Goal: Task Accomplishment & Management: Use online tool/utility

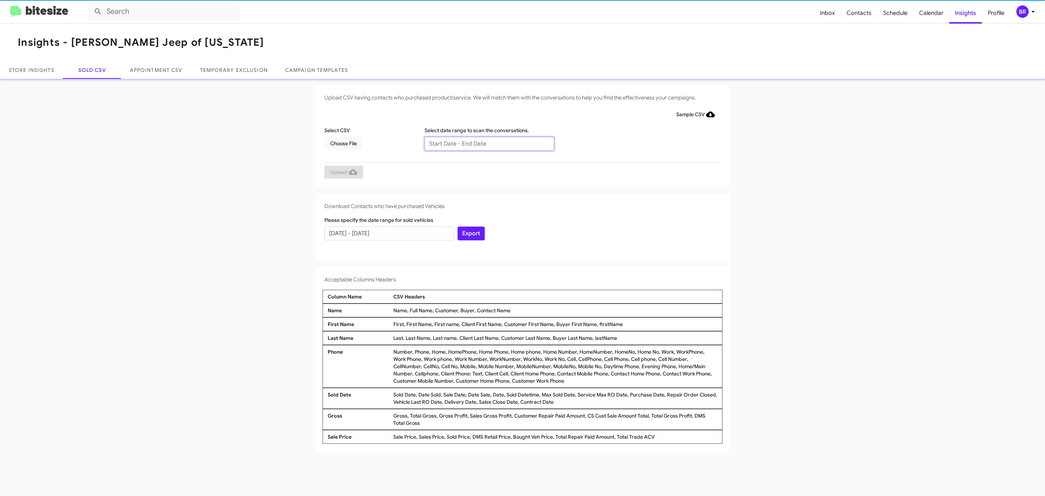
click at [489, 143] on input "text" at bounding box center [490, 144] width 130 height 14
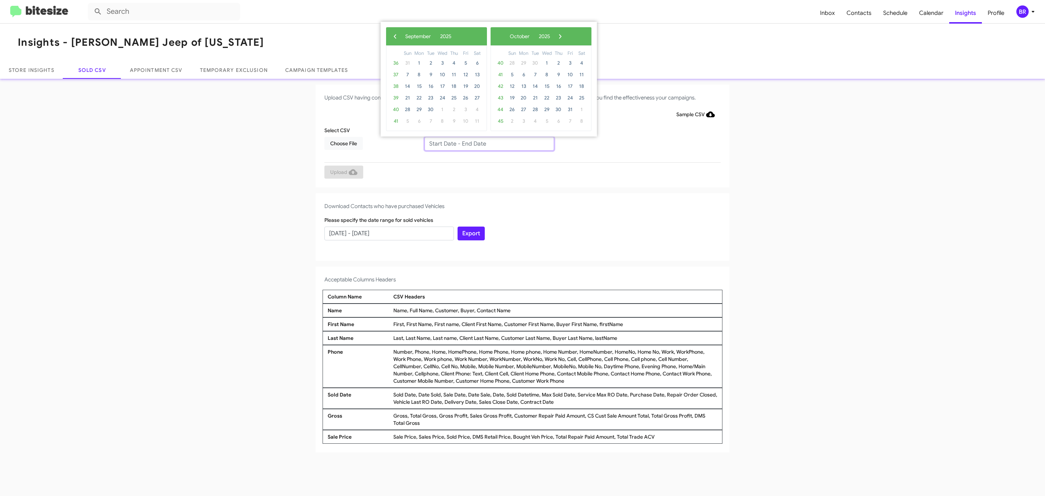
type input "07/14/2025 - 09/14/2025"
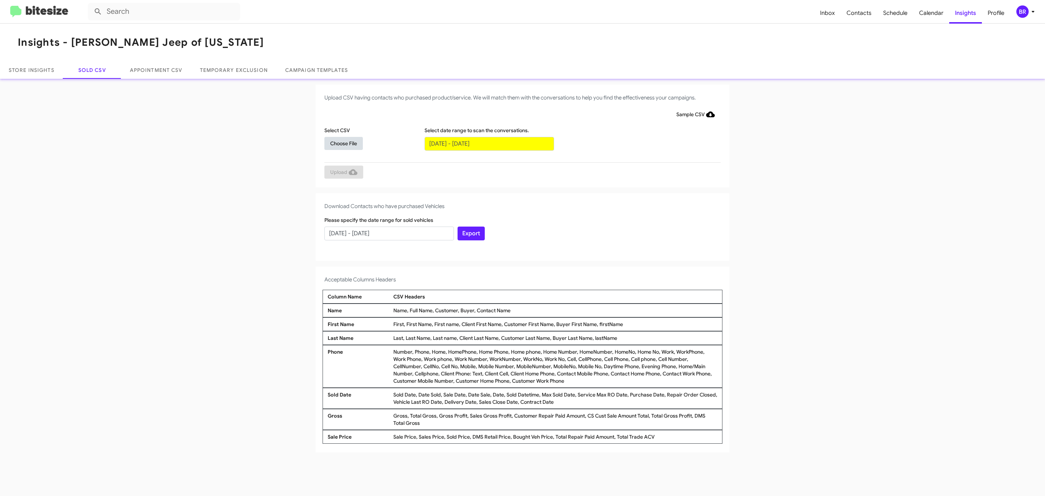
click at [343, 143] on span "Choose File" at bounding box center [343, 143] width 27 height 13
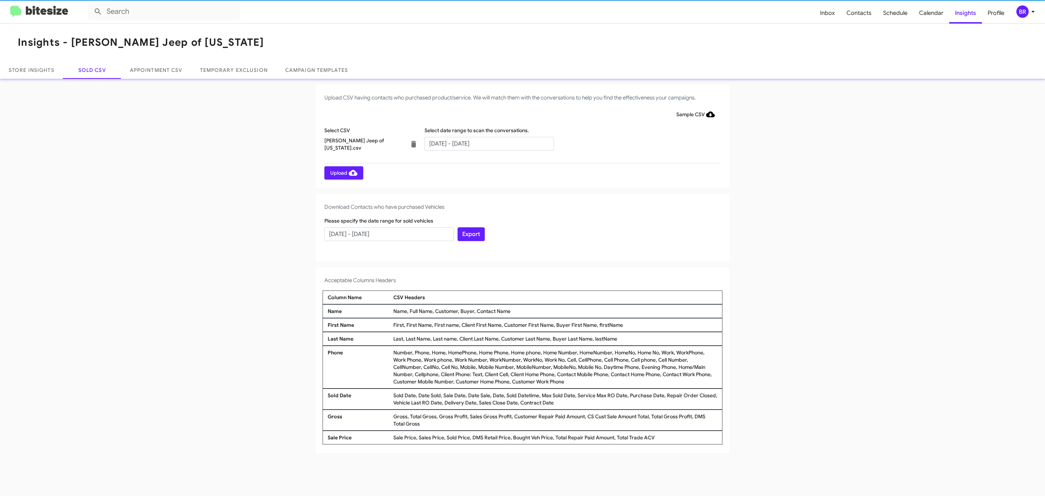
click at [343, 172] on span "Upload" at bounding box center [343, 172] width 27 height 13
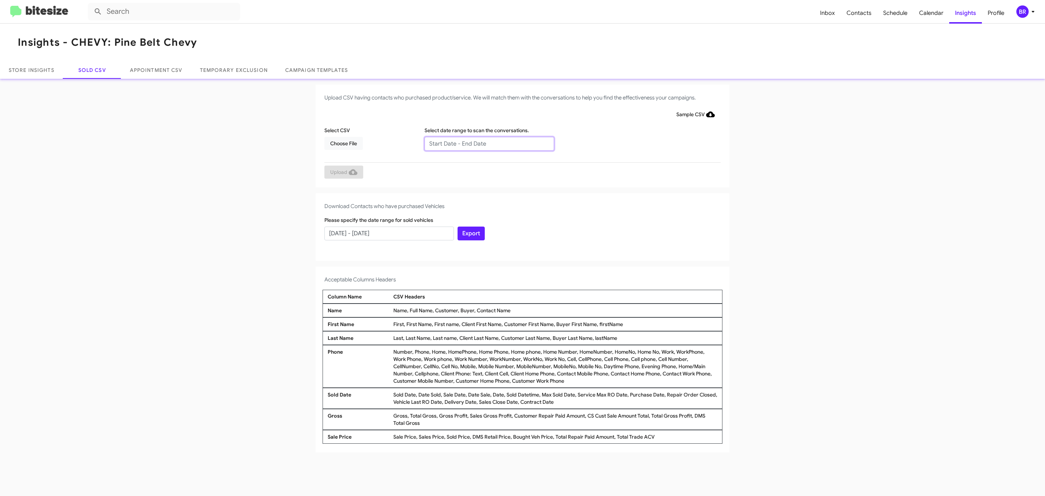
click at [489, 143] on input "text" at bounding box center [490, 144] width 130 height 14
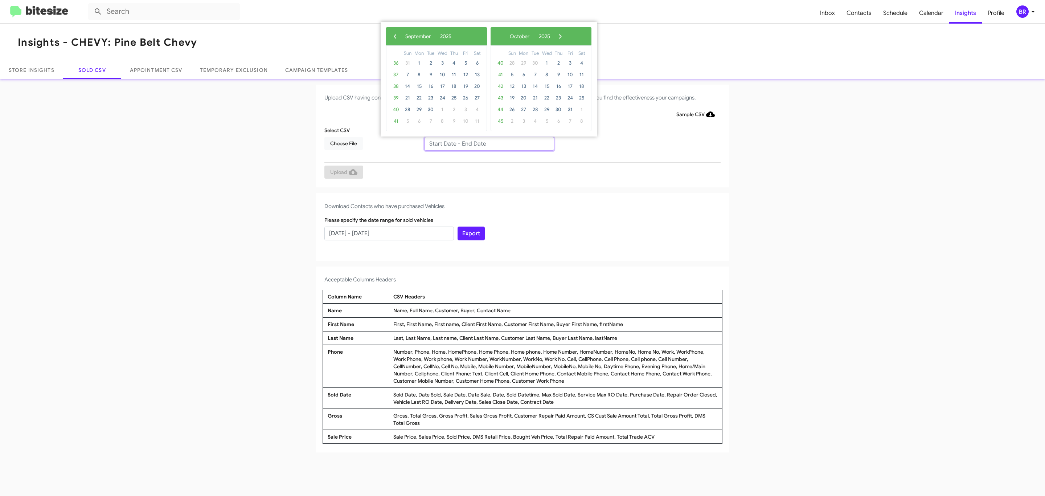
type input "07/14/2025 - 09/14/2025"
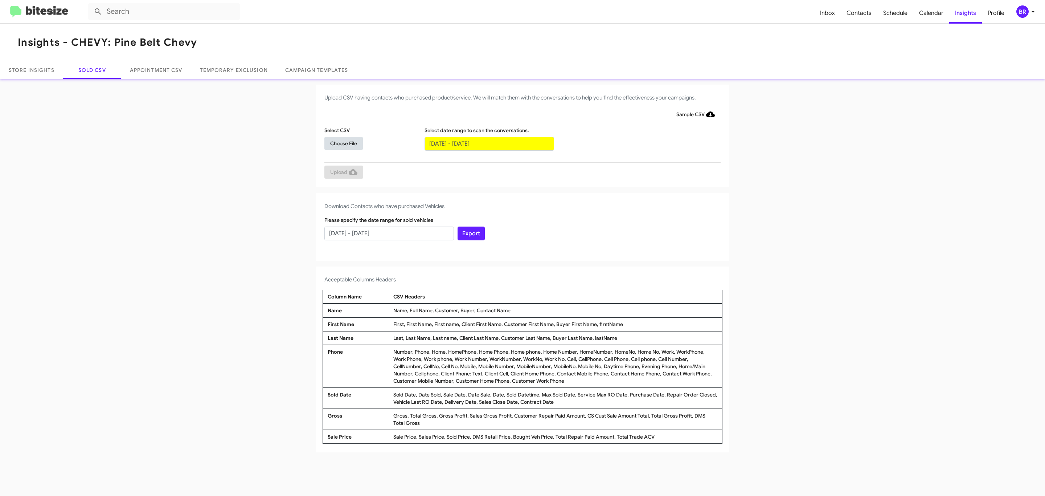
click at [343, 143] on span "Choose File" at bounding box center [343, 143] width 27 height 13
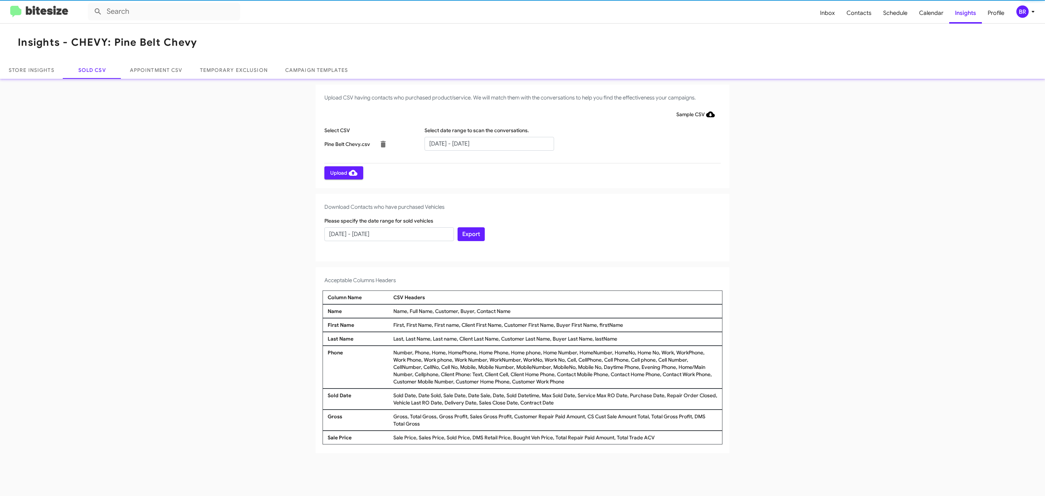
click at [343, 172] on span "Upload" at bounding box center [343, 172] width 27 height 13
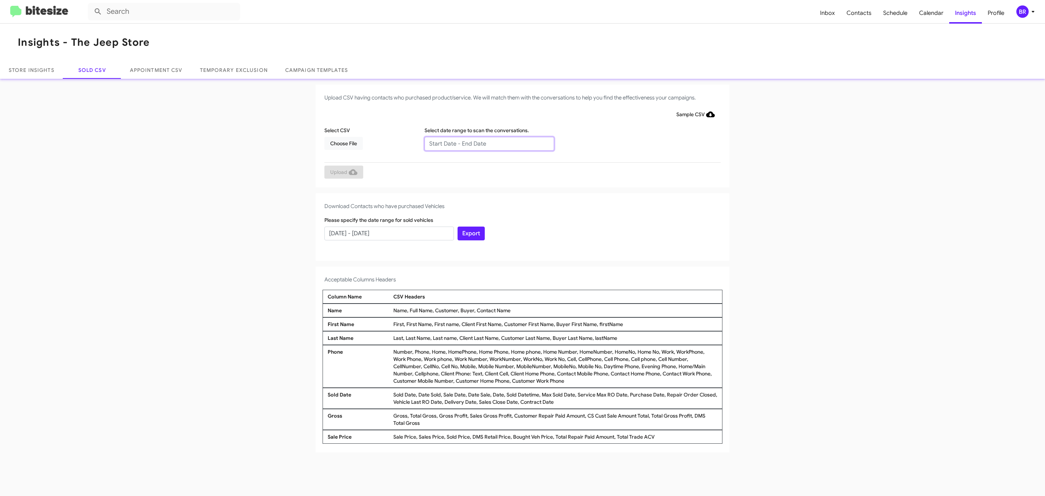
click at [489, 143] on input "text" at bounding box center [490, 144] width 130 height 14
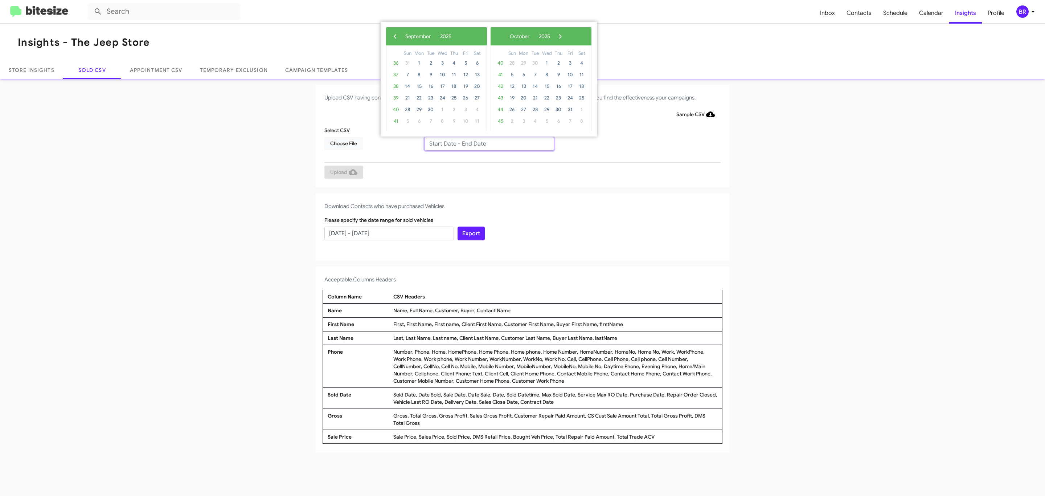
type input "[DATE] - [DATE]"
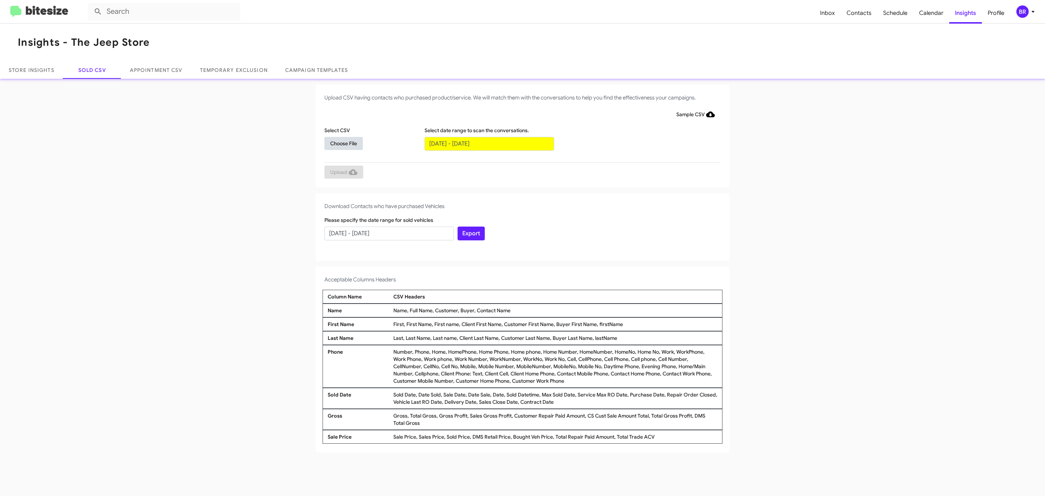
click at [343, 143] on span "Choose File" at bounding box center [343, 143] width 27 height 13
click at [343, 172] on span "Upload" at bounding box center [343, 172] width 27 height 13
click at [489, 143] on input "text" at bounding box center [490, 144] width 130 height 14
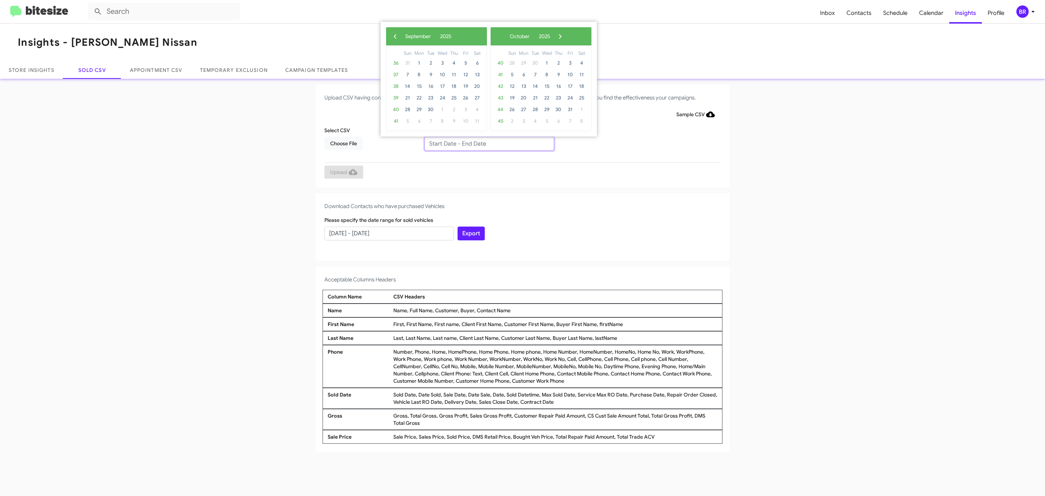
type input "[DATE] - [DATE]"
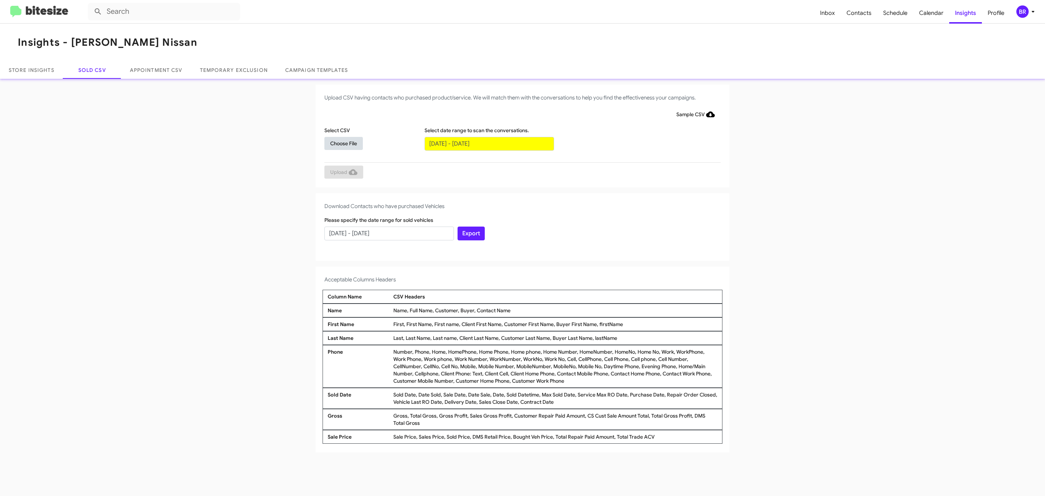
click at [343, 143] on span "Choose File" at bounding box center [343, 143] width 27 height 13
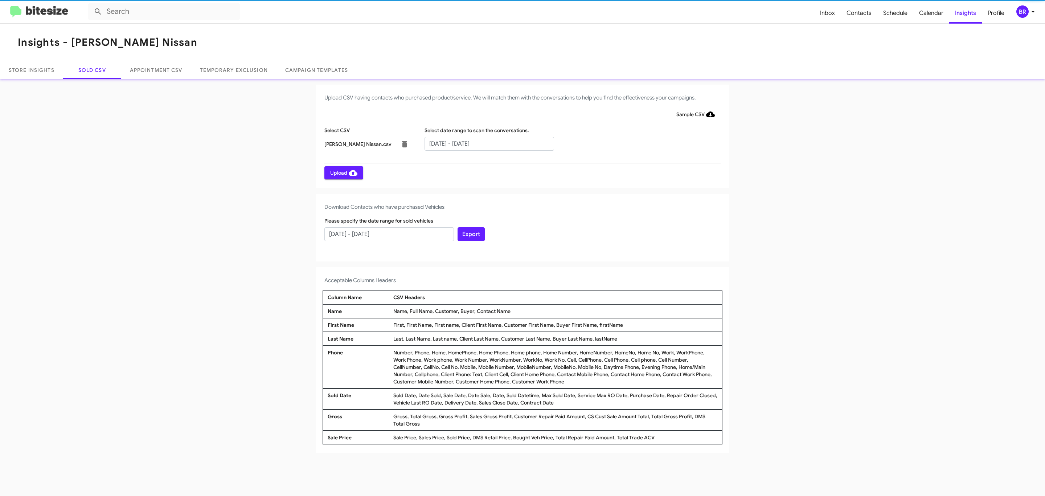
click at [343, 172] on span "Upload" at bounding box center [343, 172] width 27 height 13
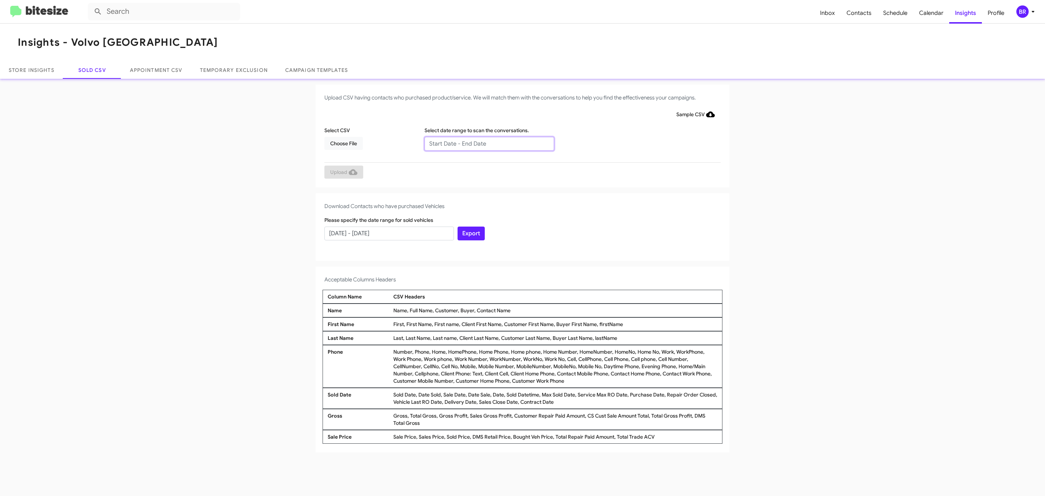
click at [489, 143] on input "text" at bounding box center [490, 144] width 130 height 14
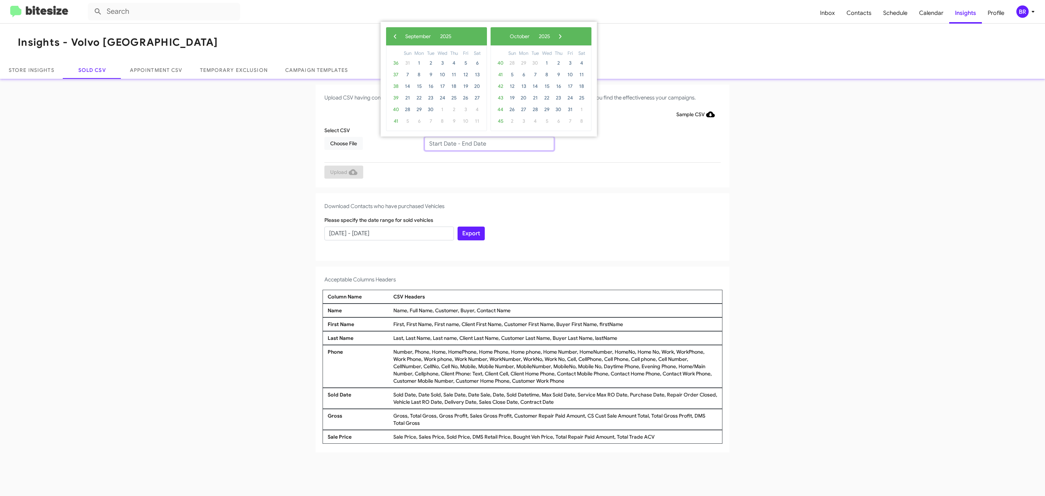
type input "07/14/2025 - 09/14/2025"
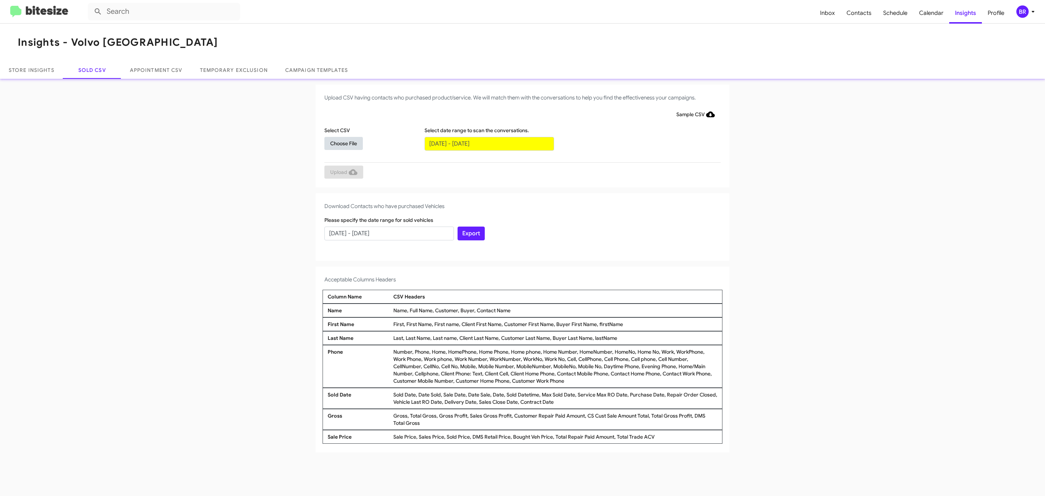
click at [343, 143] on span "Choose File" at bounding box center [343, 143] width 27 height 13
click at [343, 172] on span "Upload" at bounding box center [343, 171] width 27 height 13
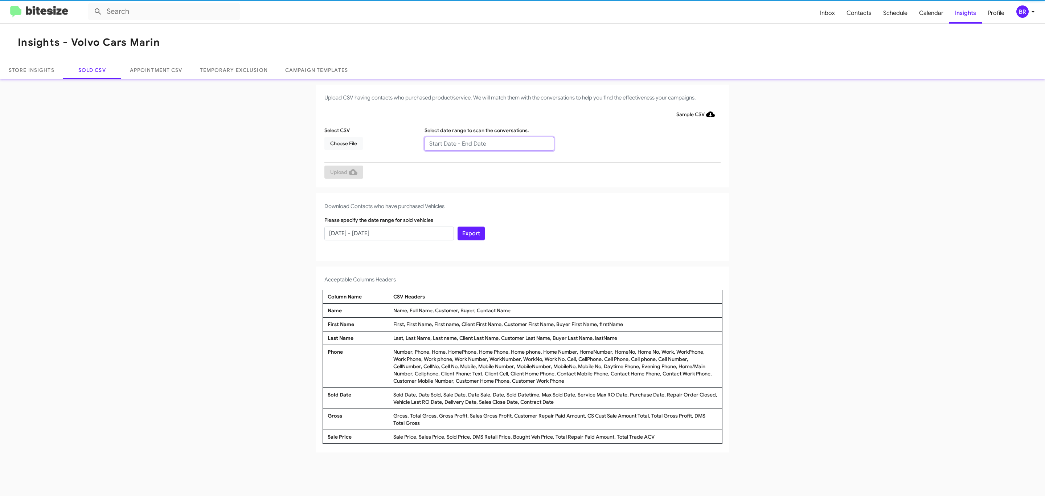
click at [489, 143] on input "text" at bounding box center [490, 144] width 130 height 14
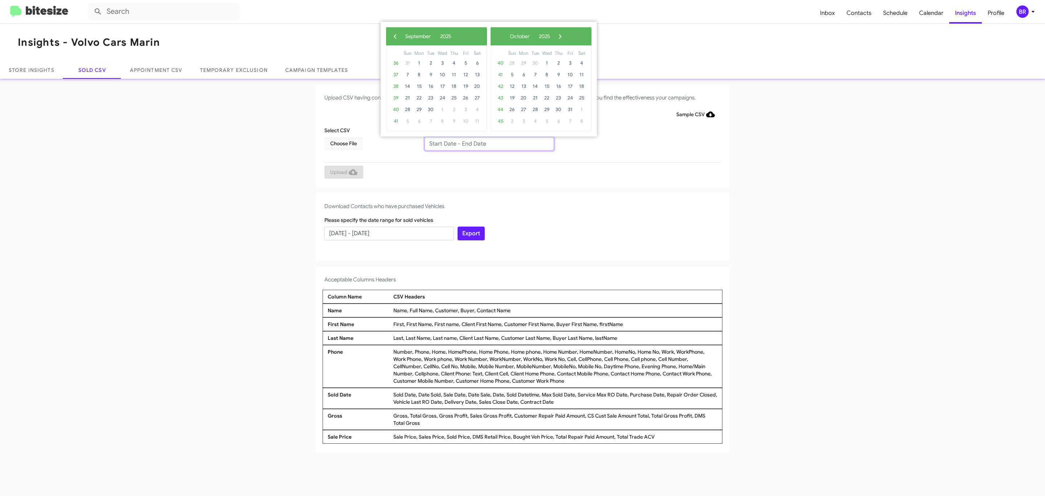
type input "07/14/2025 - 09/14/2025"
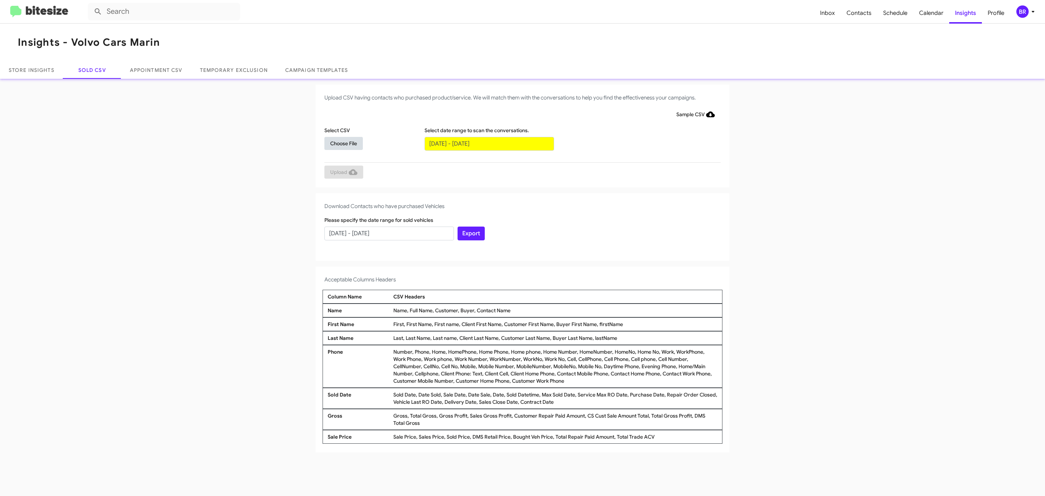
click at [343, 143] on span "Choose File" at bounding box center [343, 143] width 27 height 13
click at [343, 172] on span "Upload" at bounding box center [343, 171] width 27 height 13
click at [489, 143] on input "text" at bounding box center [490, 144] width 130 height 14
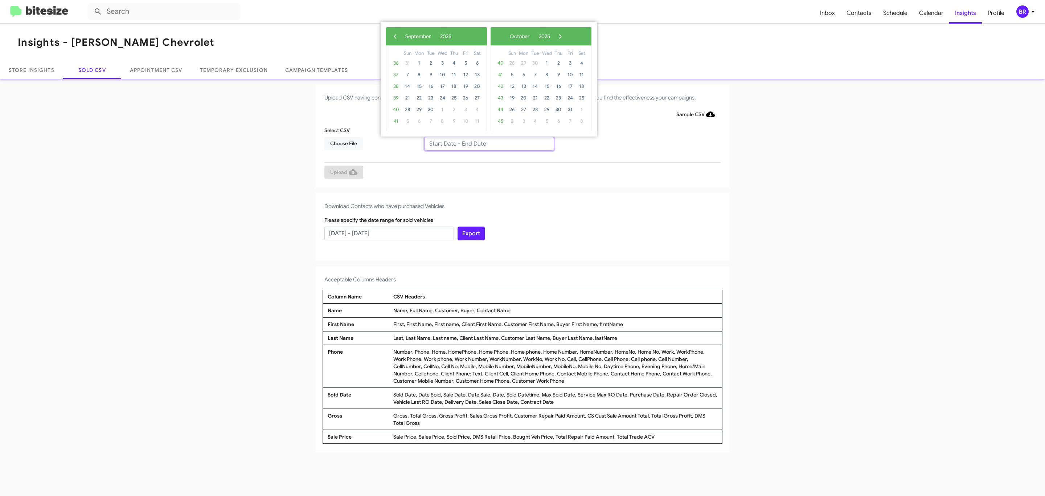
type input "[DATE] - [DATE]"
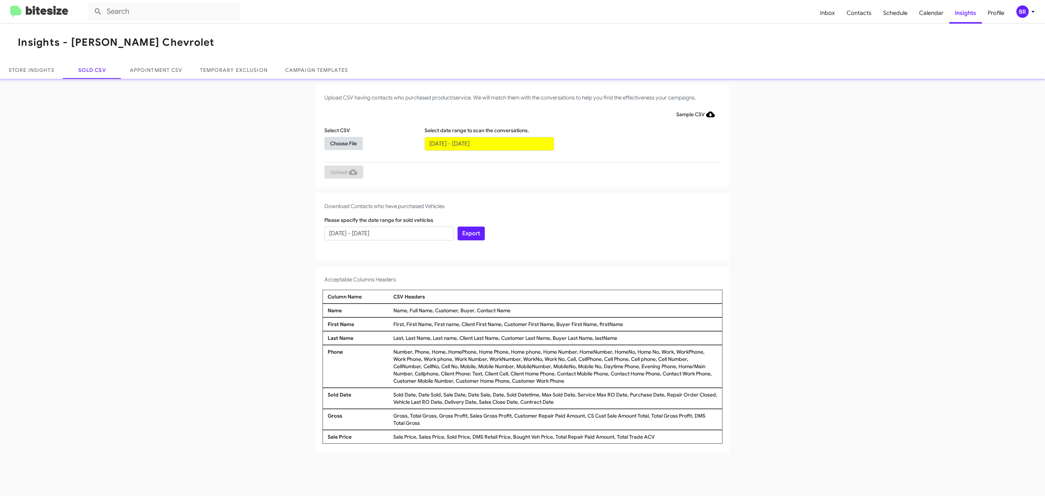
click at [343, 143] on span "Choose File" at bounding box center [343, 143] width 27 height 13
click at [343, 172] on span "Upload" at bounding box center [343, 172] width 27 height 13
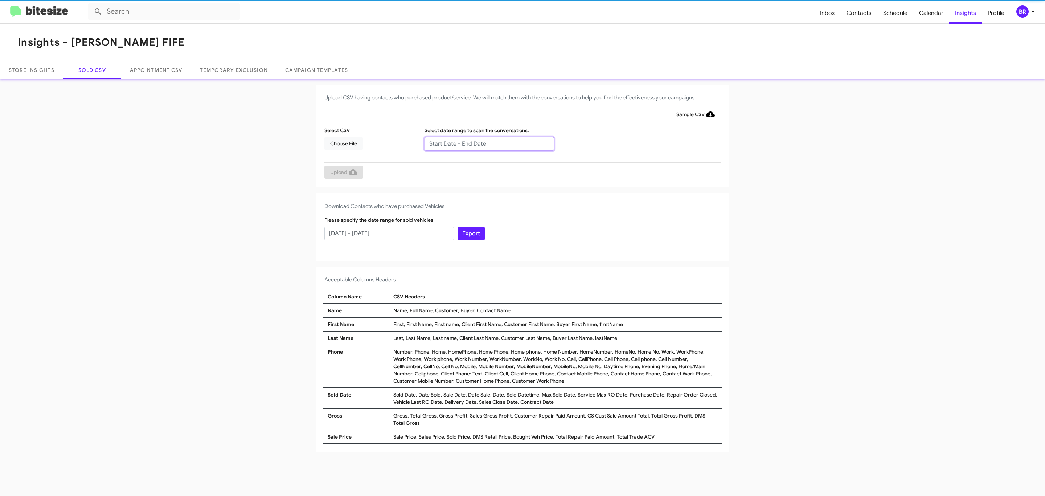
click at [489, 143] on input "text" at bounding box center [490, 144] width 130 height 14
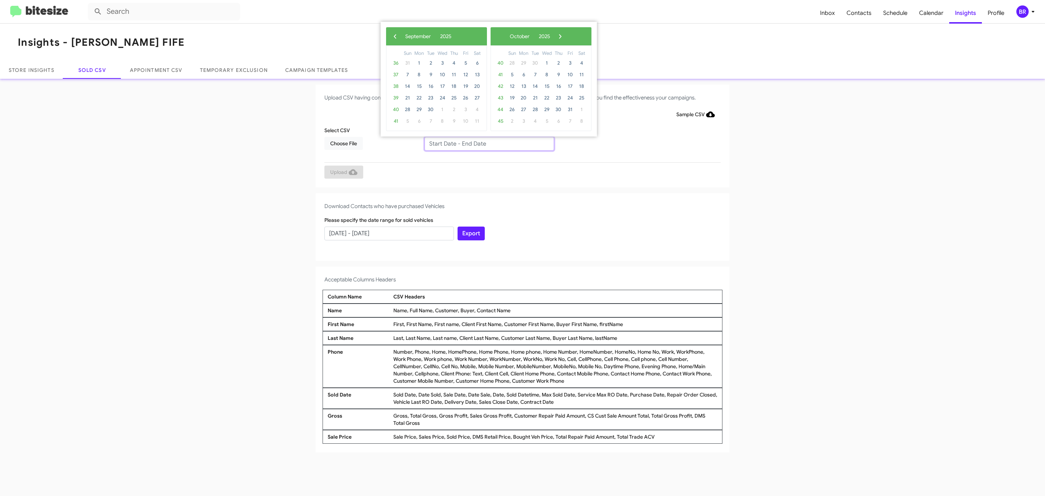
type input "07/14/2025 - 09/14/2025"
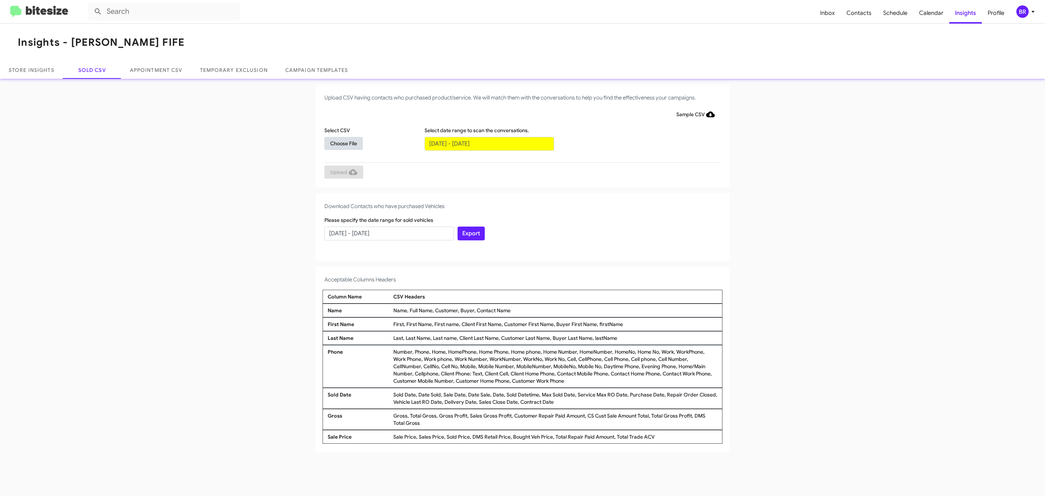
click at [343, 143] on span "Choose File" at bounding box center [343, 143] width 27 height 13
click at [343, 172] on span "Upload" at bounding box center [343, 171] width 27 height 13
click at [489, 143] on input "text" at bounding box center [490, 144] width 130 height 14
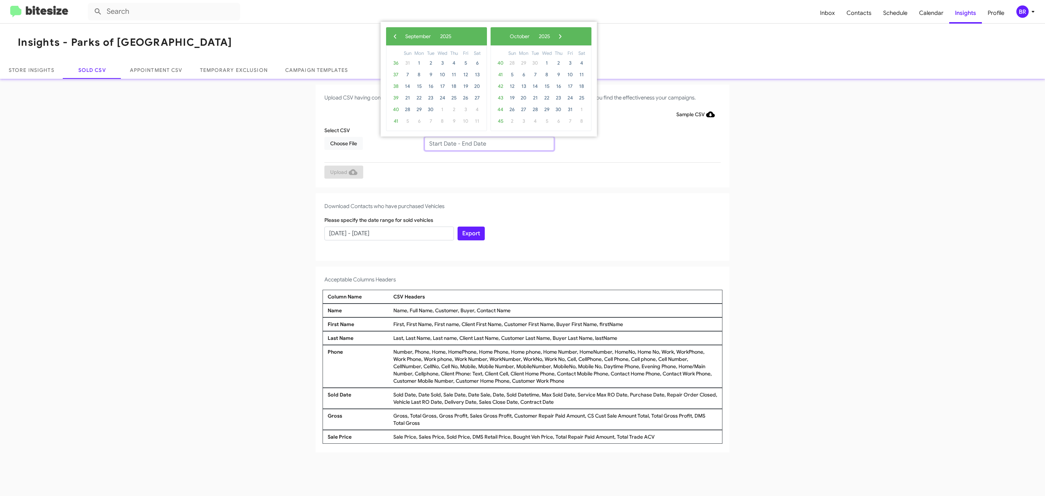
type input "07/14/2025 - 09/14/2025"
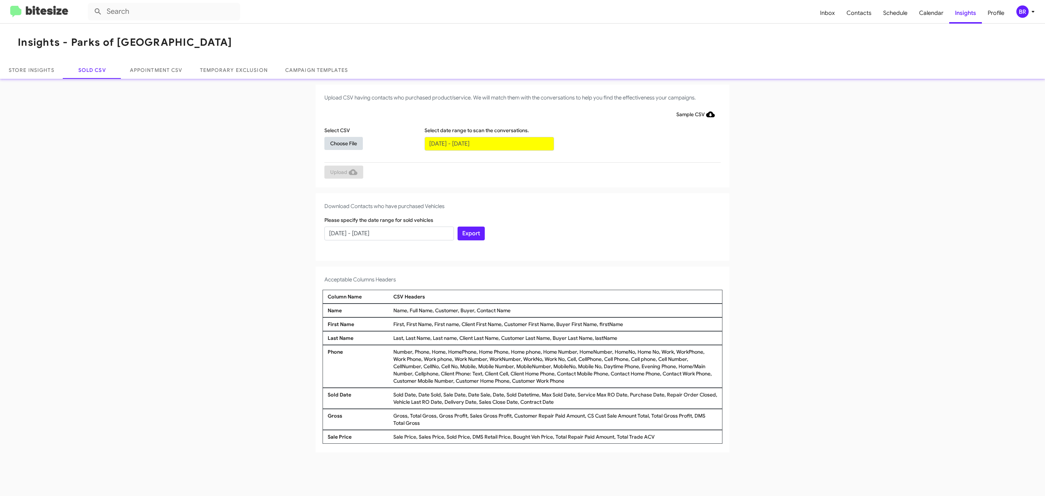
click at [343, 143] on span "Choose File" at bounding box center [343, 143] width 27 height 13
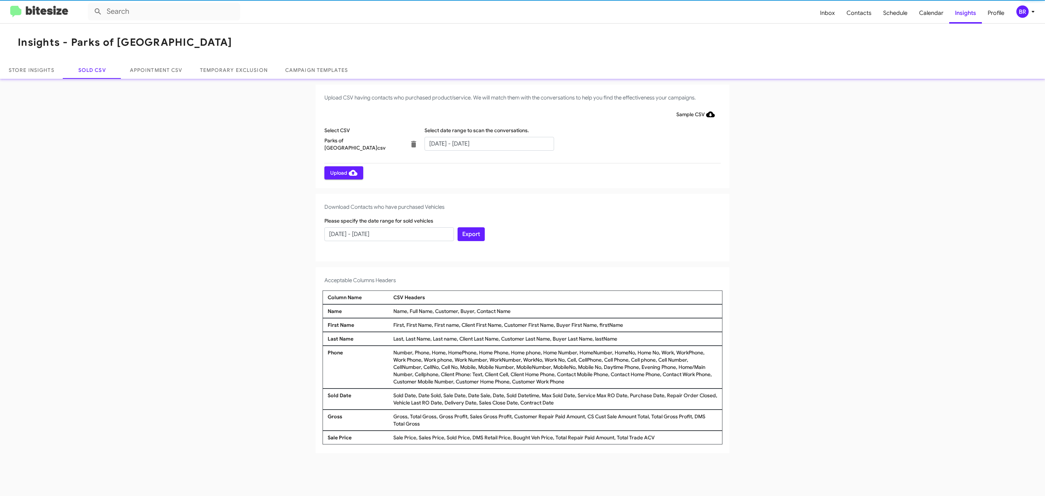
click at [343, 172] on span "Upload" at bounding box center [343, 172] width 27 height 13
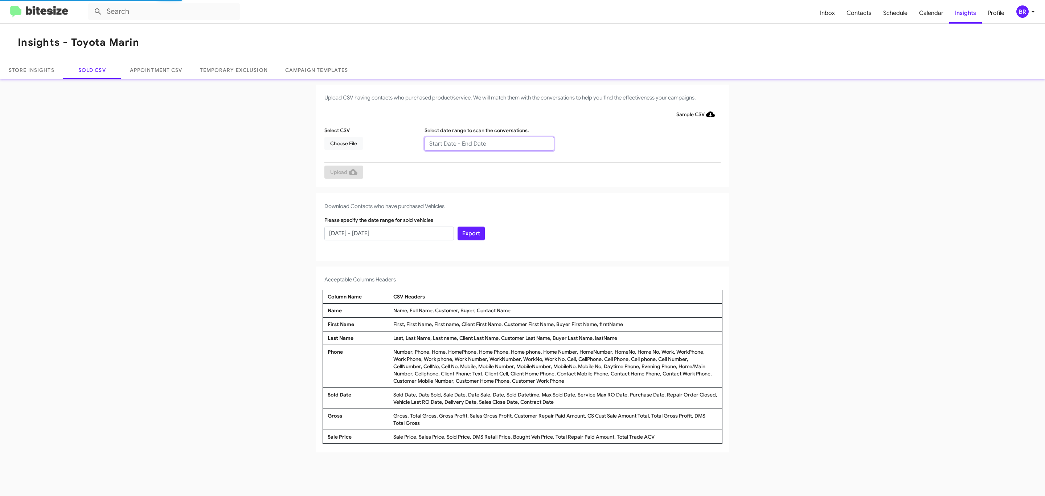
click at [489, 143] on input "text" at bounding box center [490, 144] width 130 height 14
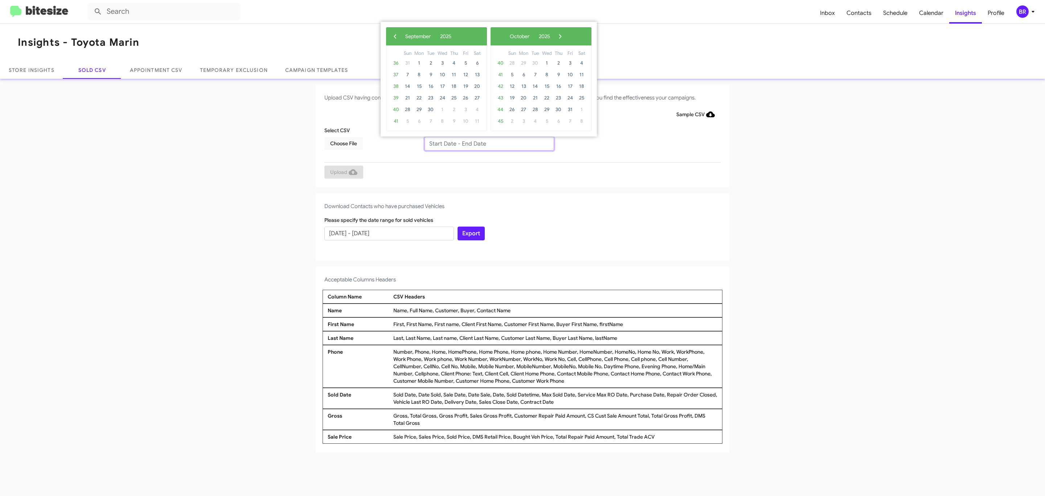
type input "07/14/2025 - 09/14/2025"
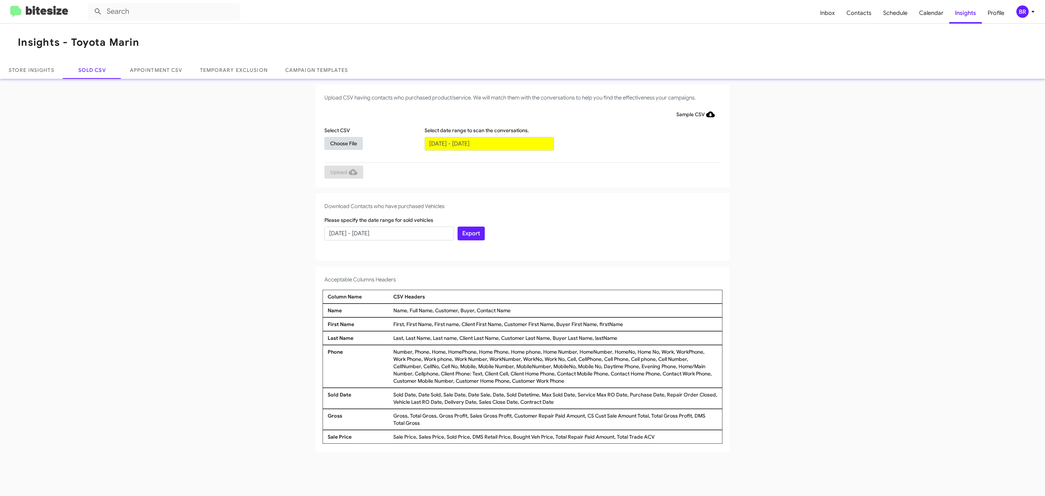
click at [343, 143] on span "Choose File" at bounding box center [343, 143] width 27 height 13
click at [343, 172] on span "Upload" at bounding box center [343, 172] width 27 height 13
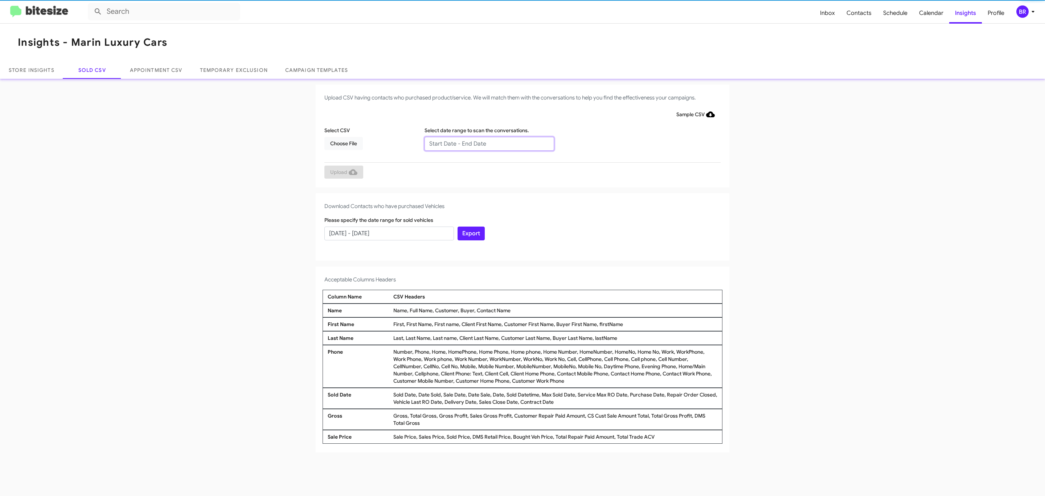
click at [489, 143] on input "text" at bounding box center [490, 144] width 130 height 14
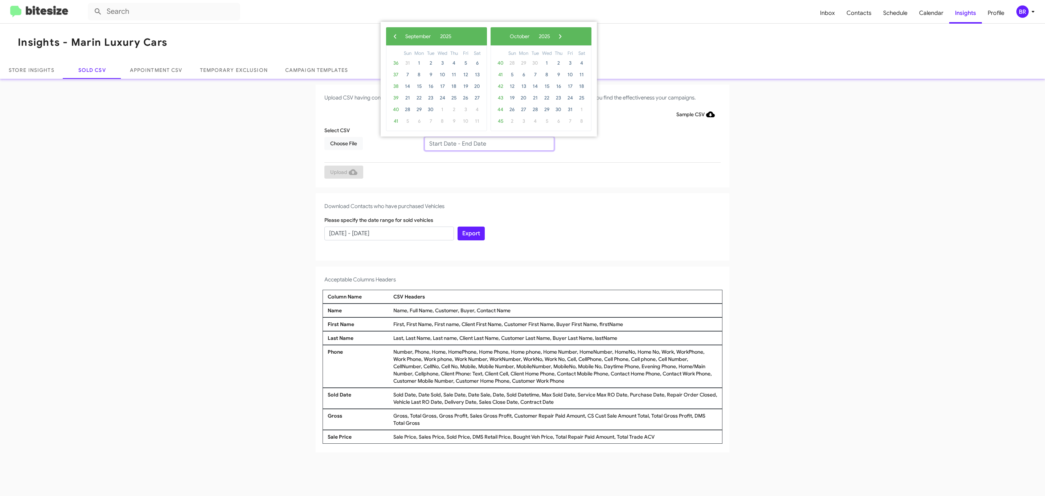
type input "07/14/2025 - 09/14/2025"
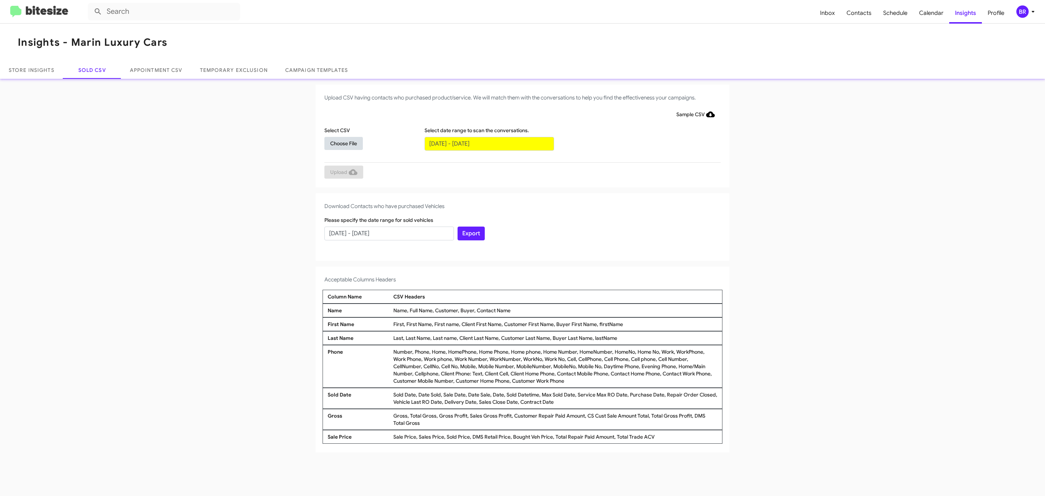
click at [343, 143] on span "Choose File" at bounding box center [343, 143] width 27 height 13
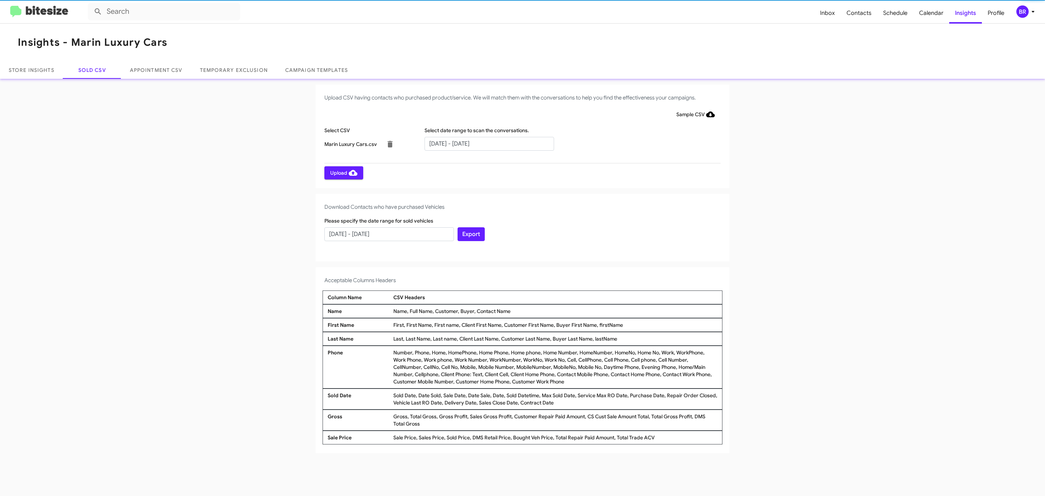
click at [343, 172] on span "Upload" at bounding box center [343, 172] width 27 height 13
click at [489, 143] on input "text" at bounding box center [490, 144] width 130 height 14
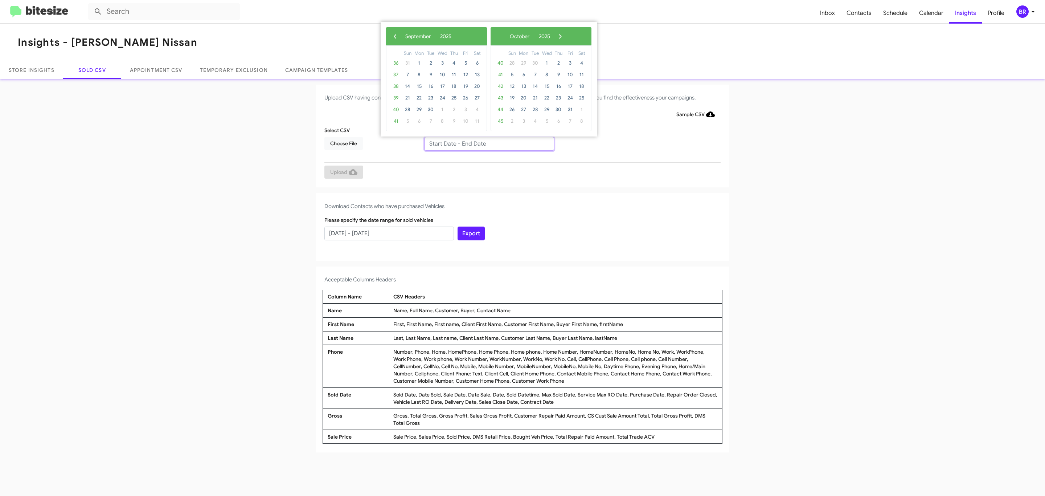
type input "07/14/2025 - 09/14/2025"
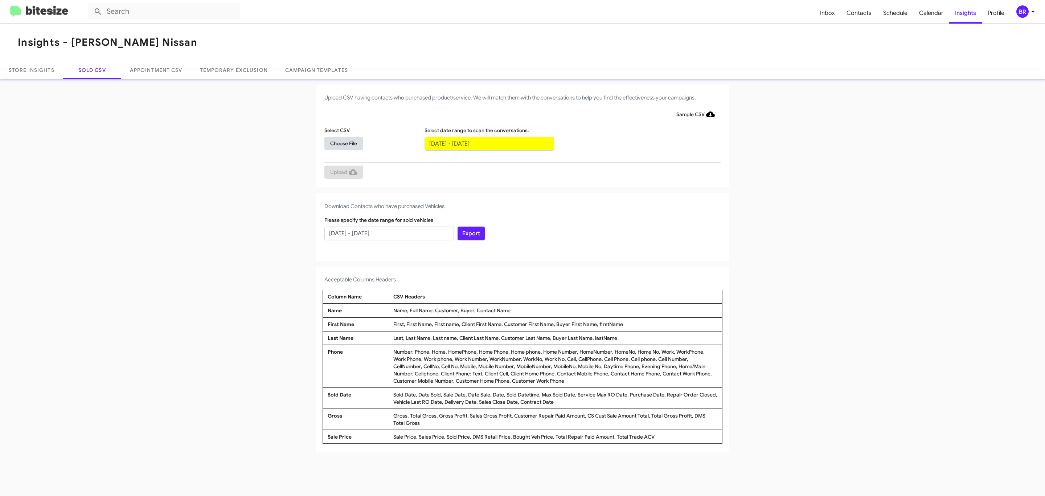
click at [343, 143] on span "Choose File" at bounding box center [343, 143] width 27 height 13
click at [343, 172] on span "Upload" at bounding box center [343, 172] width 27 height 13
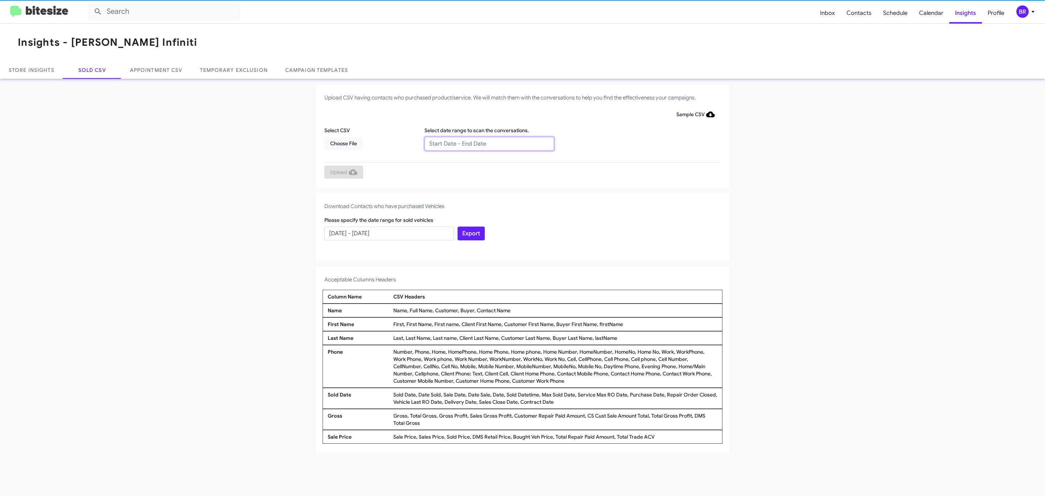
click at [489, 143] on input "text" at bounding box center [490, 144] width 130 height 14
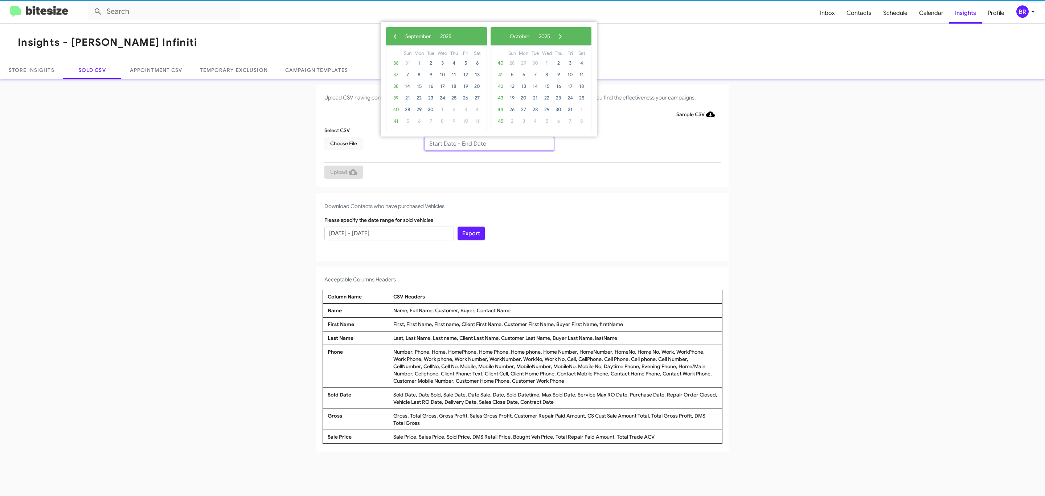
type input "[DATE] - [DATE]"
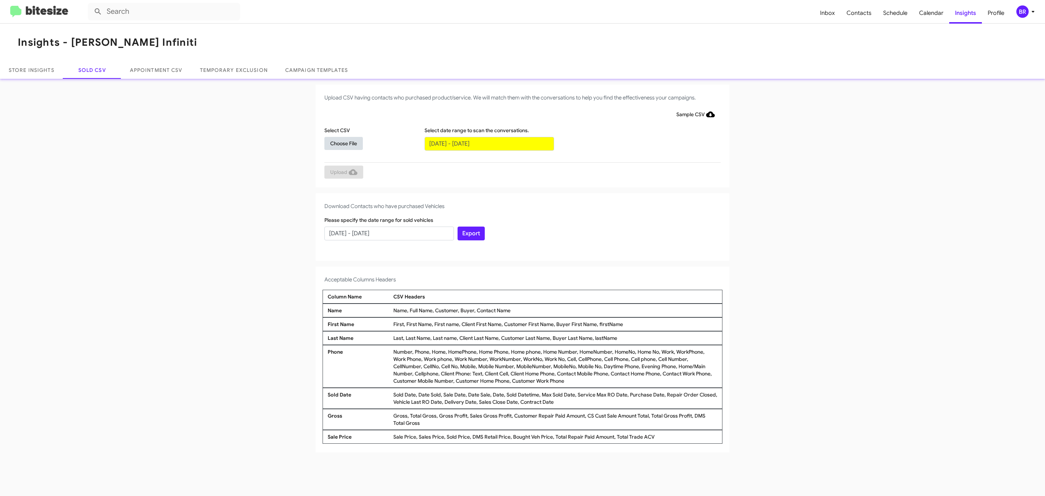
click at [343, 143] on span "Choose File" at bounding box center [343, 143] width 27 height 13
click at [343, 172] on span "Upload" at bounding box center [343, 172] width 27 height 13
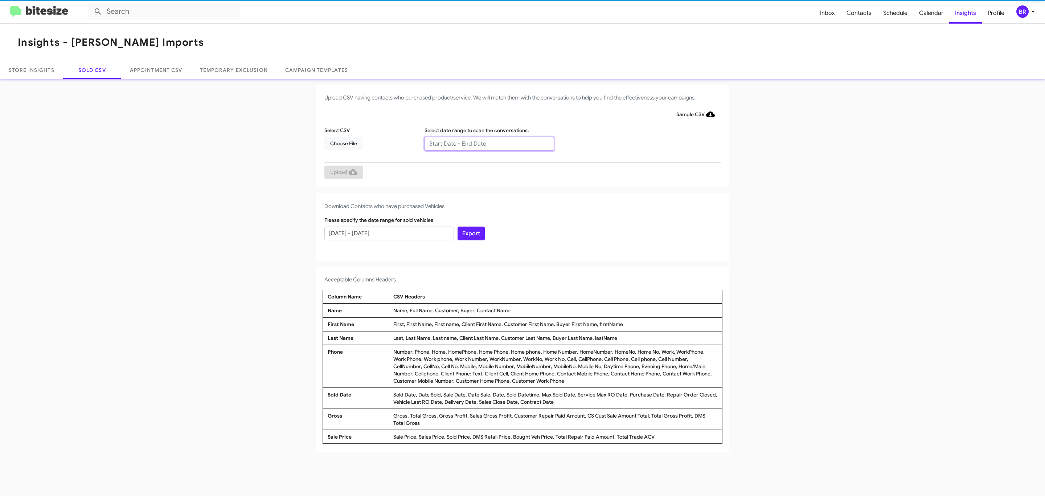
click at [489, 143] on input "text" at bounding box center [490, 144] width 130 height 14
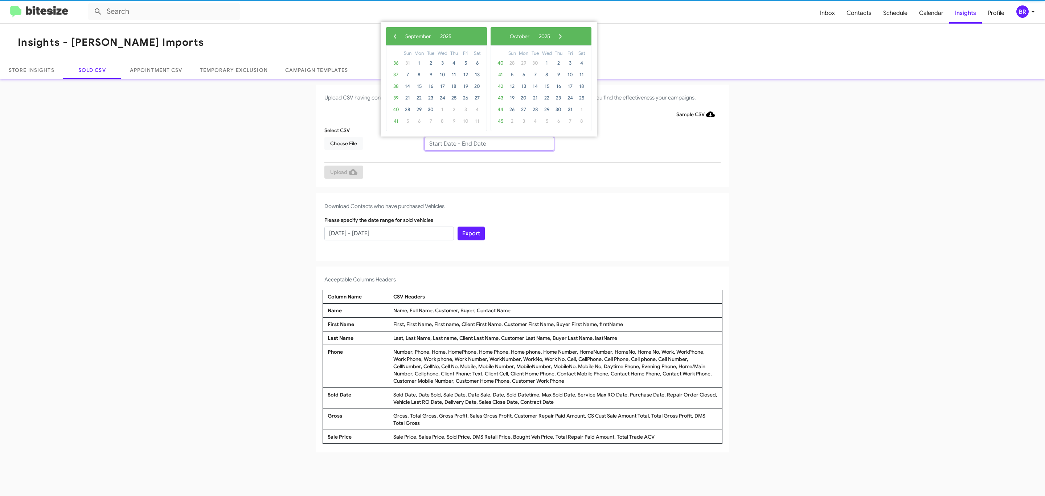
type input "[DATE] - [DATE]"
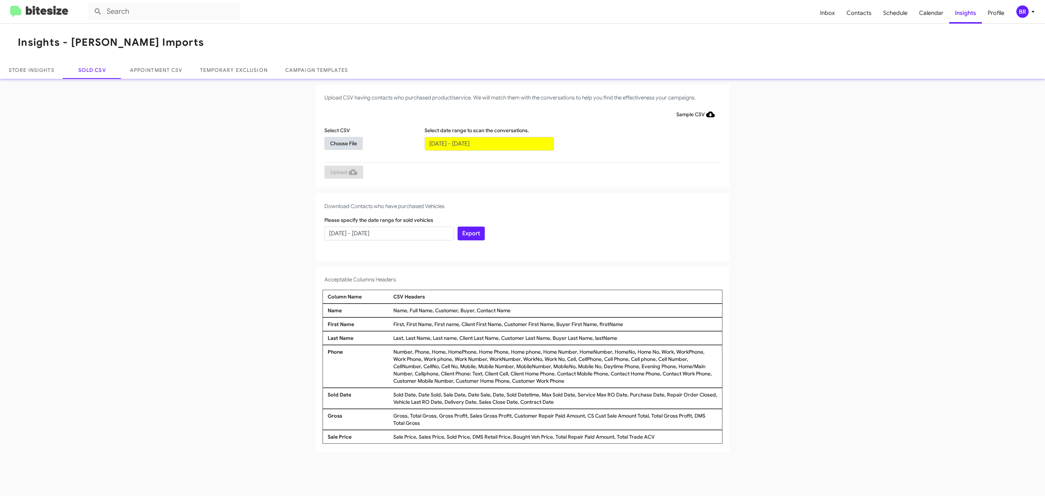
click at [343, 143] on span "Choose File" at bounding box center [343, 143] width 27 height 13
click at [343, 172] on span "Upload" at bounding box center [343, 172] width 27 height 13
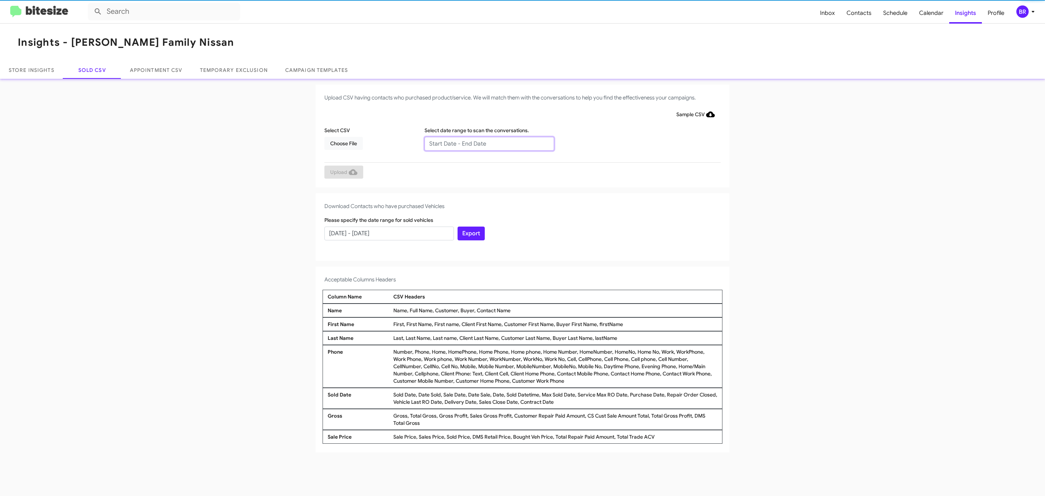
click at [489, 143] on input "text" at bounding box center [490, 144] width 130 height 14
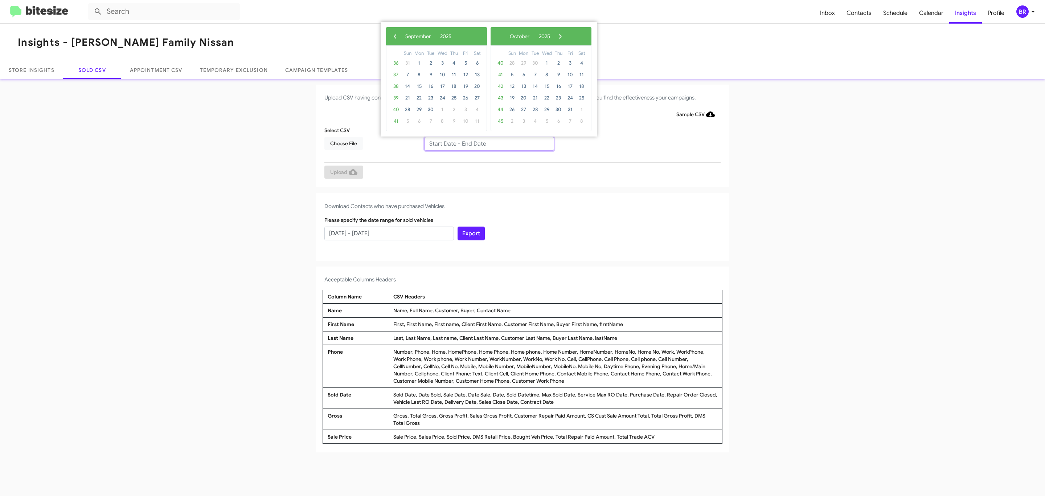
type input "[DATE] - [DATE]"
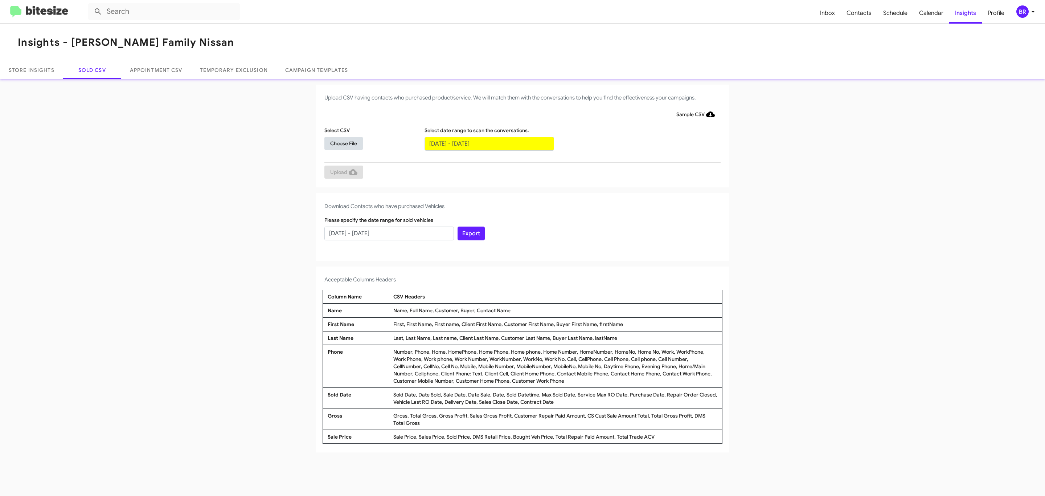
click at [343, 143] on span "Choose File" at bounding box center [343, 143] width 27 height 13
click at [343, 172] on span "Upload" at bounding box center [343, 172] width 27 height 13
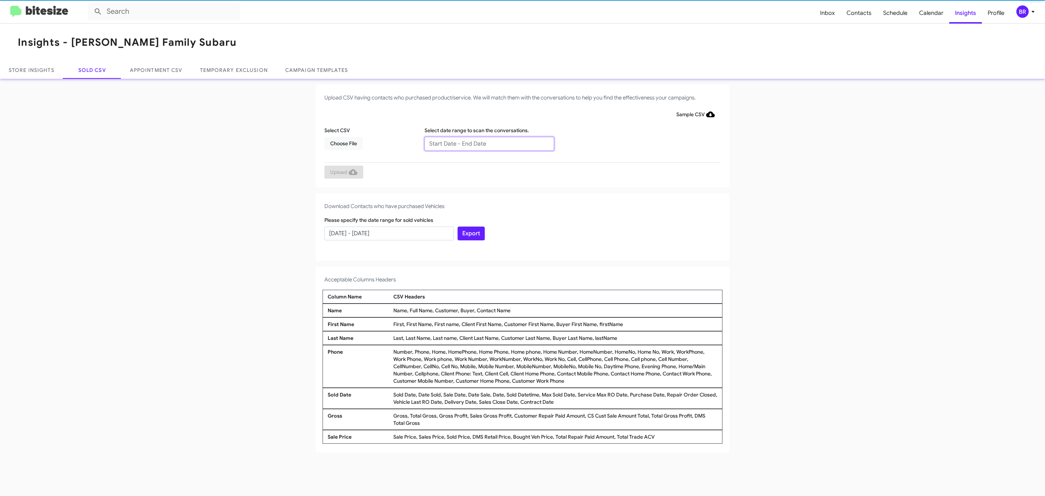
click at [489, 143] on input "text" at bounding box center [490, 144] width 130 height 14
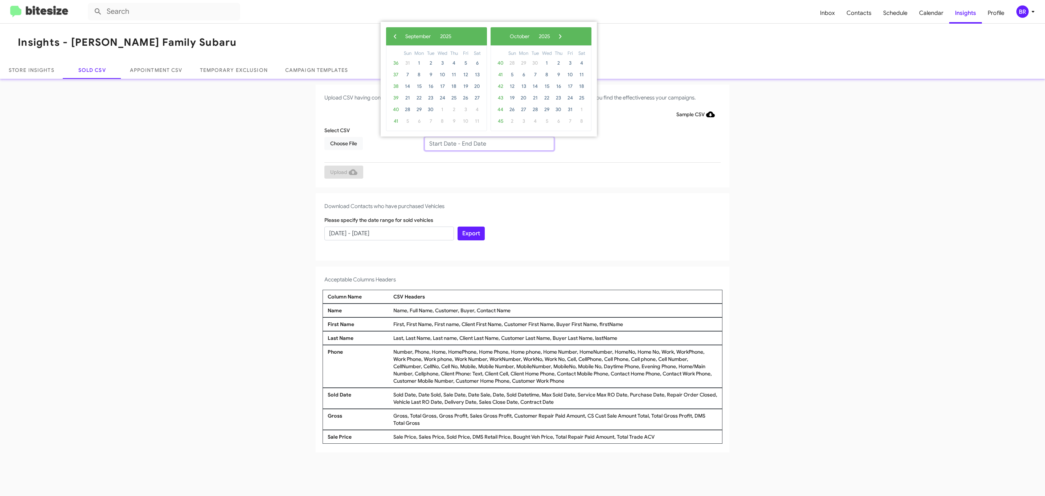
type input "07/14/2025 - 09/14/2025"
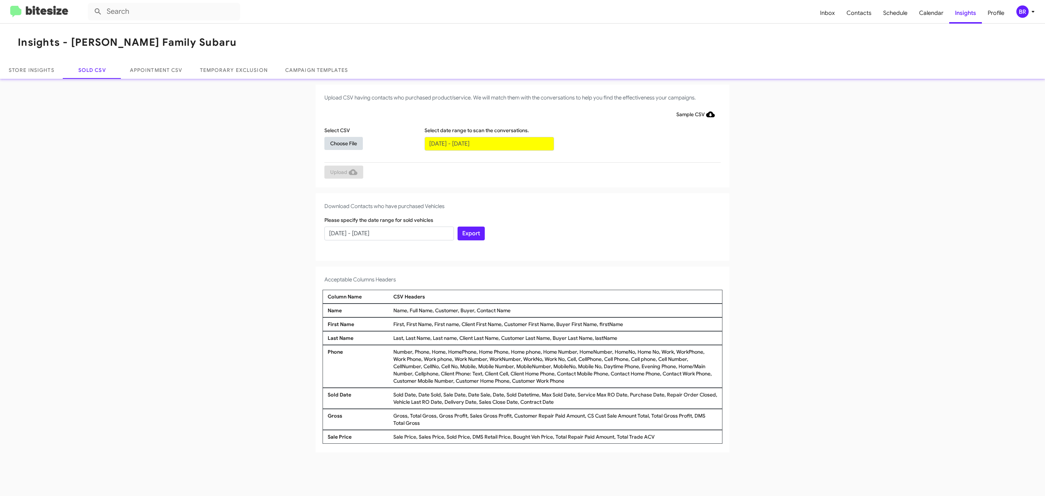
click at [343, 143] on span "Choose File" at bounding box center [343, 143] width 27 height 13
click at [343, 172] on span "Upload" at bounding box center [343, 172] width 27 height 13
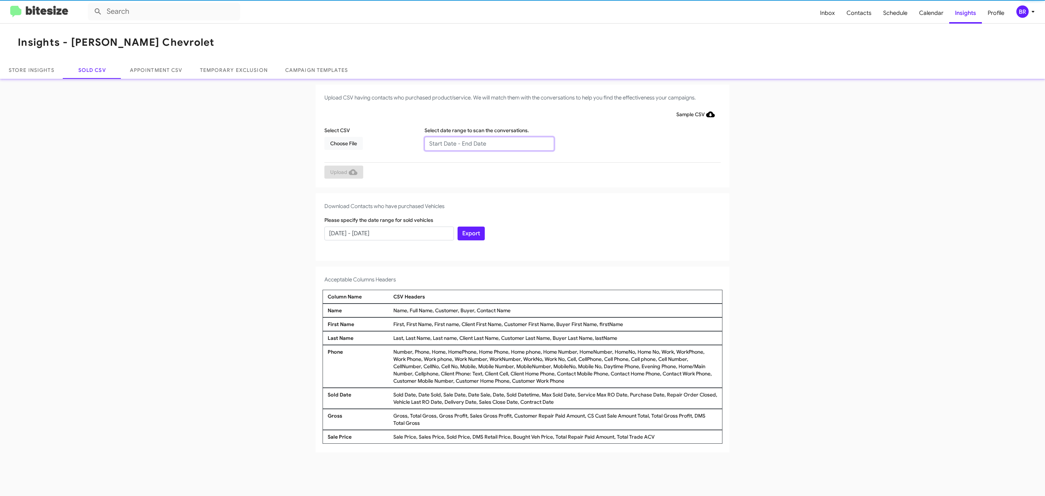
click at [489, 143] on input "text" at bounding box center [490, 144] width 130 height 14
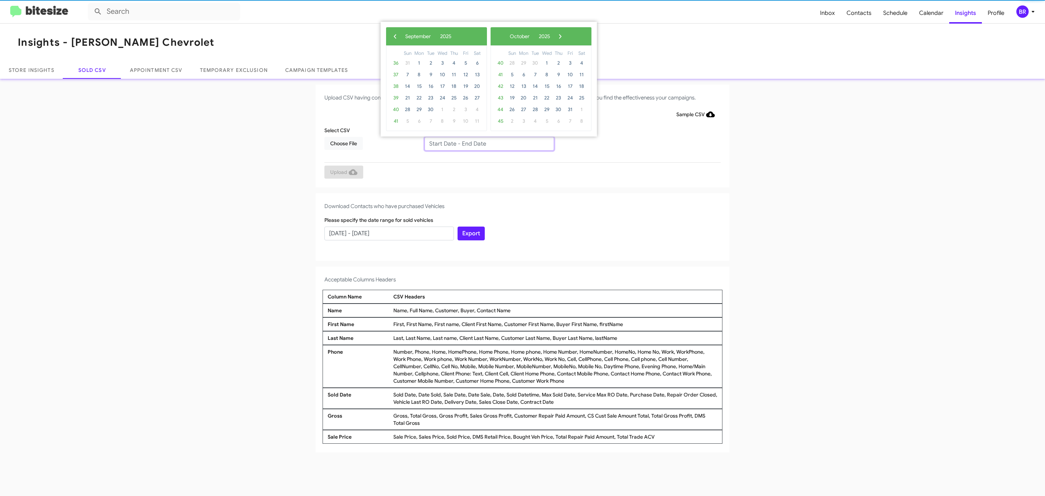
type input "[DATE] - [DATE]"
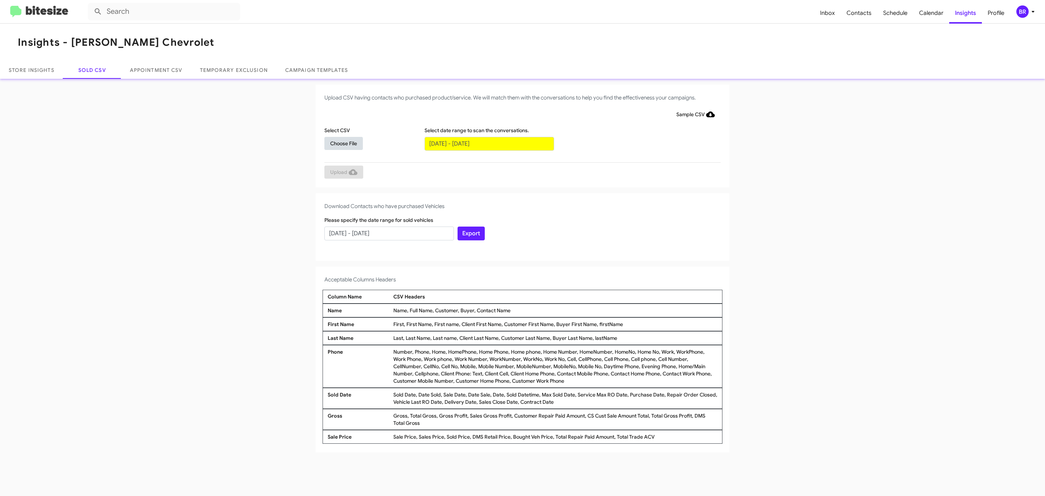
click at [343, 143] on span "Choose File" at bounding box center [343, 143] width 27 height 13
click at [343, 172] on span "Upload" at bounding box center [343, 172] width 27 height 13
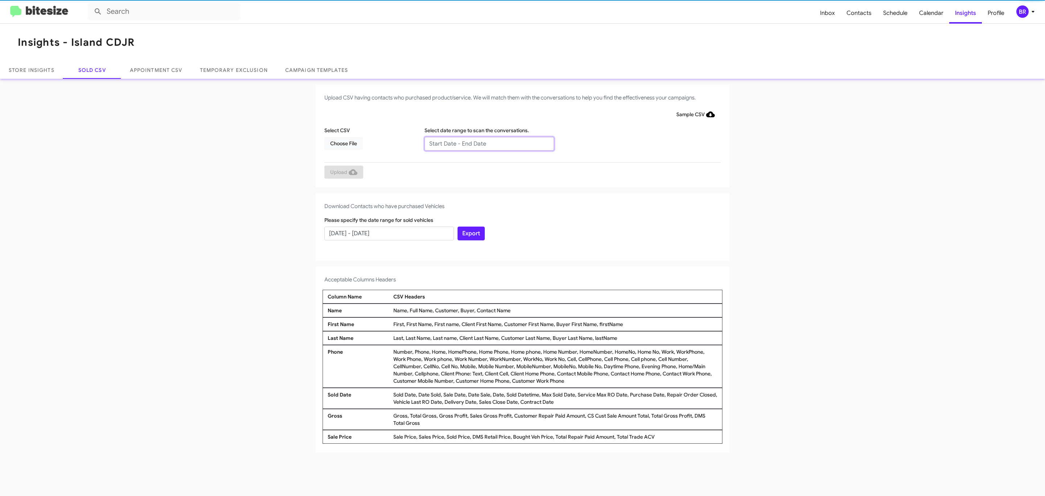
click at [489, 143] on input "text" at bounding box center [490, 144] width 130 height 14
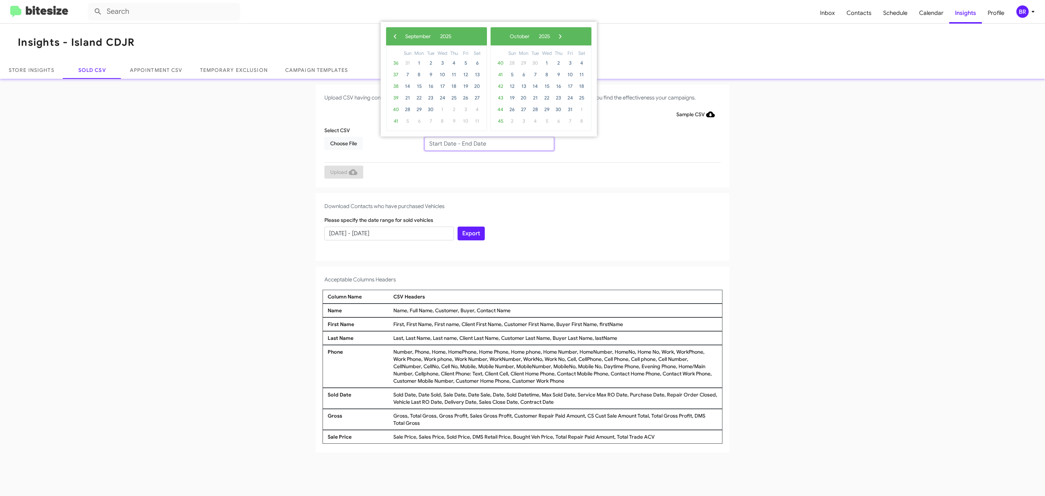
type input "[DATE] - [DATE]"
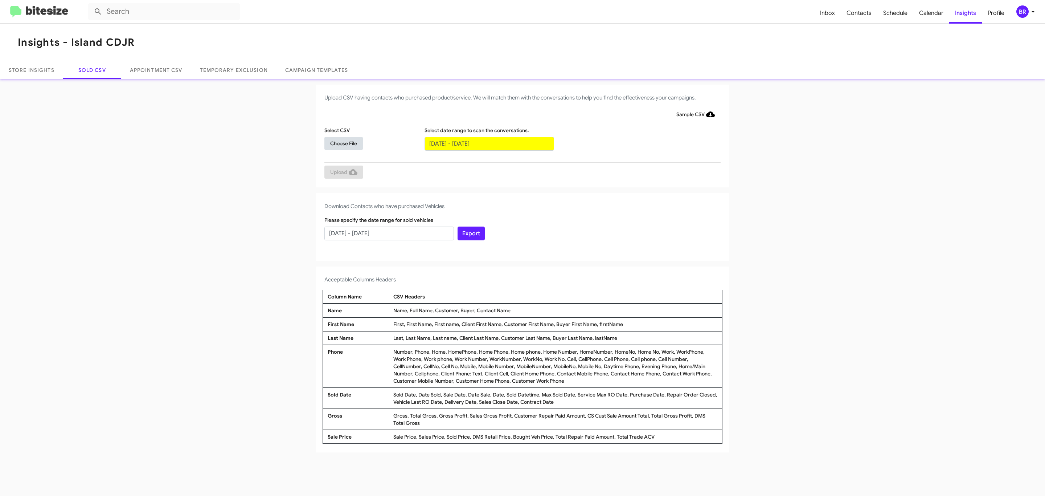
click at [343, 143] on span "Choose File" at bounding box center [343, 143] width 27 height 13
click at [343, 172] on span "Upload" at bounding box center [343, 172] width 27 height 13
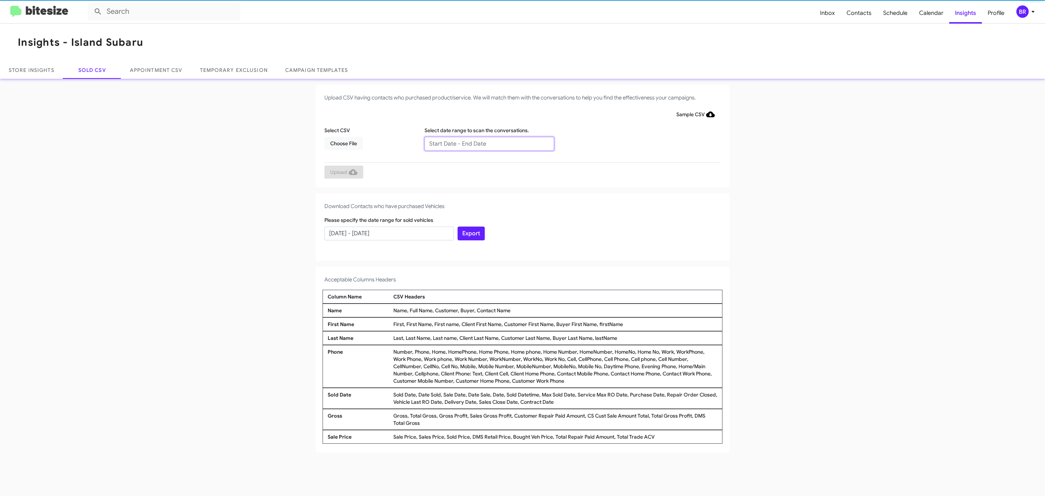
click at [489, 143] on input "text" at bounding box center [490, 144] width 130 height 14
type input "[DATE] - [DATE]"
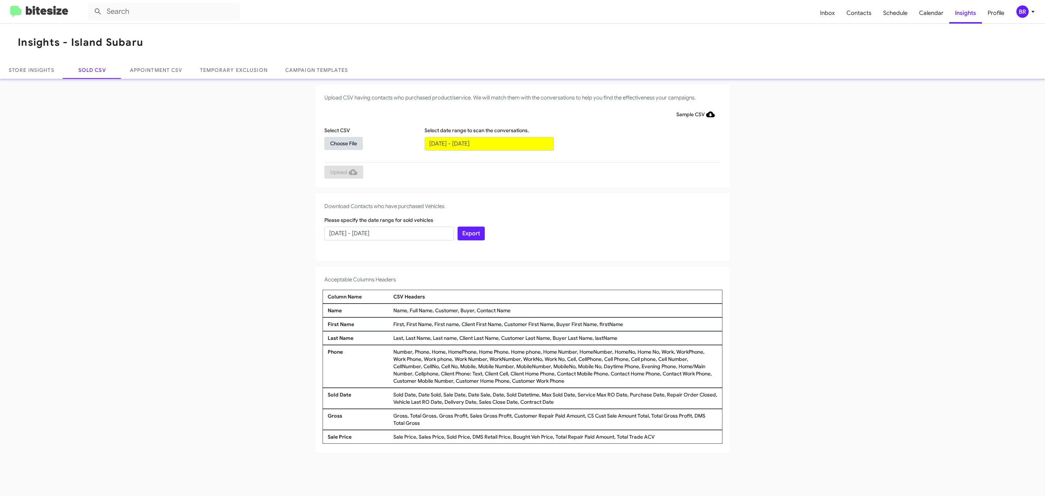
click at [343, 143] on span "Choose File" at bounding box center [343, 143] width 27 height 13
click at [343, 172] on span "Upload" at bounding box center [343, 172] width 27 height 13
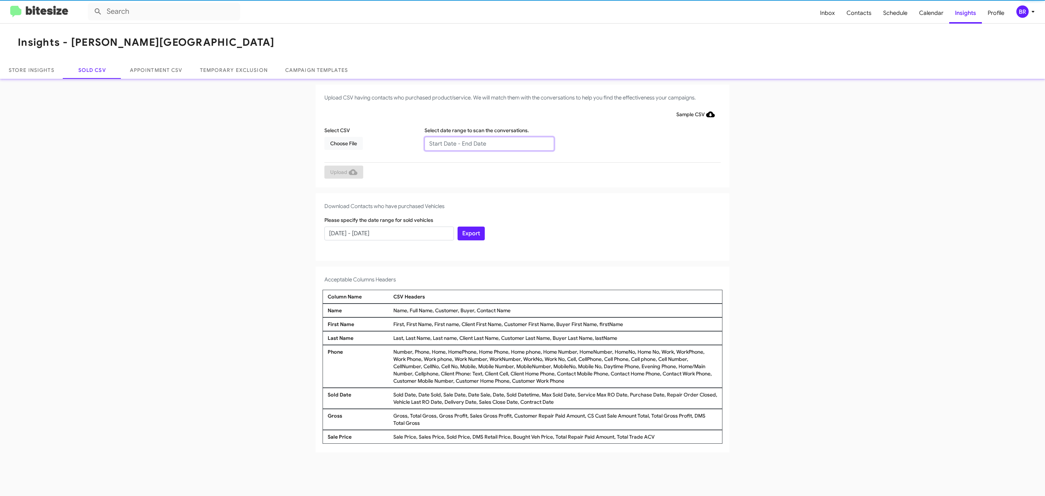
click at [489, 143] on input "text" at bounding box center [490, 144] width 130 height 14
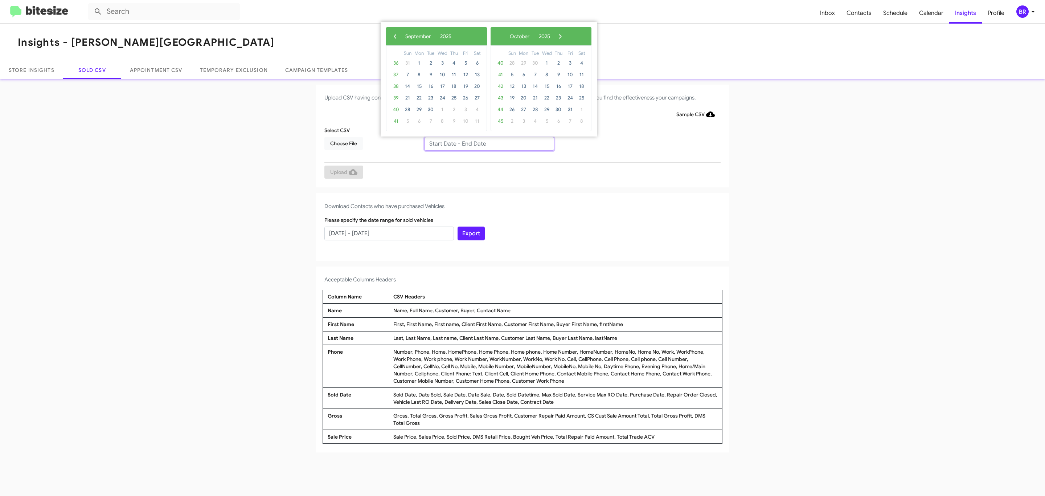
type input "07/14/2025 - 09/14/2025"
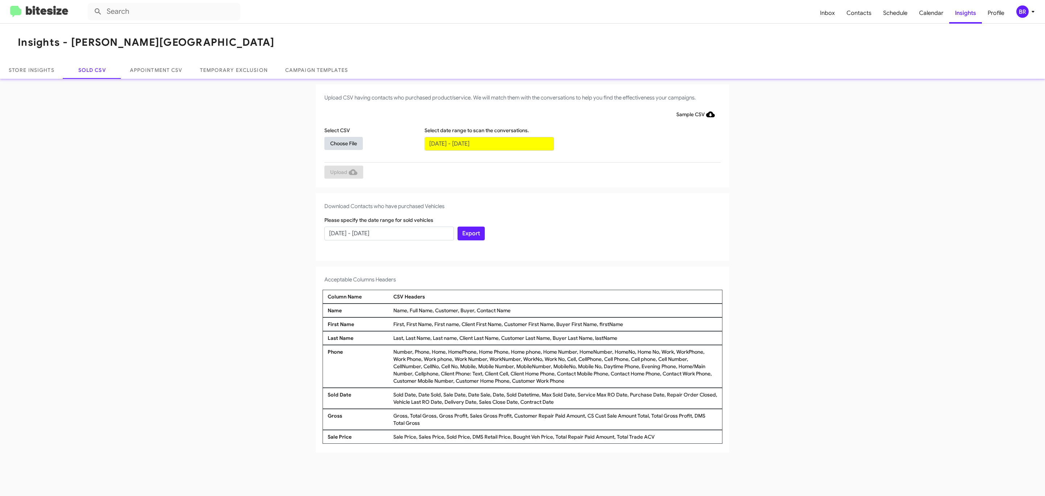
click at [343, 143] on span "Choose File" at bounding box center [343, 143] width 27 height 13
click at [343, 172] on span "Upload" at bounding box center [343, 172] width 27 height 13
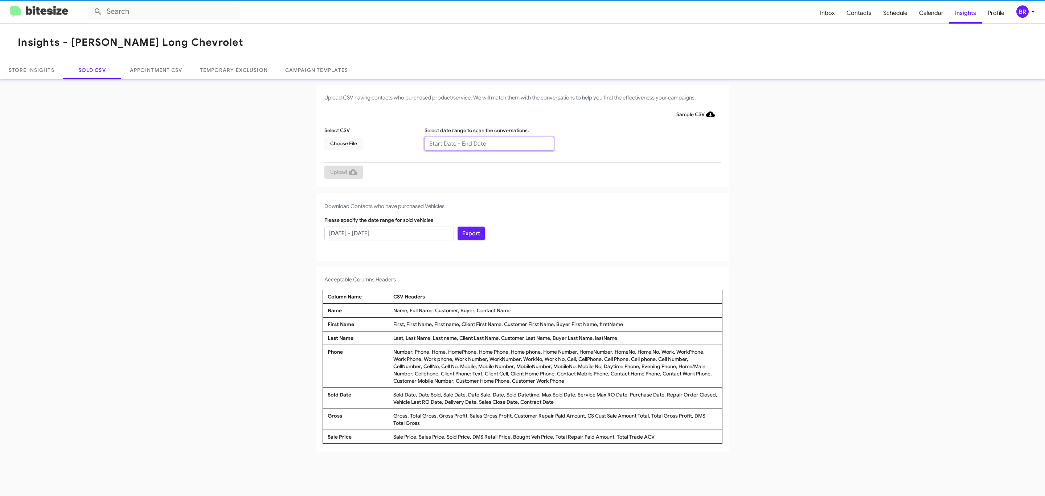
click at [489, 143] on input "text" at bounding box center [490, 144] width 130 height 14
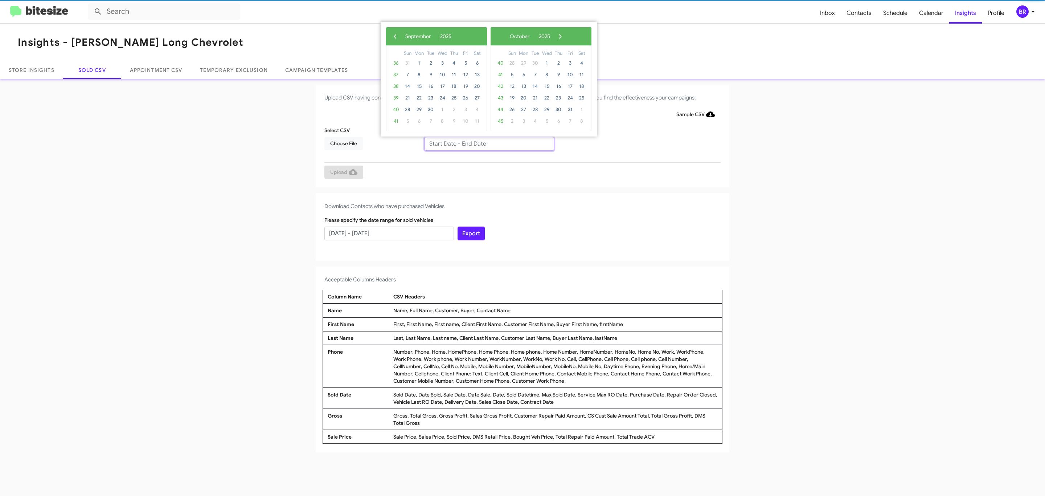
type input "07/14/2025 - 09/14/2025"
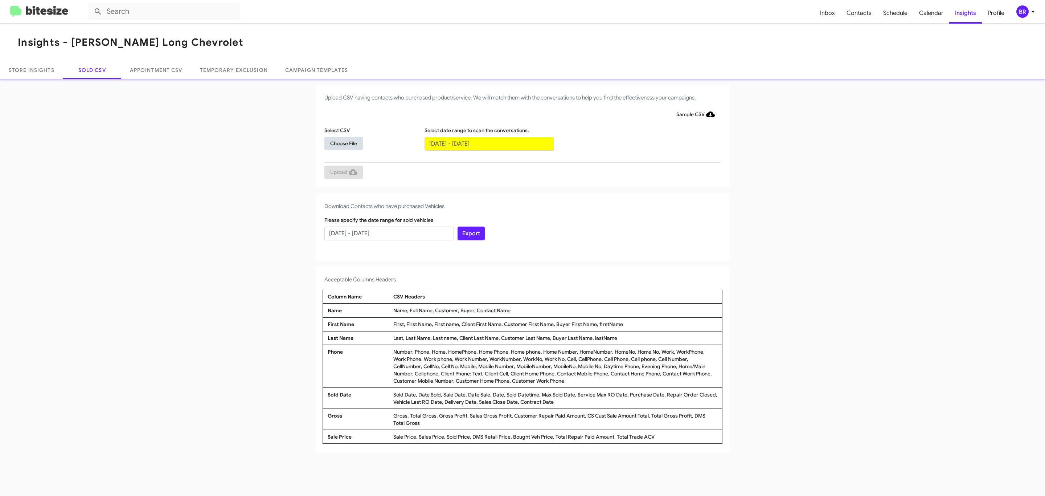
click at [343, 143] on span "Choose File" at bounding box center [343, 143] width 27 height 13
click at [343, 172] on span "Upload" at bounding box center [343, 172] width 27 height 13
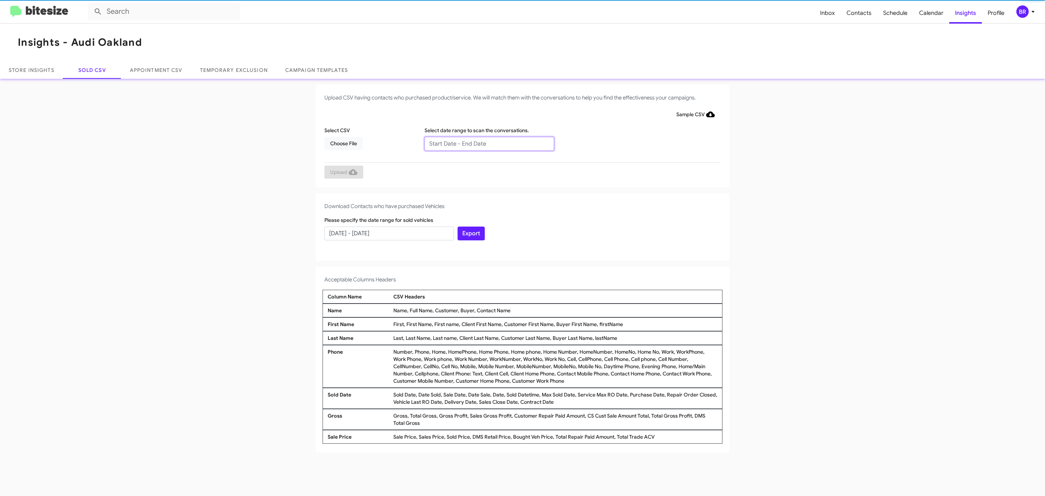
click at [489, 143] on input "text" at bounding box center [490, 144] width 130 height 14
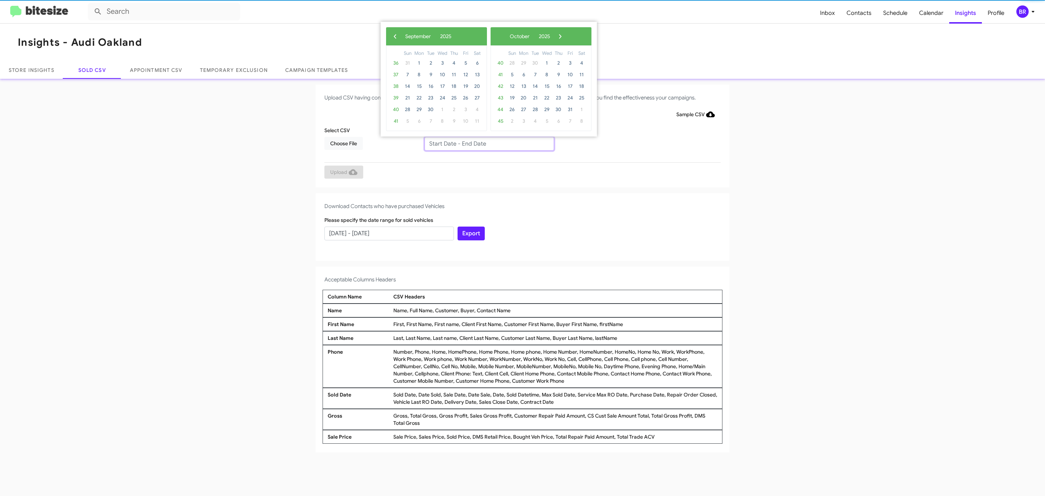
type input "07/14/2025 - 09/14/2025"
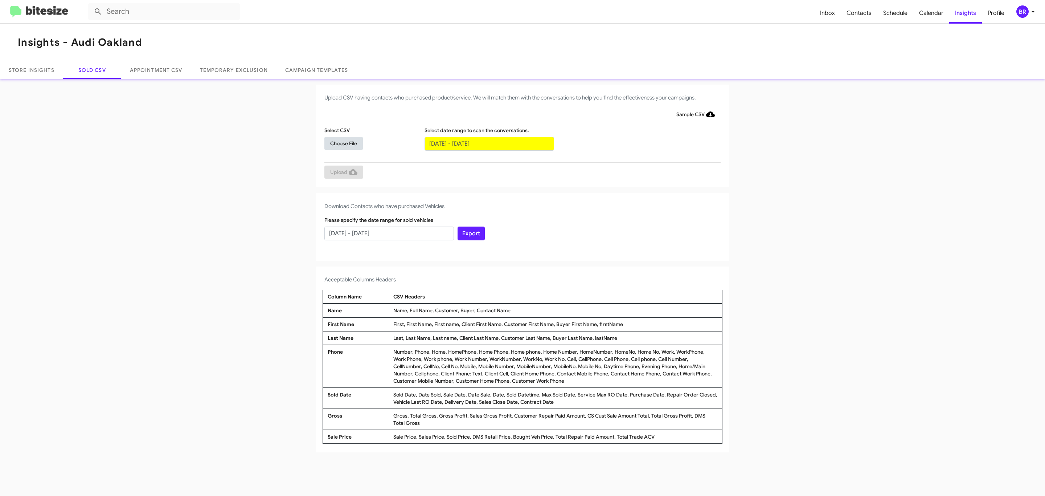
click at [343, 143] on span "Choose File" at bounding box center [343, 143] width 27 height 13
click at [343, 172] on span "Upload" at bounding box center [343, 172] width 27 height 13
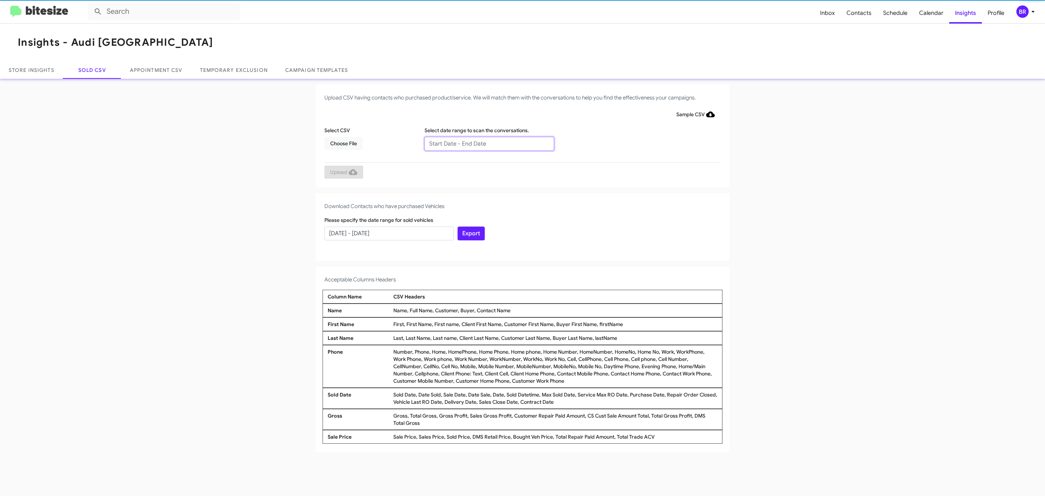
click at [489, 143] on input "text" at bounding box center [490, 144] width 130 height 14
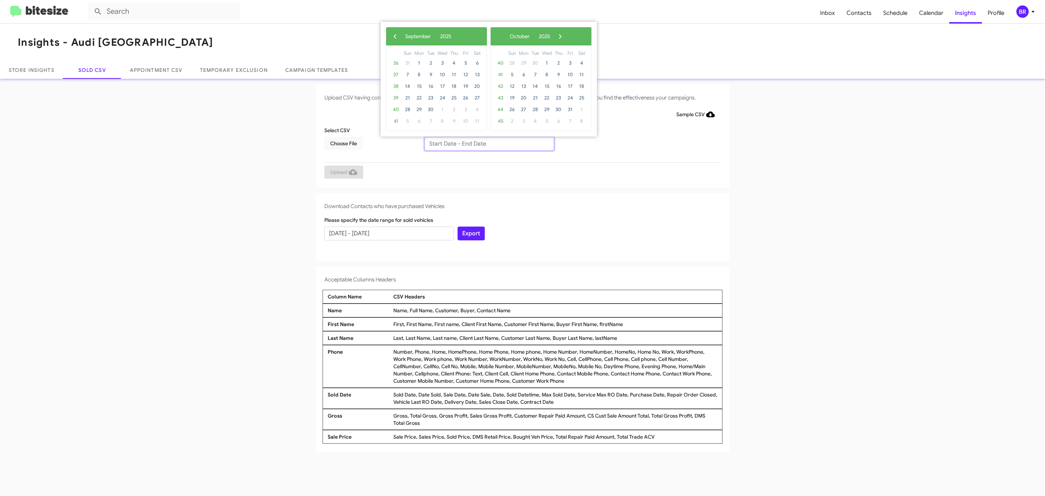
type input "[DATE] - [DATE]"
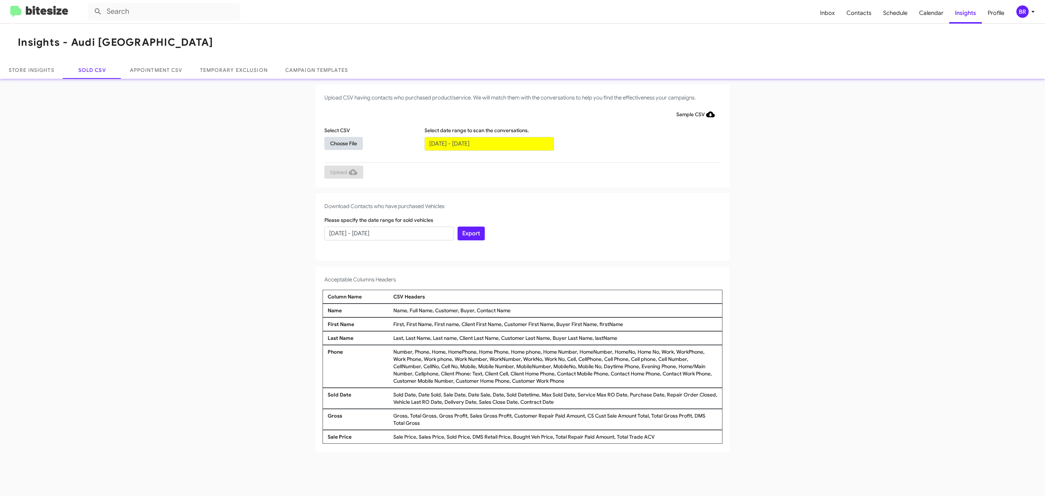
click at [343, 143] on span "Choose File" at bounding box center [343, 143] width 27 height 13
click at [343, 172] on span "Upload" at bounding box center [343, 172] width 27 height 13
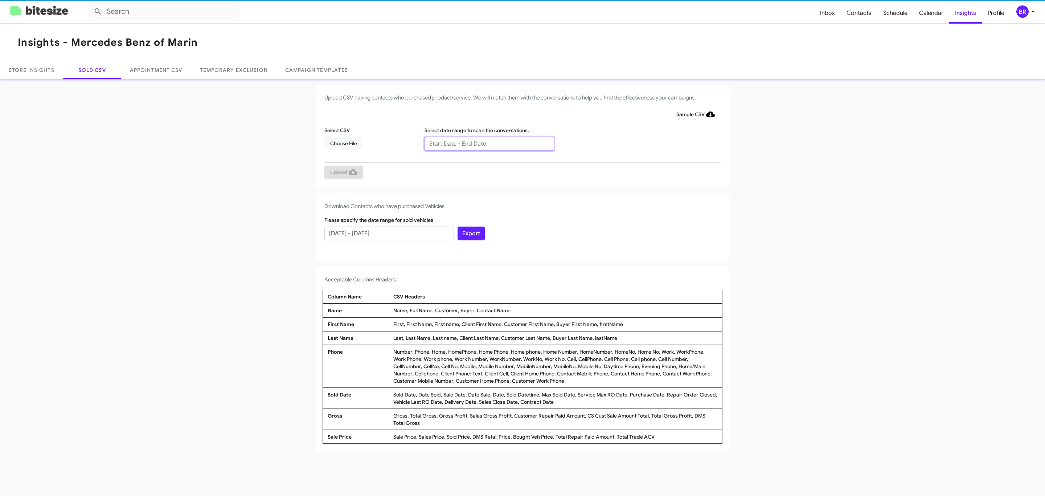
click at [489, 143] on input "text" at bounding box center [490, 144] width 130 height 14
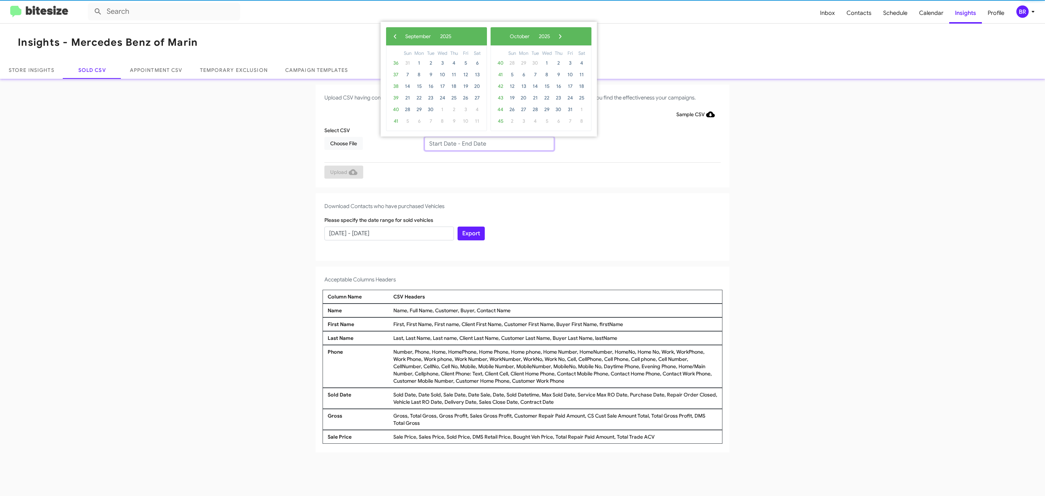
type input "[DATE] - [DATE]"
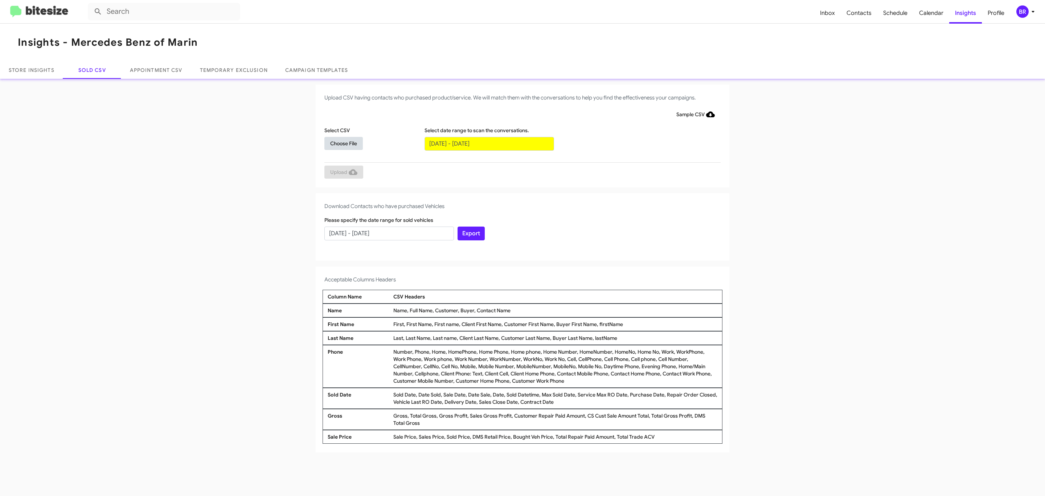
click at [343, 143] on span "Choose File" at bounding box center [343, 143] width 27 height 13
click at [343, 172] on span "Upload" at bounding box center [343, 172] width 27 height 13
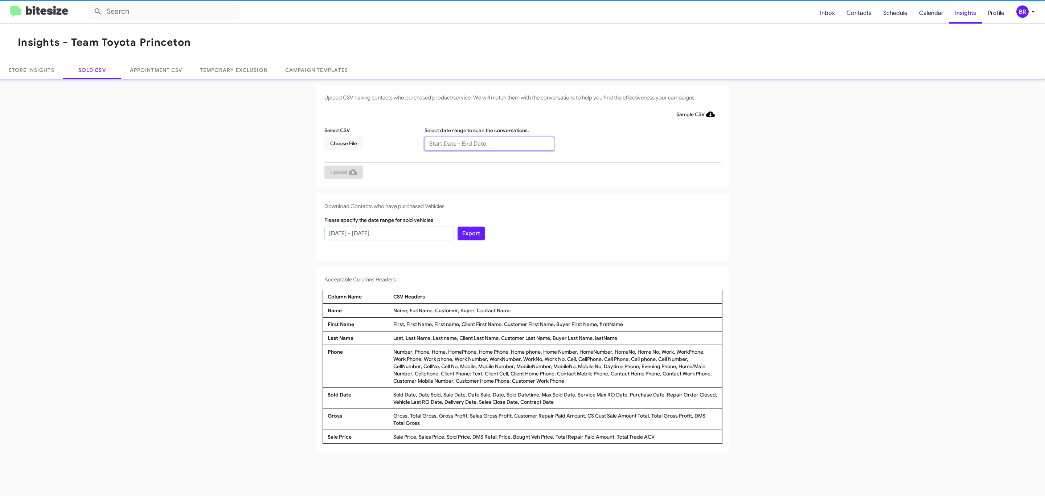
click at [489, 143] on input "text" at bounding box center [490, 144] width 130 height 14
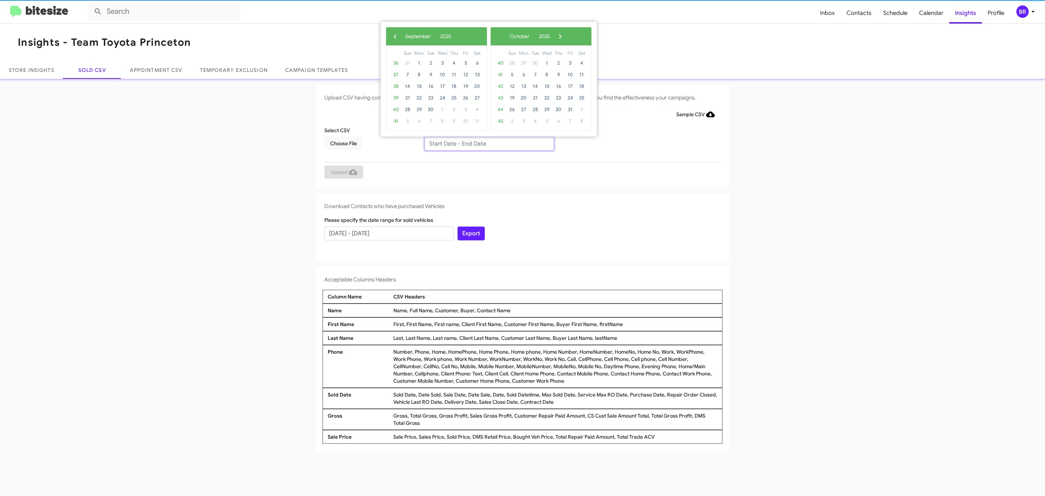
type input "[DATE] - [DATE]"
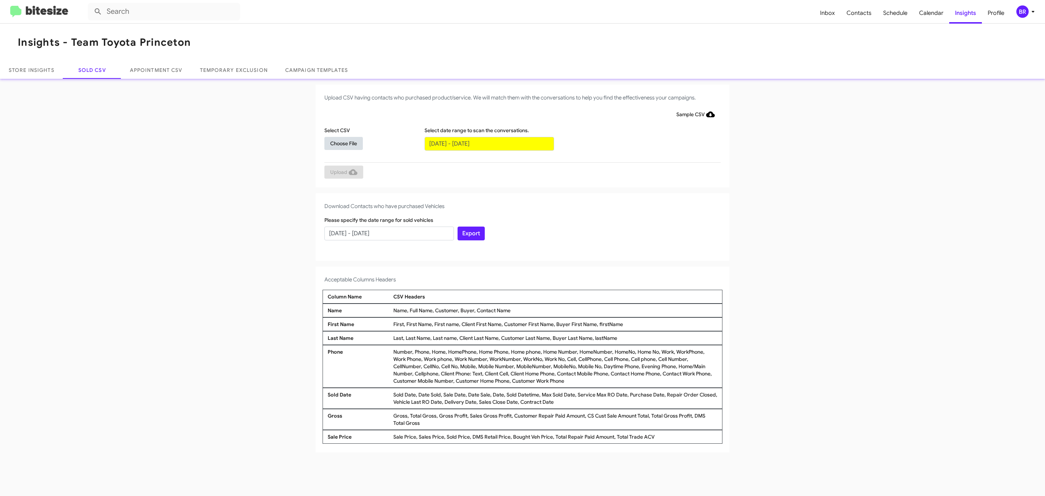
click at [343, 143] on span "Choose File" at bounding box center [343, 143] width 27 height 13
click at [343, 172] on span "Upload" at bounding box center [343, 172] width 27 height 13
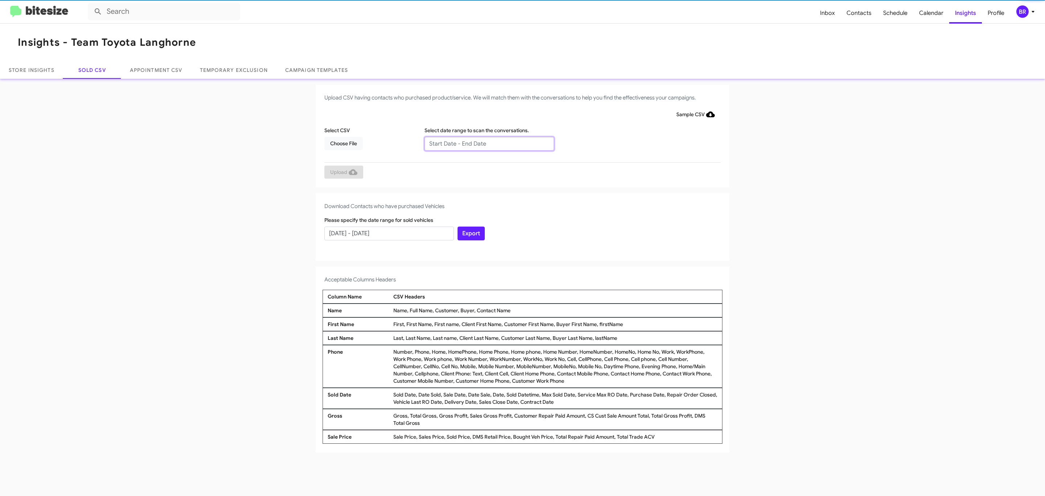
click at [489, 143] on input "text" at bounding box center [490, 144] width 130 height 14
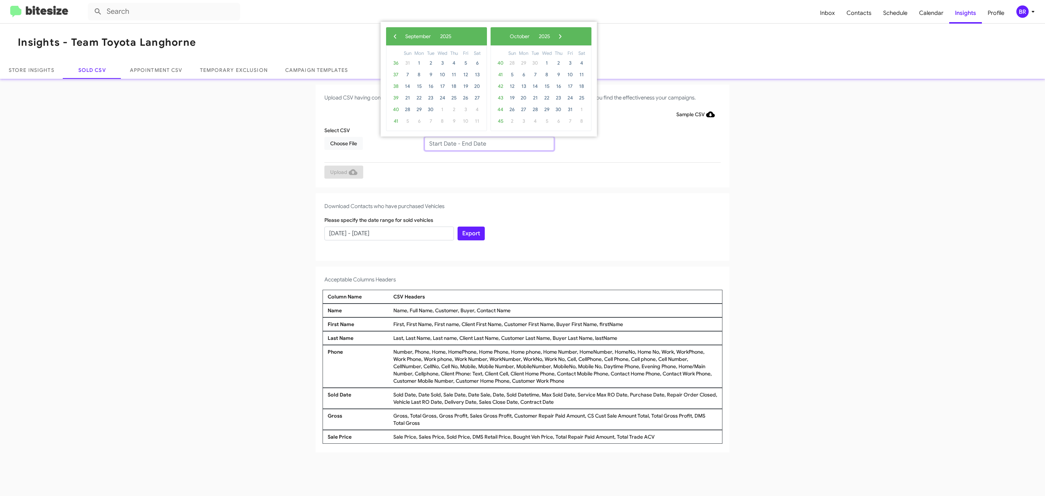
type input "07/14/2025 - 09/14/2025"
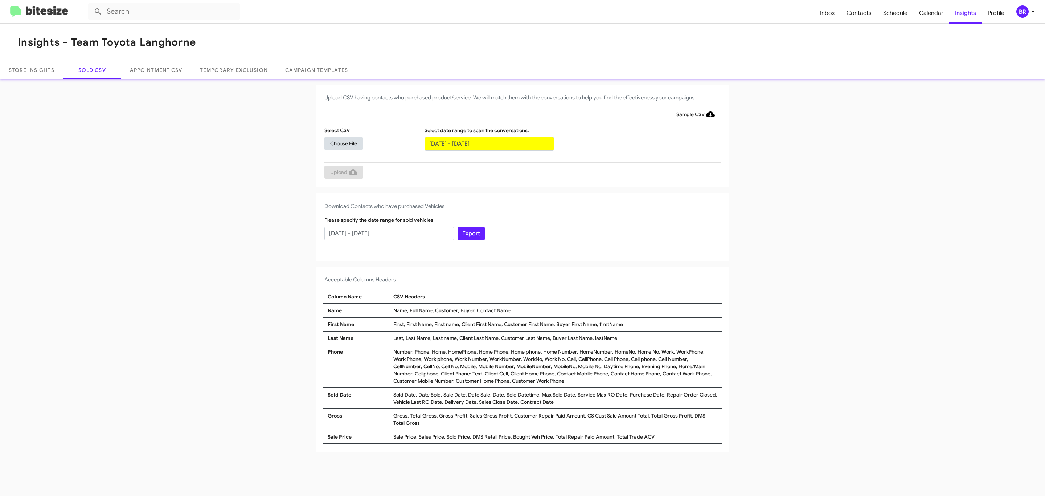
click at [343, 143] on span "Choose File" at bounding box center [343, 143] width 27 height 13
click at [343, 172] on span "Upload" at bounding box center [343, 172] width 27 height 13
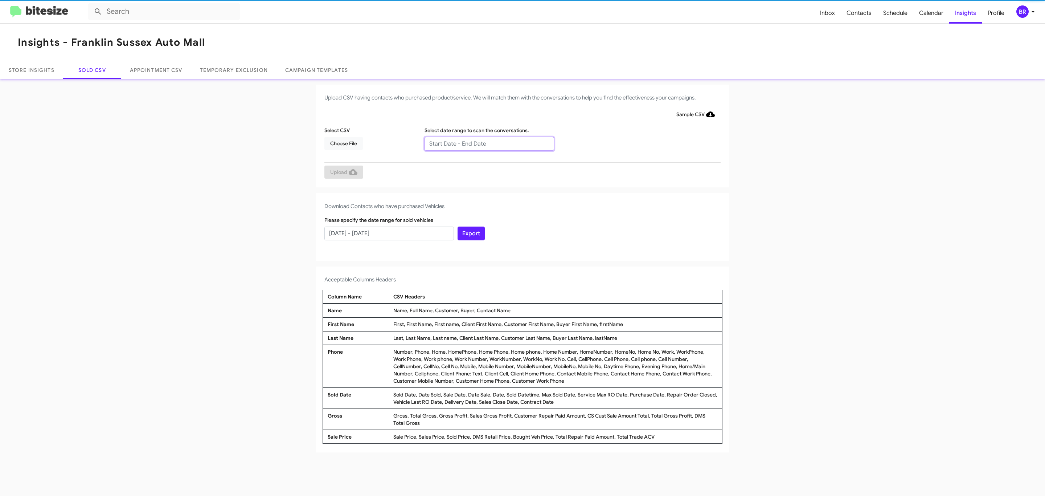
click at [489, 143] on input "text" at bounding box center [490, 144] width 130 height 14
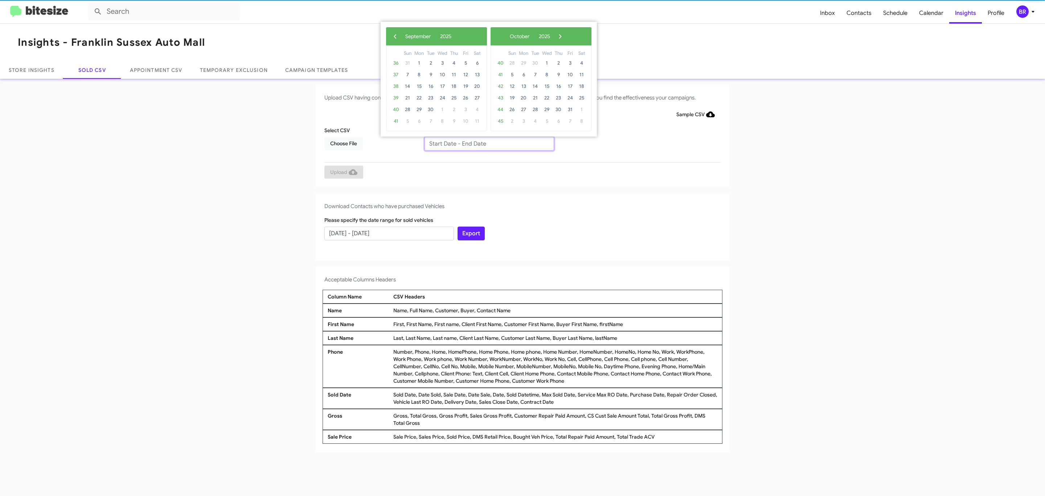
type input "07/14/2025 - 09/14/2025"
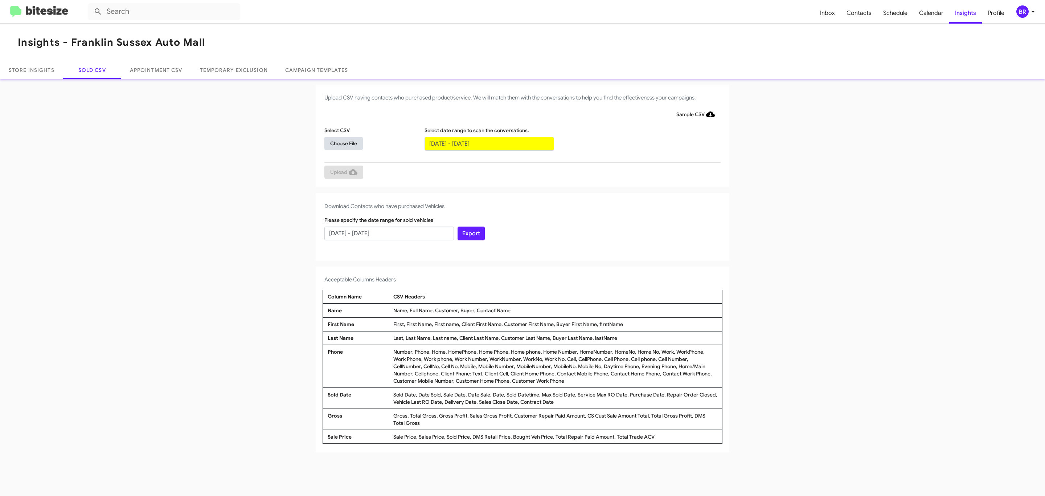
click at [343, 143] on span "Choose File" at bounding box center [343, 143] width 27 height 13
click at [343, 172] on span "Upload" at bounding box center [343, 172] width 27 height 13
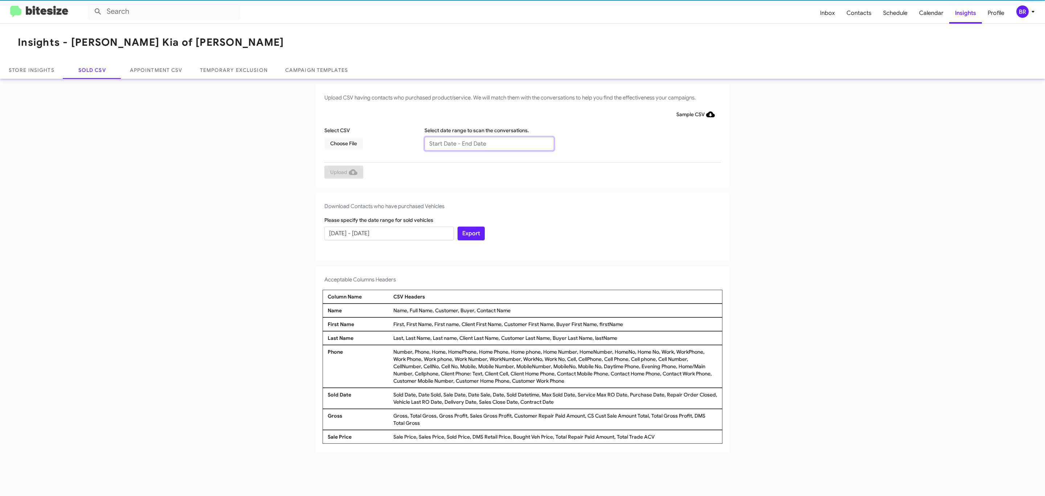
click at [489, 143] on input "text" at bounding box center [490, 144] width 130 height 14
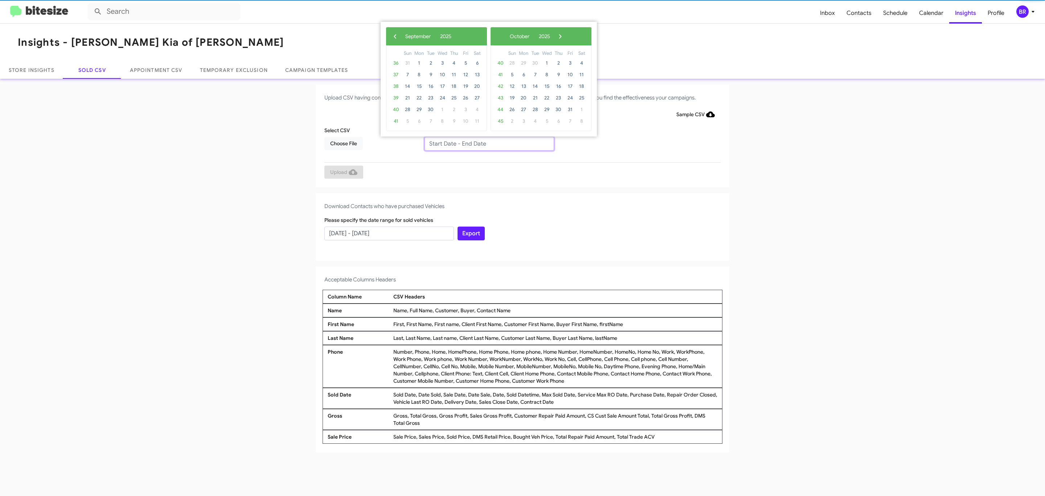
type input "07/14/2025 - 09/14/2025"
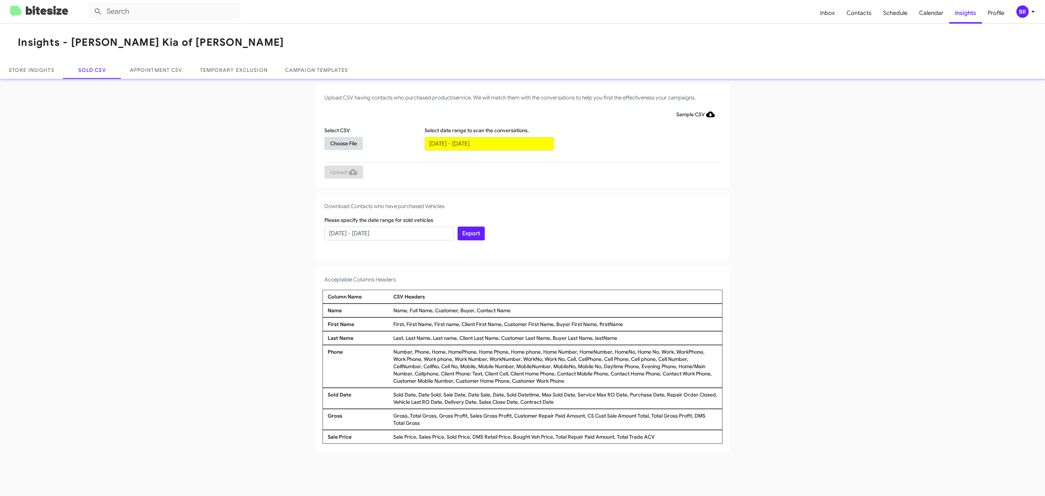
click at [343, 143] on span "Choose File" at bounding box center [343, 143] width 27 height 13
click at [343, 172] on span "Upload" at bounding box center [343, 172] width 27 height 13
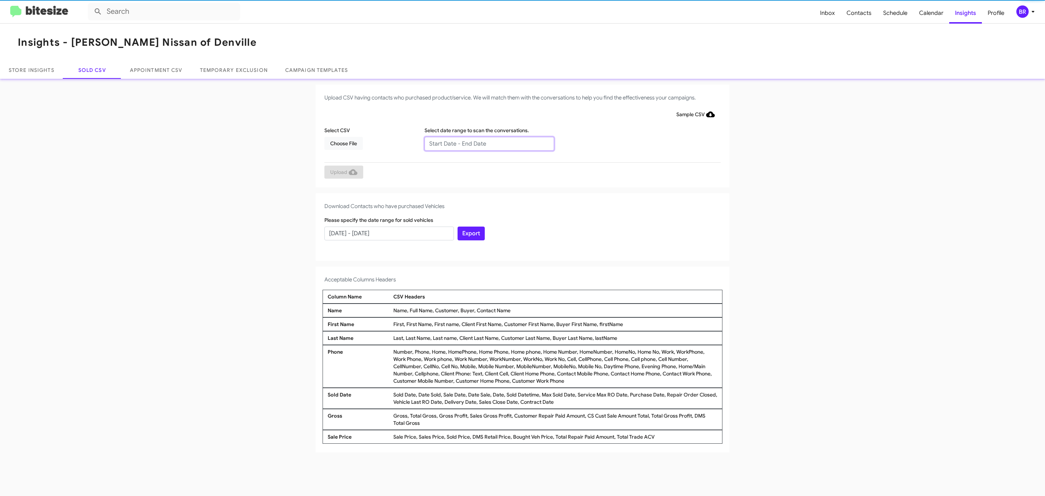
click at [489, 143] on input "text" at bounding box center [490, 144] width 130 height 14
type input "[DATE] - [DATE]"
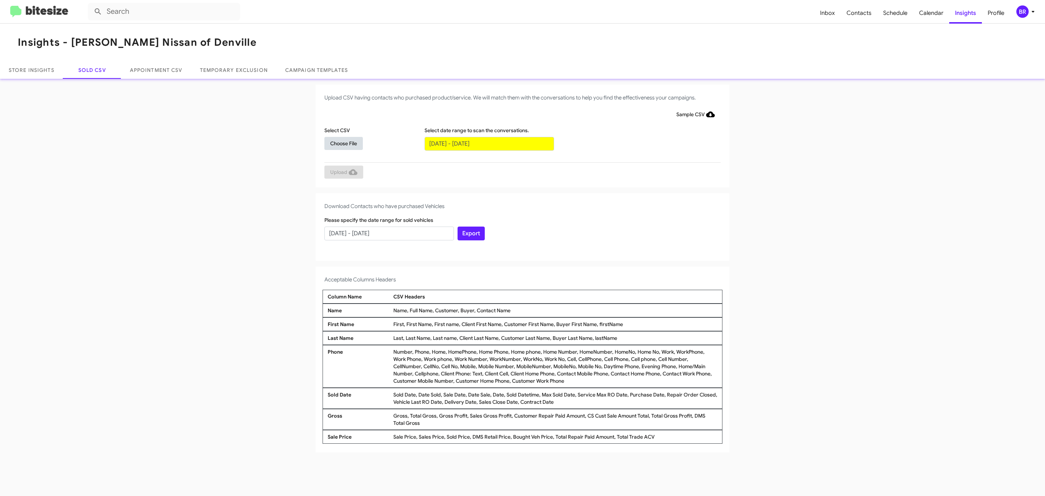
click at [343, 143] on span "Choose File" at bounding box center [343, 143] width 27 height 13
click at [343, 172] on span "Upload" at bounding box center [343, 172] width 27 height 13
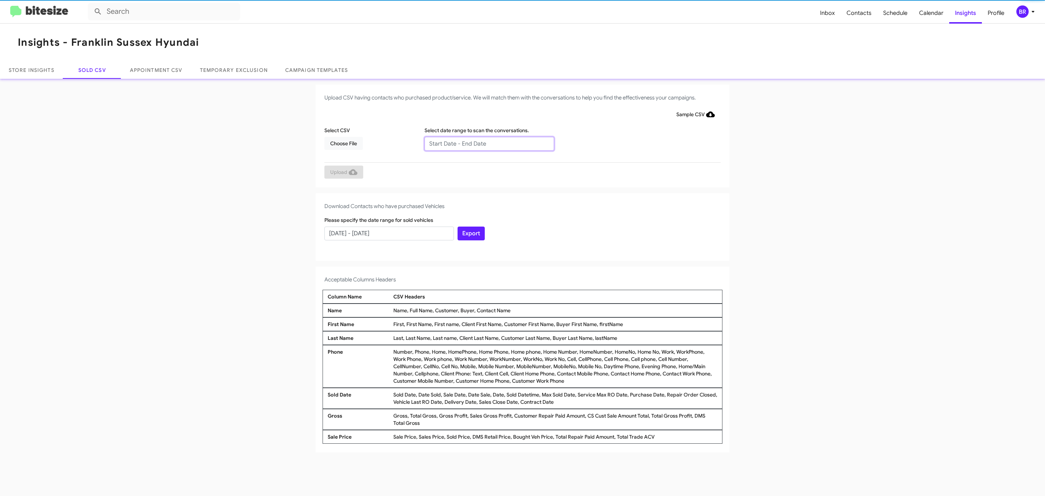
click at [489, 143] on input "text" at bounding box center [490, 144] width 130 height 14
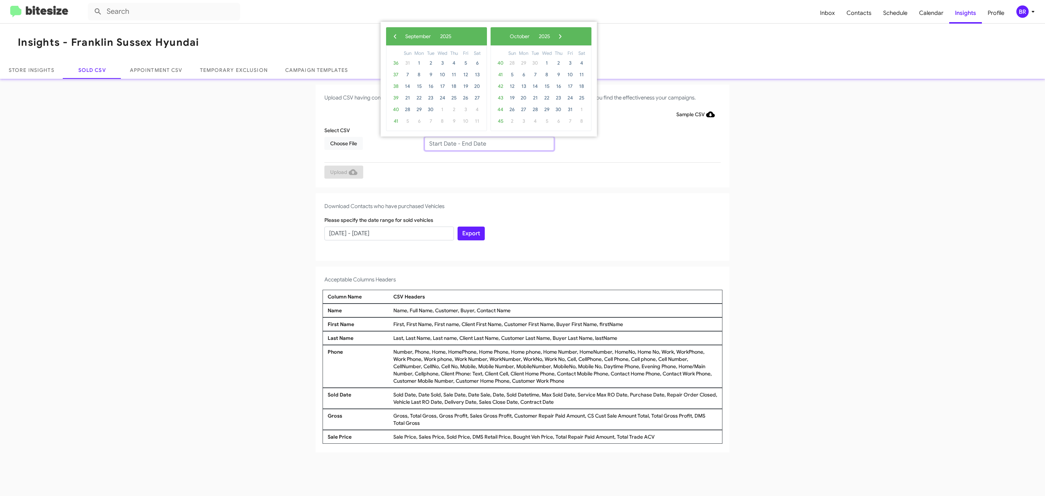
type input "07/14/2025 - 09/14/2025"
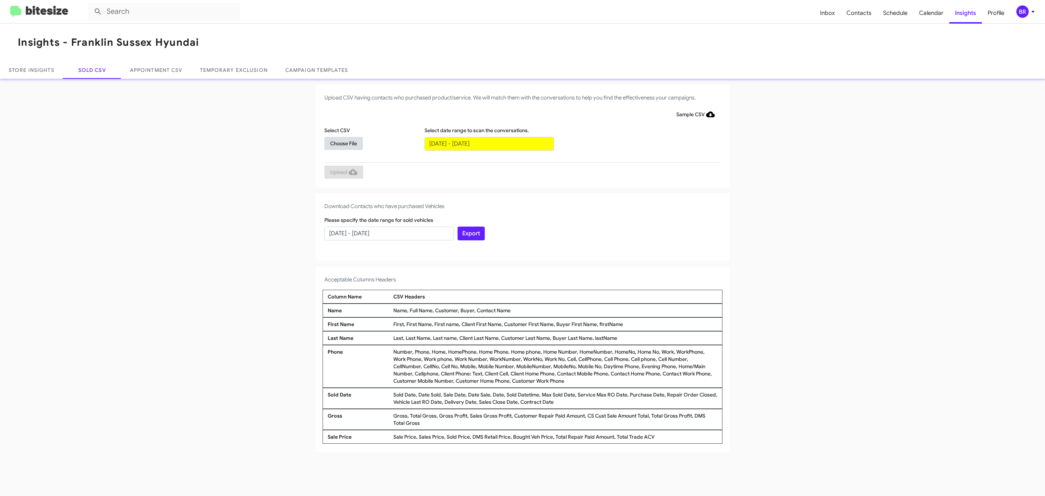
click at [343, 143] on span "Choose File" at bounding box center [343, 143] width 27 height 13
click at [343, 172] on span "Upload" at bounding box center [343, 172] width 27 height 13
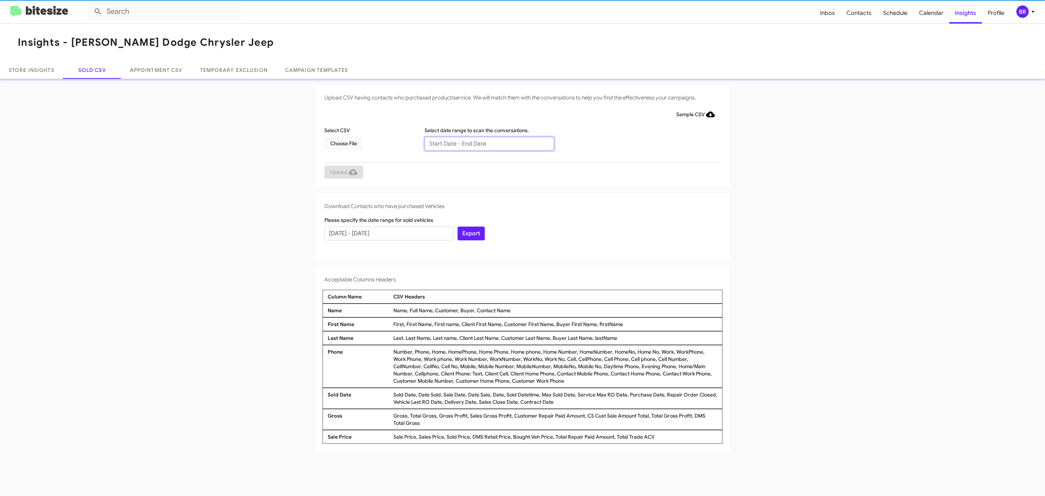
click at [489, 143] on input "text" at bounding box center [490, 144] width 130 height 14
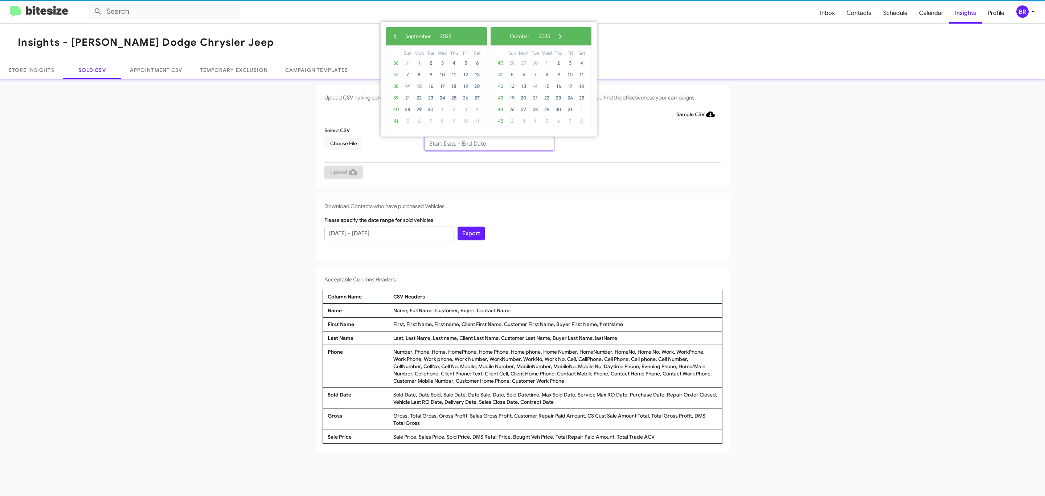
type input "[DATE] - [DATE]"
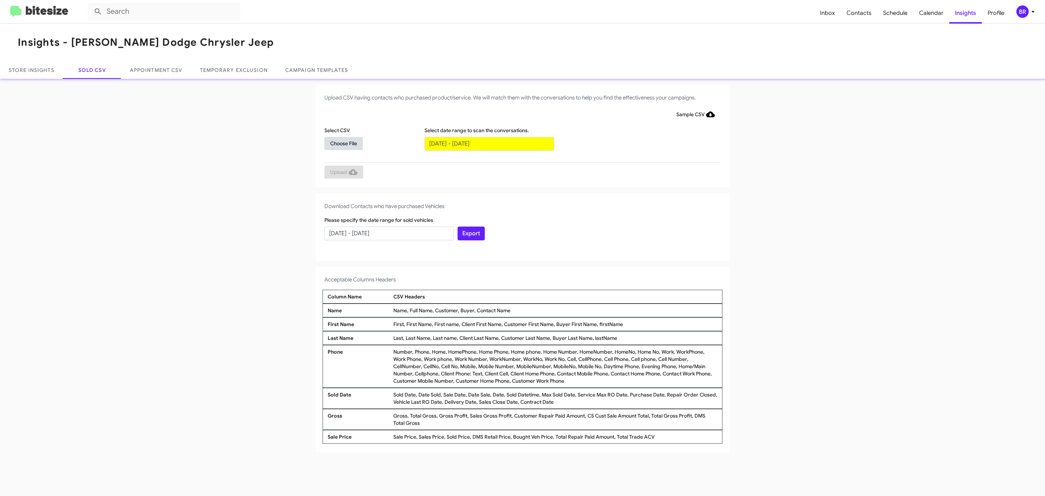
click at [343, 143] on span "Choose File" at bounding box center [343, 143] width 27 height 13
click at [343, 172] on span "Upload" at bounding box center [343, 172] width 27 height 13
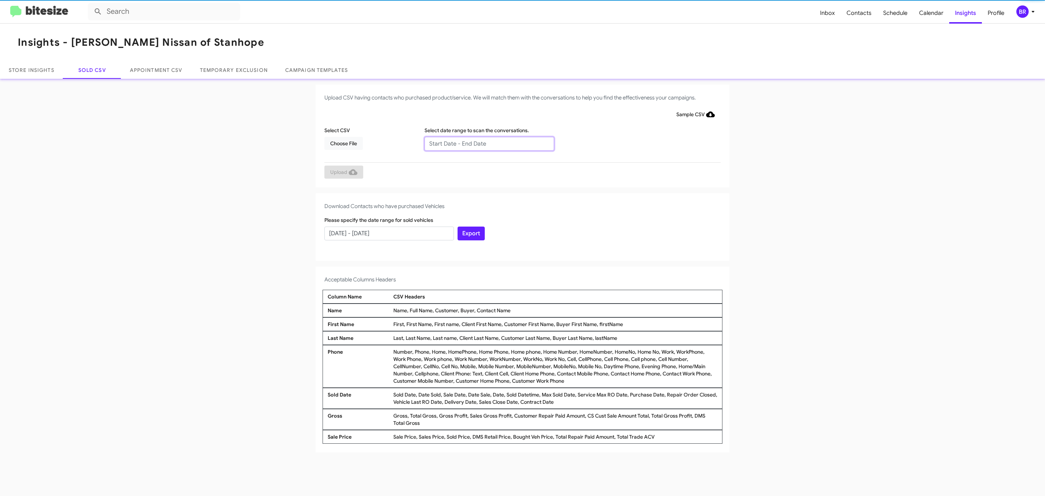
click at [489, 143] on input "text" at bounding box center [490, 144] width 130 height 14
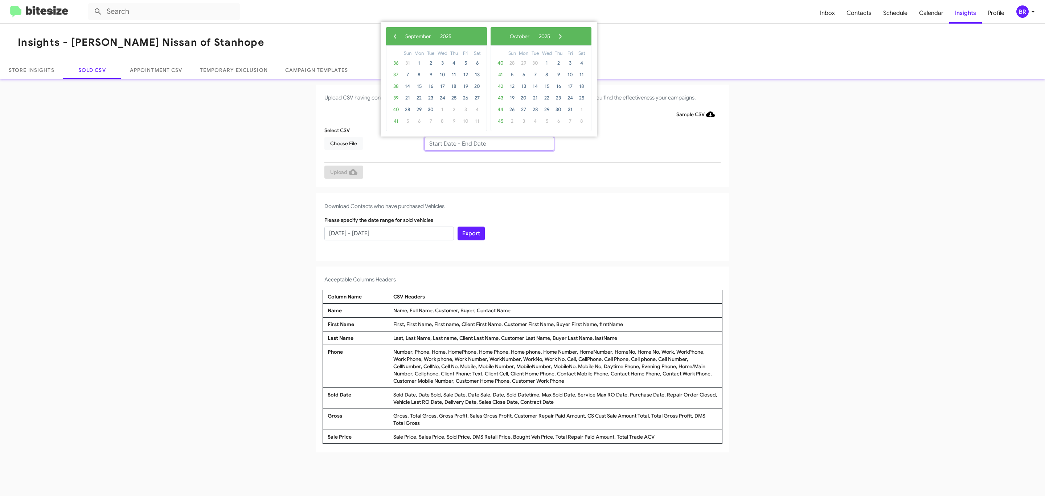
type input "07/14/2025 - 09/14/2025"
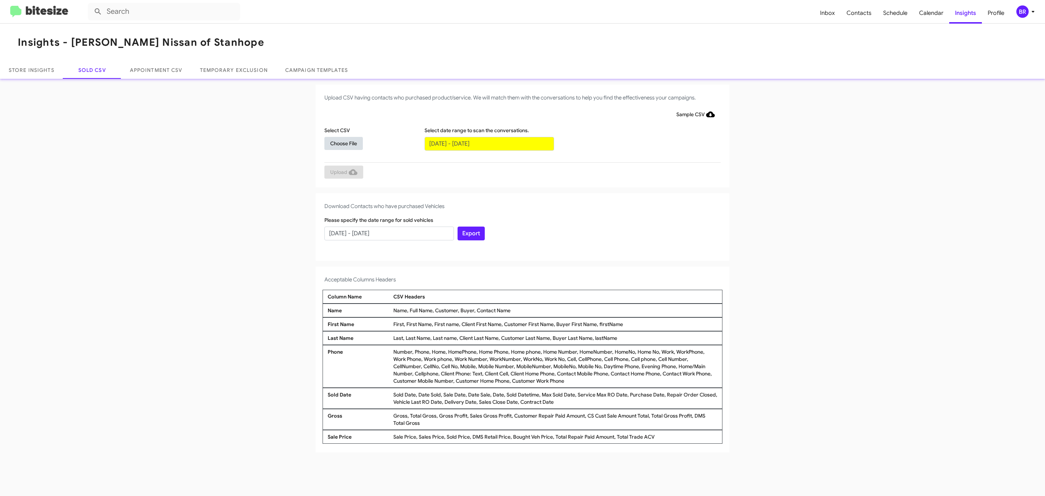
click at [343, 143] on span "Choose File" at bounding box center [343, 143] width 27 height 13
click at [343, 172] on span "Upload" at bounding box center [343, 172] width 27 height 13
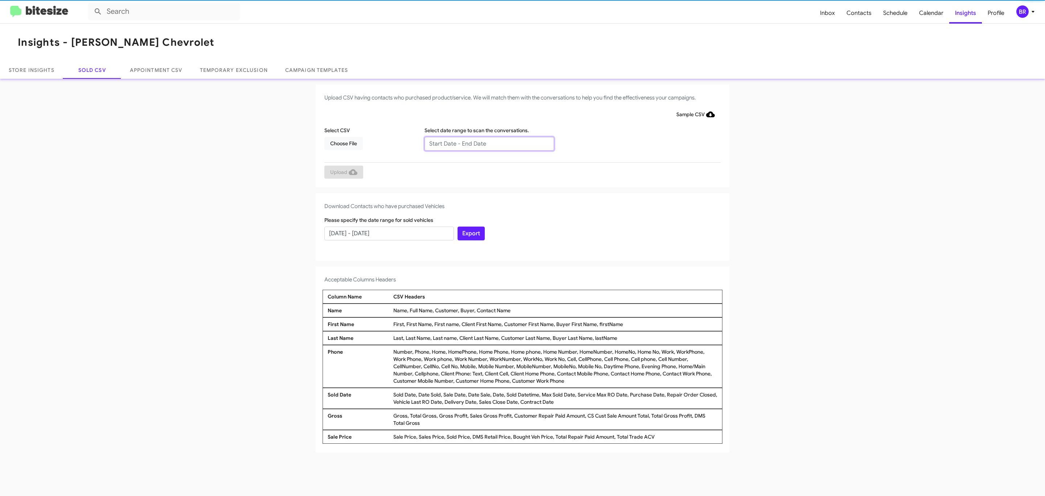
click at [489, 143] on input "text" at bounding box center [490, 144] width 130 height 14
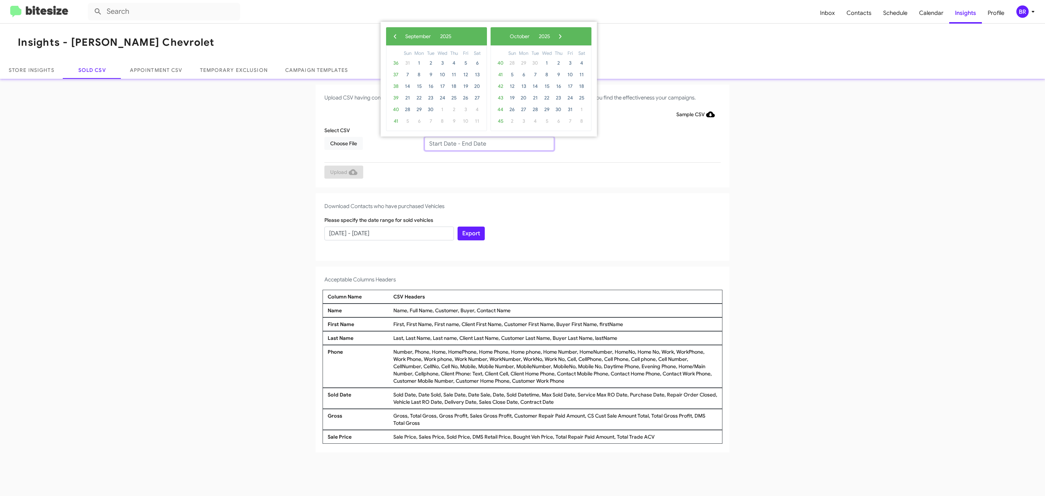
type input "[DATE] - [DATE]"
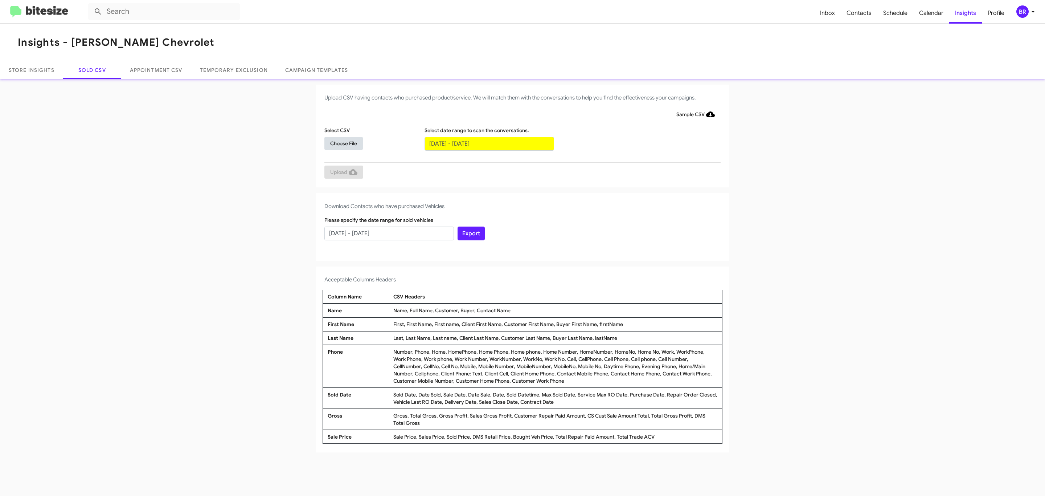
click at [343, 143] on span "Choose File" at bounding box center [343, 143] width 27 height 13
click at [343, 172] on span "Upload" at bounding box center [343, 172] width 27 height 13
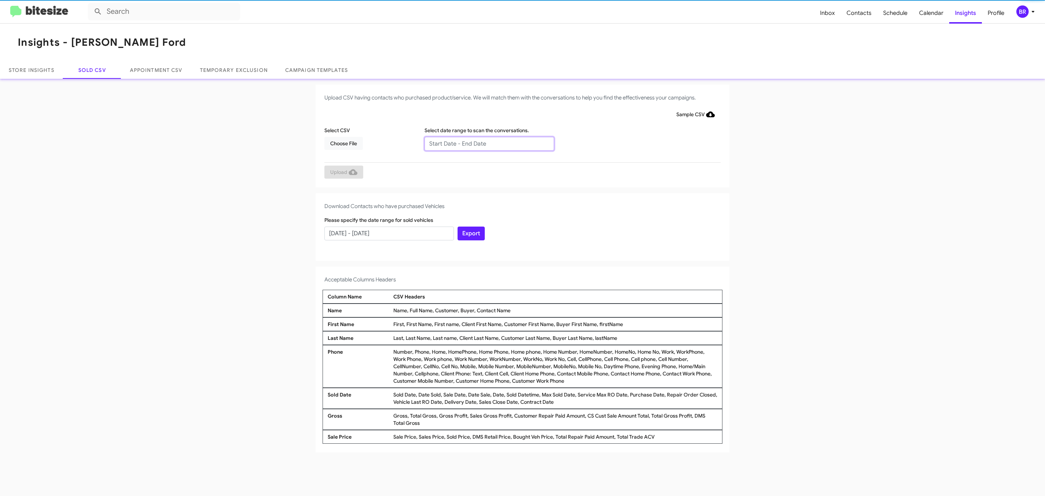
click at [489, 143] on input "text" at bounding box center [490, 144] width 130 height 14
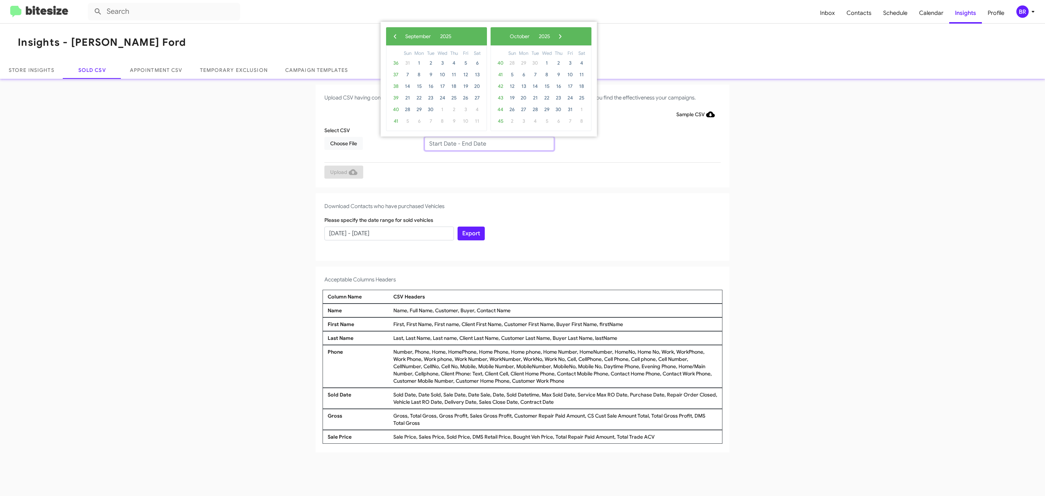
type input "[DATE] - [DATE]"
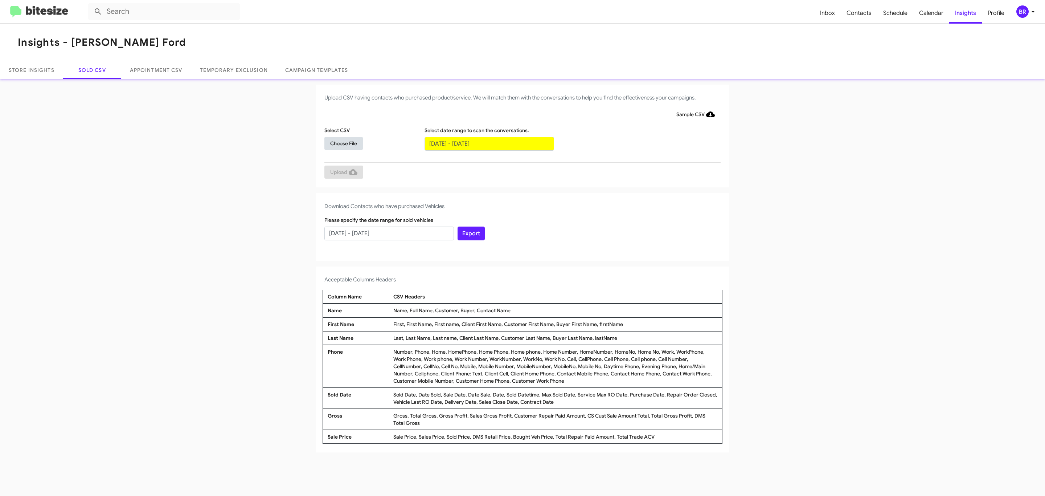
click at [343, 143] on span "Choose File" at bounding box center [343, 143] width 27 height 13
click at [343, 172] on span "Upload" at bounding box center [343, 172] width 27 height 13
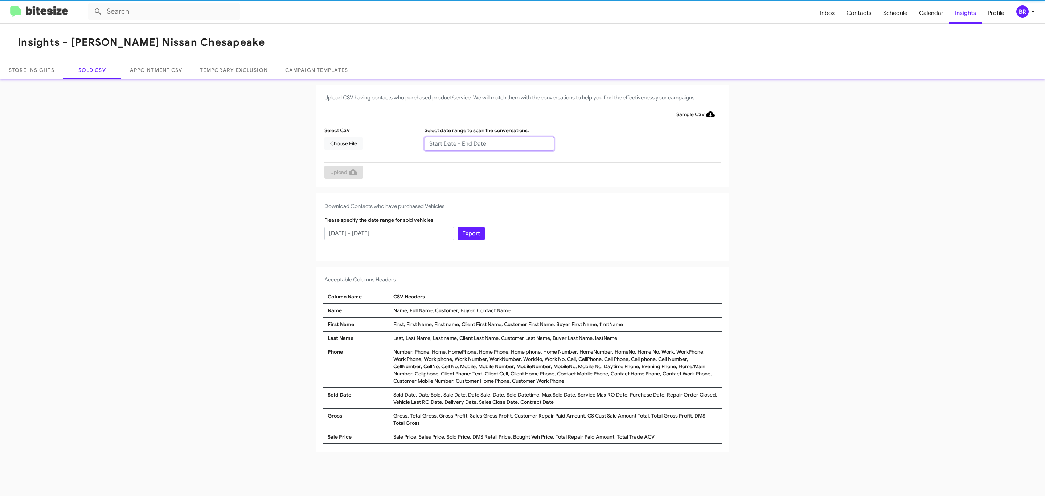
click at [489, 143] on input "text" at bounding box center [490, 144] width 130 height 14
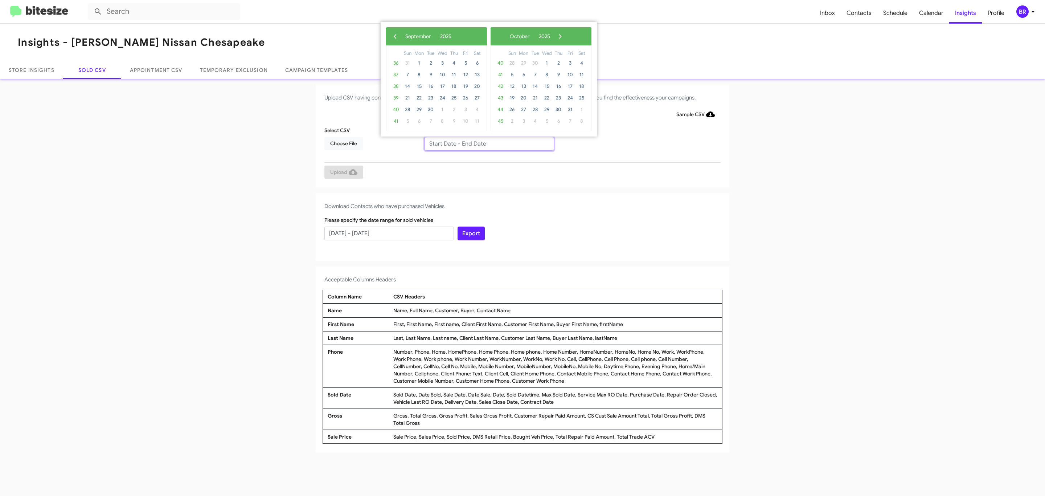
type input "07/14/2025 - 09/14/2025"
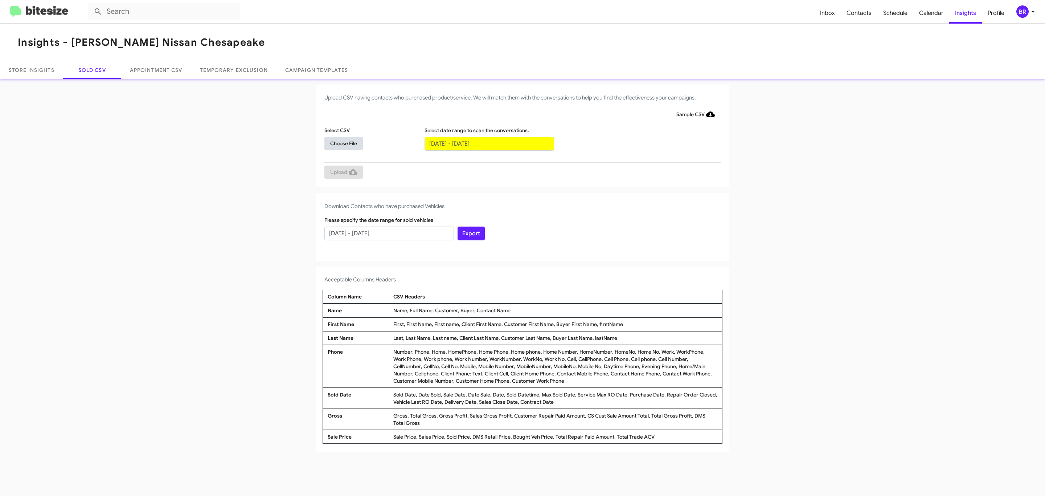
click at [343, 143] on span "Choose File" at bounding box center [343, 143] width 27 height 13
click at [343, 172] on span "Upload" at bounding box center [343, 172] width 27 height 13
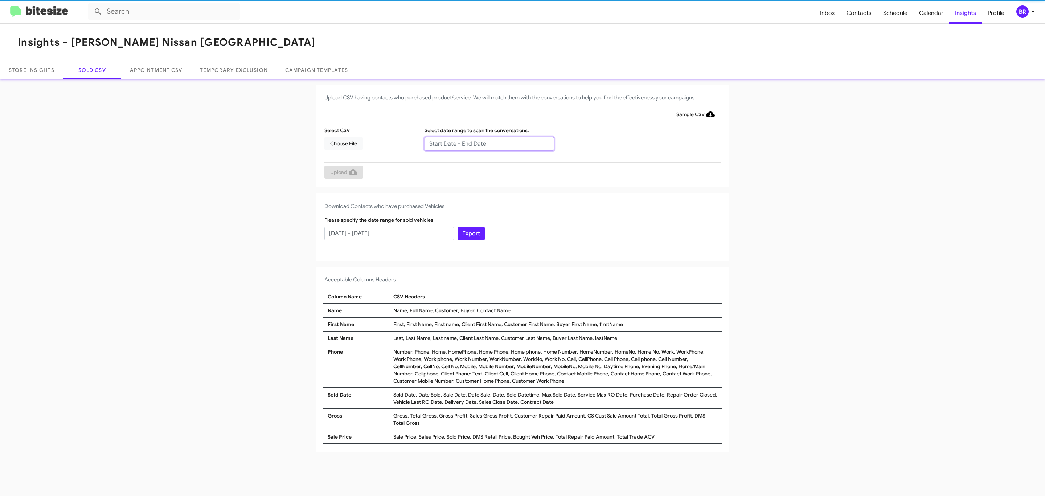
click at [489, 143] on input "text" at bounding box center [490, 144] width 130 height 14
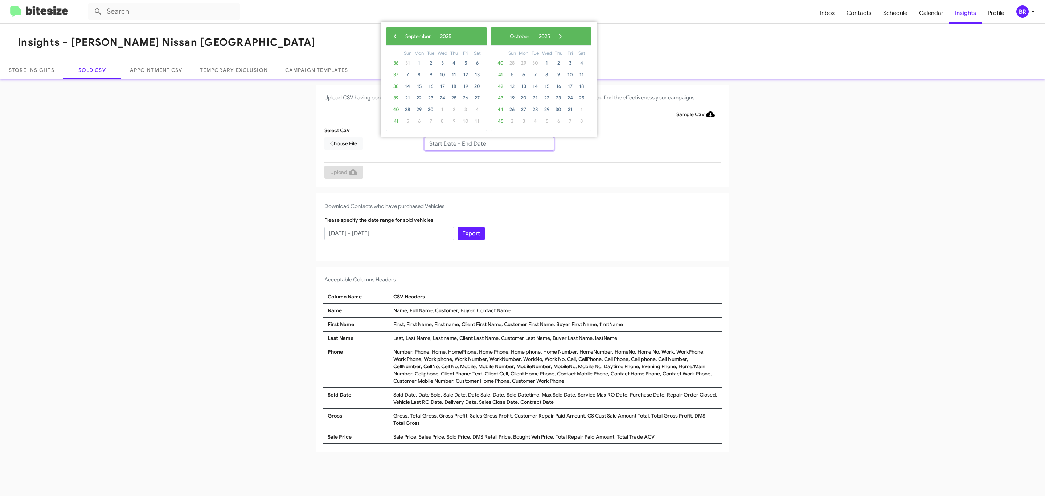
type input "[DATE] - [DATE]"
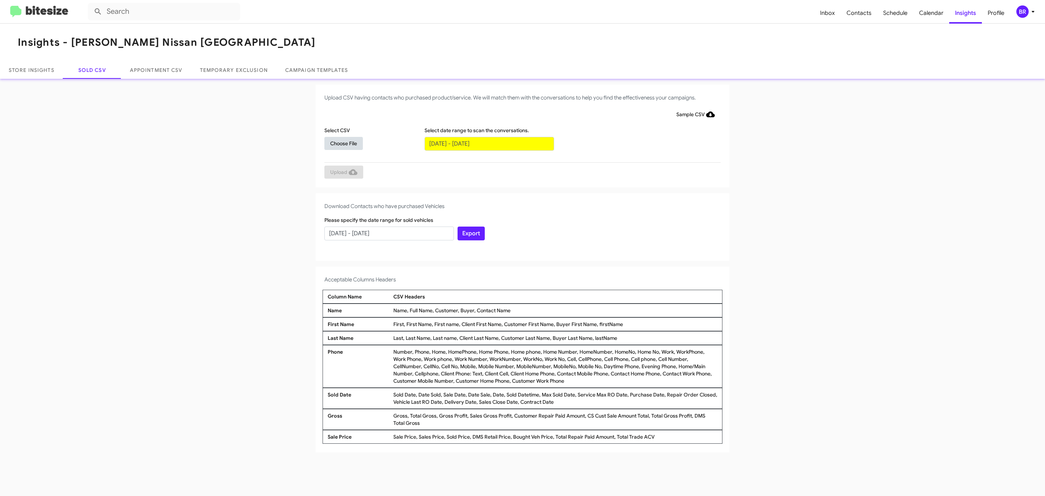
click at [343, 143] on span "Choose File" at bounding box center [343, 143] width 27 height 13
click at [343, 172] on span "Upload" at bounding box center [343, 172] width 27 height 13
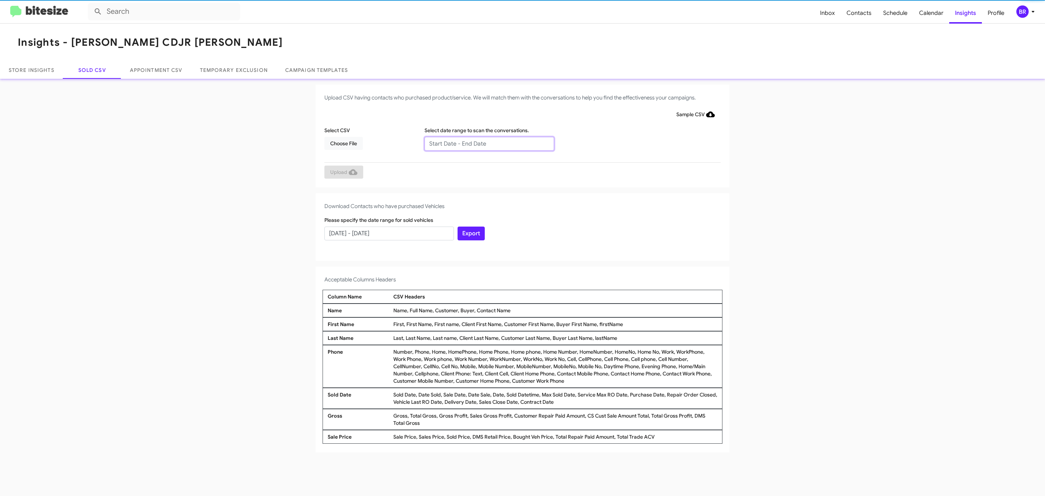
click at [489, 143] on input "text" at bounding box center [490, 144] width 130 height 14
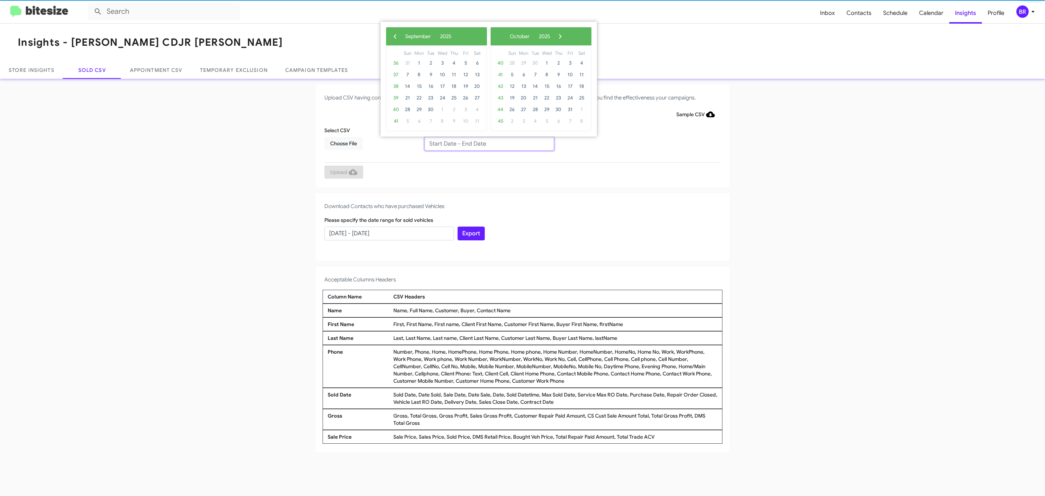
type input "[DATE] - [DATE]"
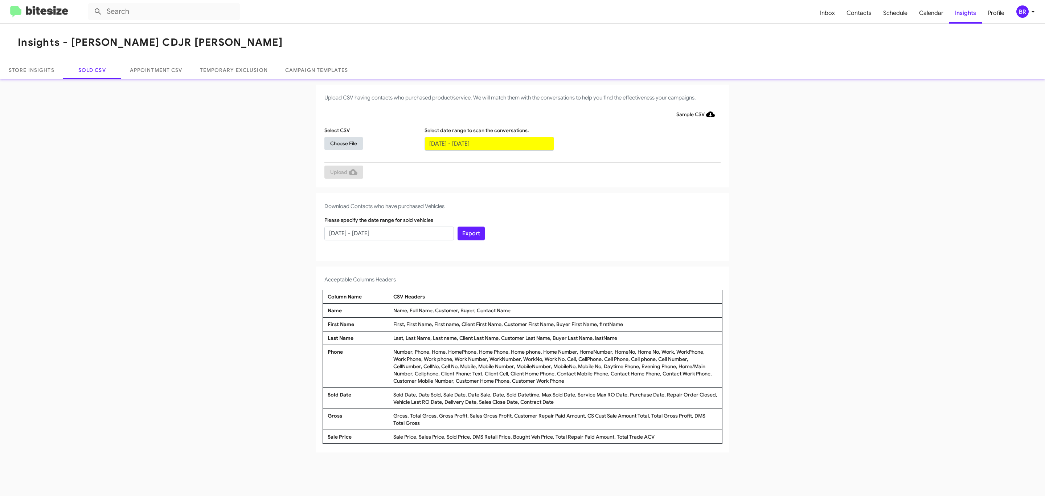
click at [343, 143] on span "Choose File" at bounding box center [343, 143] width 27 height 13
click at [343, 172] on span "Upload" at bounding box center [343, 172] width 27 height 13
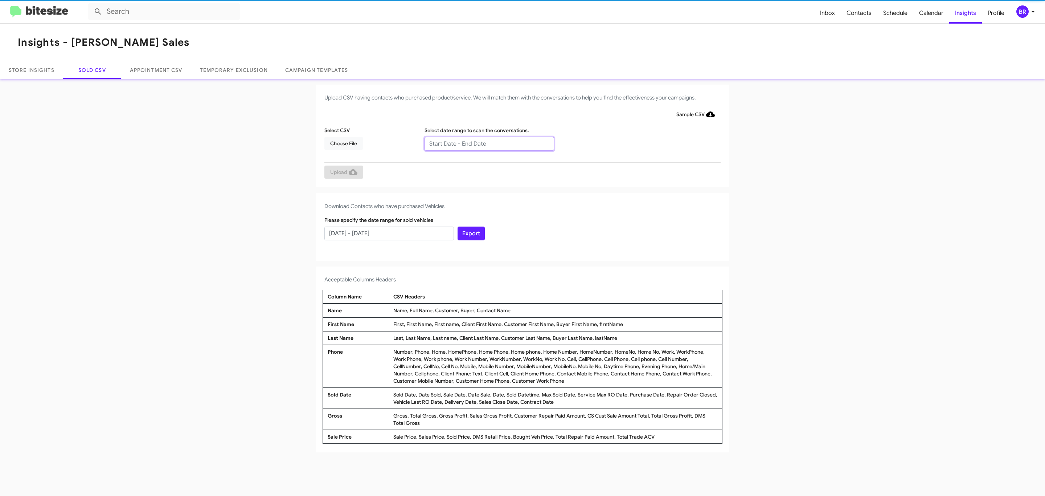
click at [489, 143] on input "text" at bounding box center [490, 144] width 130 height 14
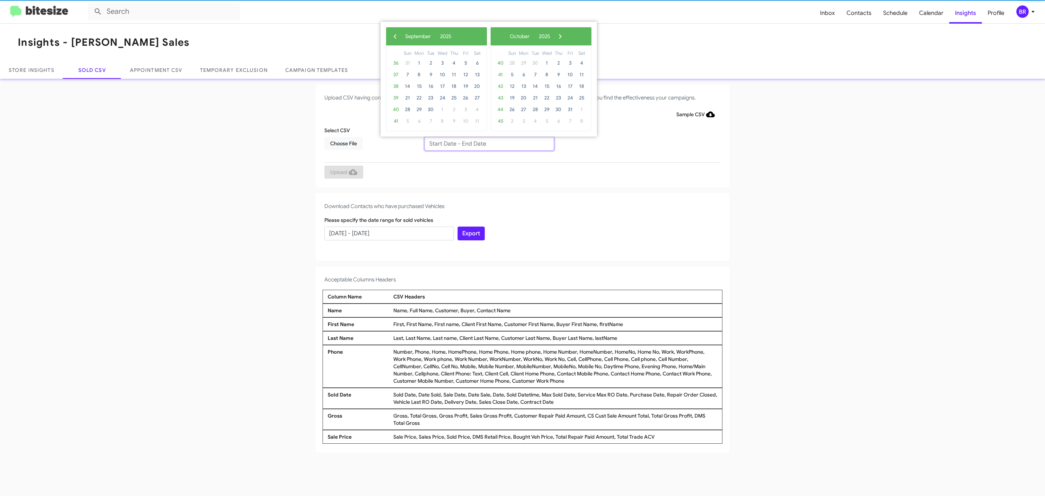
type input "07/14/2025 - 09/14/2025"
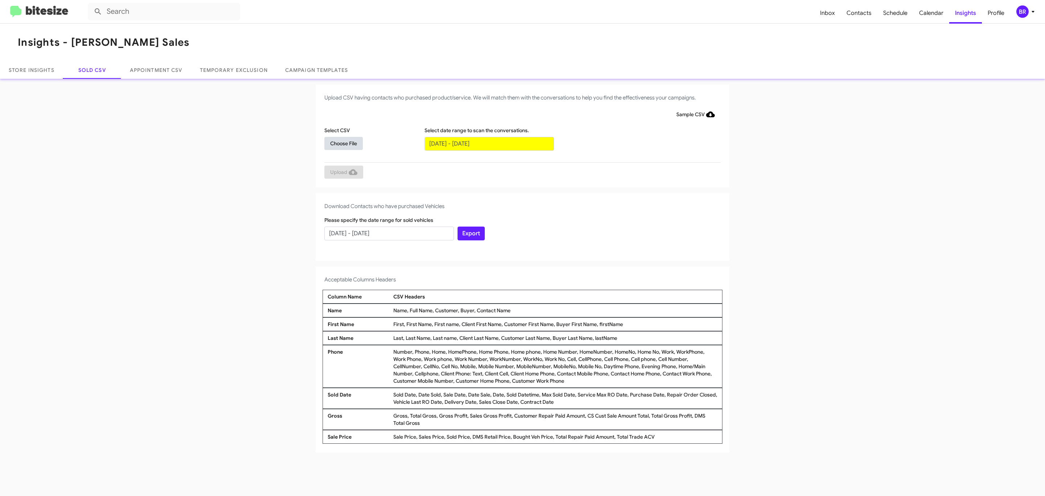
click at [343, 143] on span "Choose File" at bounding box center [343, 143] width 27 height 13
click at [343, 172] on span "Upload" at bounding box center [343, 172] width 27 height 13
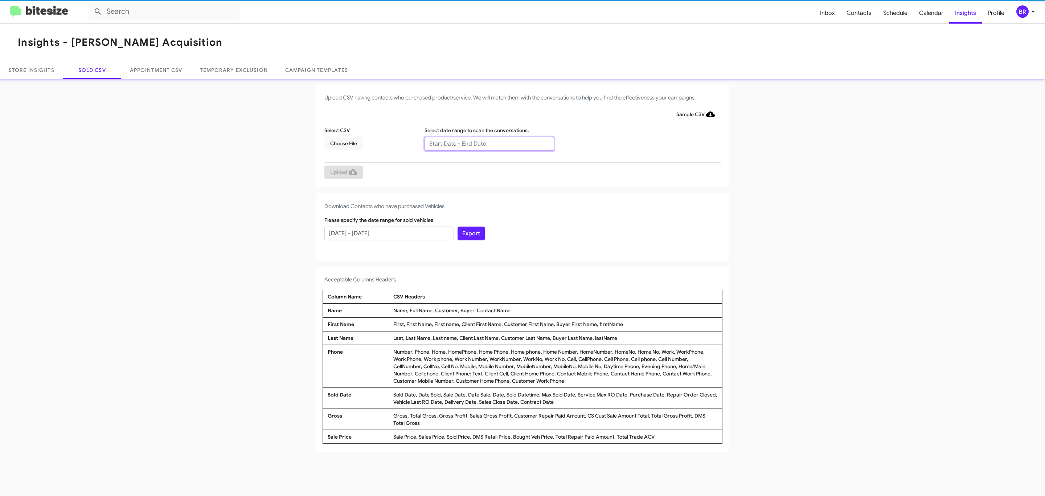
click at [489, 143] on input "text" at bounding box center [490, 144] width 130 height 14
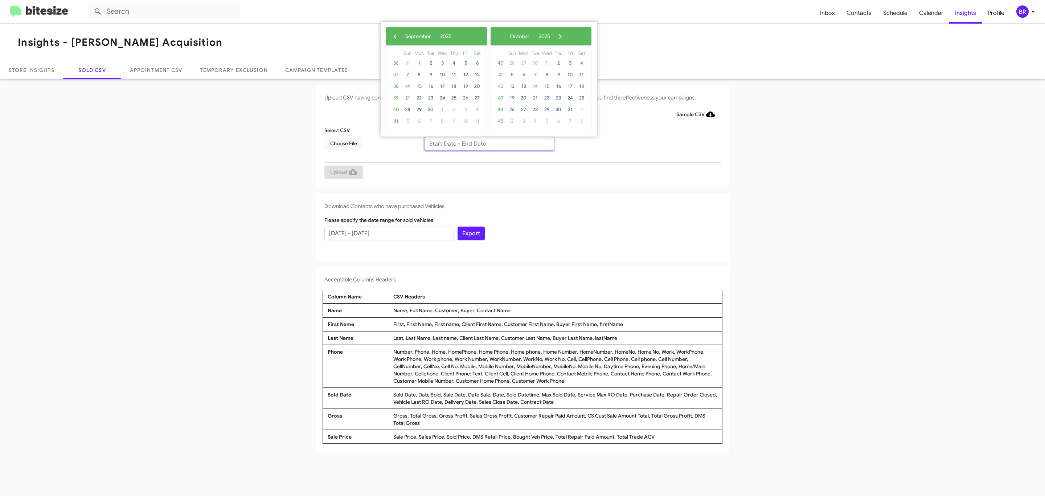
type input "07/14/2025 - 09/14/2025"
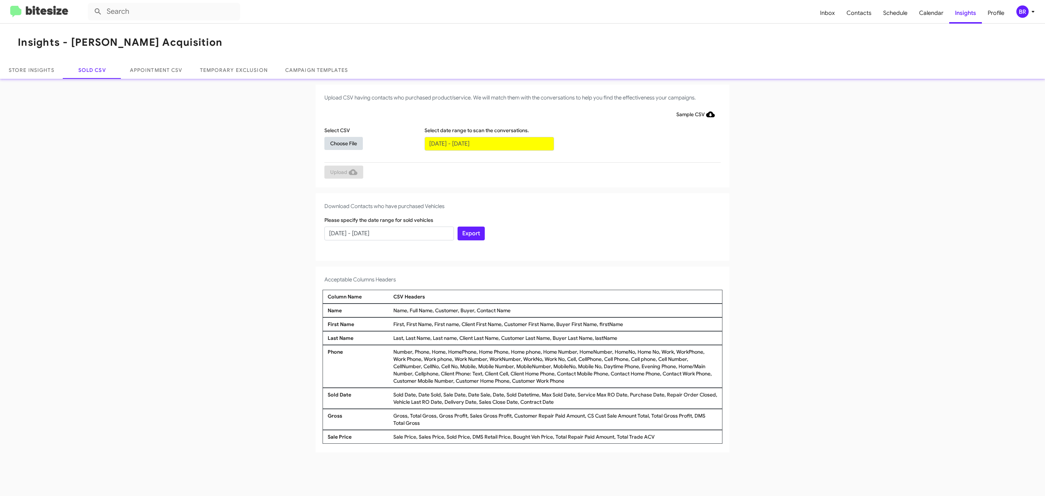
click at [343, 143] on span "Choose File" at bounding box center [343, 143] width 27 height 13
click at [343, 172] on span "Upload" at bounding box center [343, 172] width 27 height 13
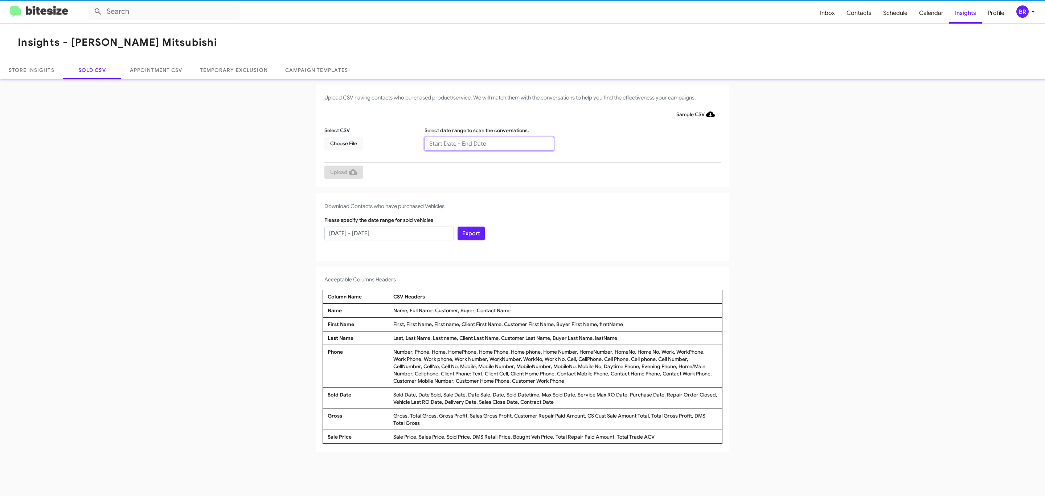
click at [489, 143] on input "text" at bounding box center [490, 144] width 130 height 14
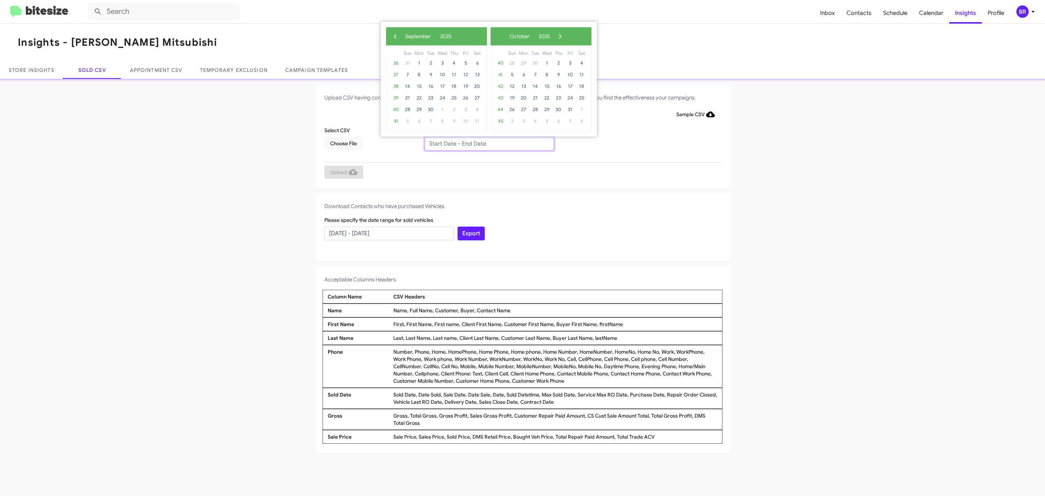
type input "[DATE] - [DATE]"
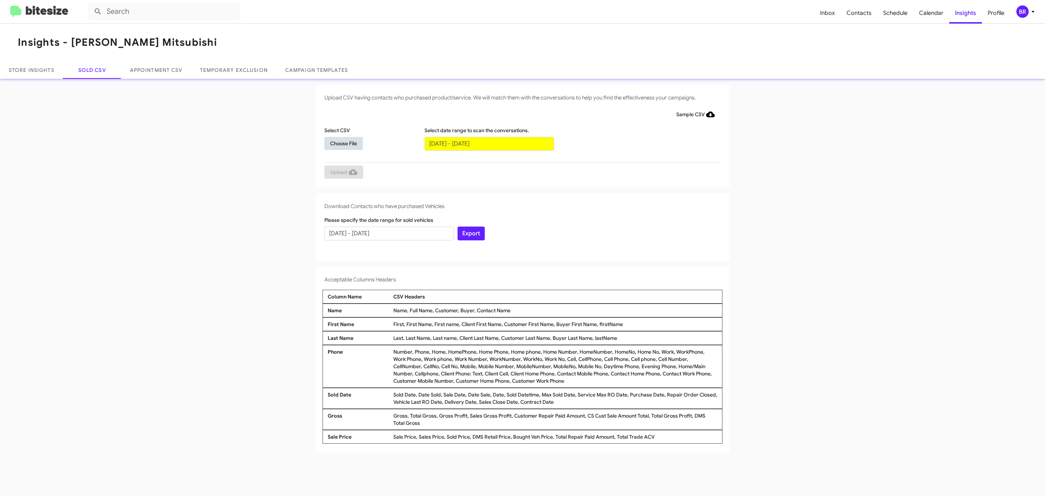
click at [343, 143] on span "Choose File" at bounding box center [343, 143] width 27 height 13
click at [343, 172] on span "Upload" at bounding box center [343, 172] width 27 height 13
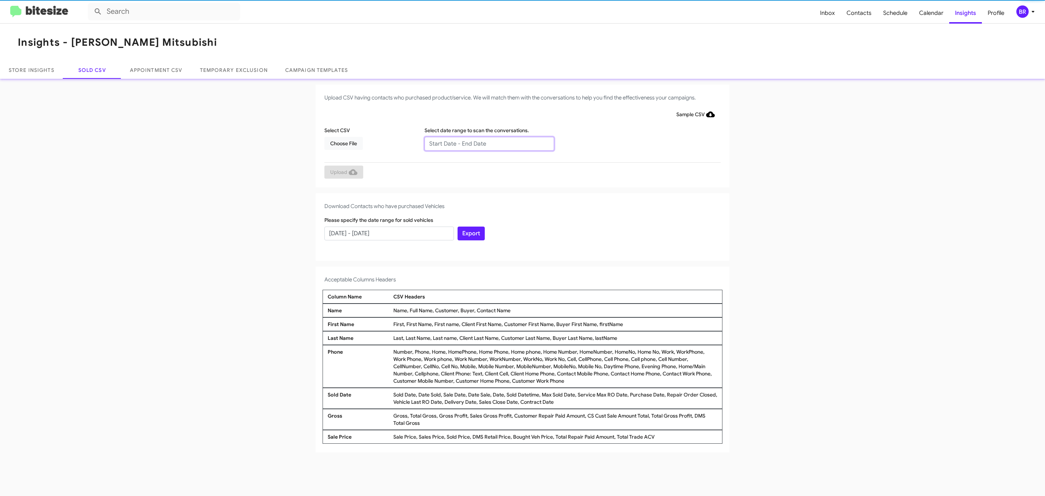
click at [489, 143] on input "text" at bounding box center [490, 144] width 130 height 14
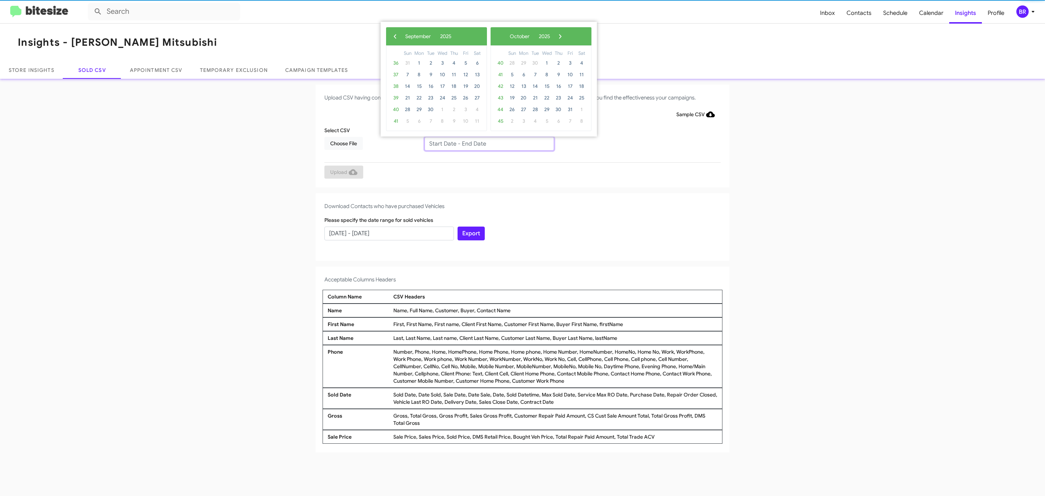
type input "[DATE] - [DATE]"
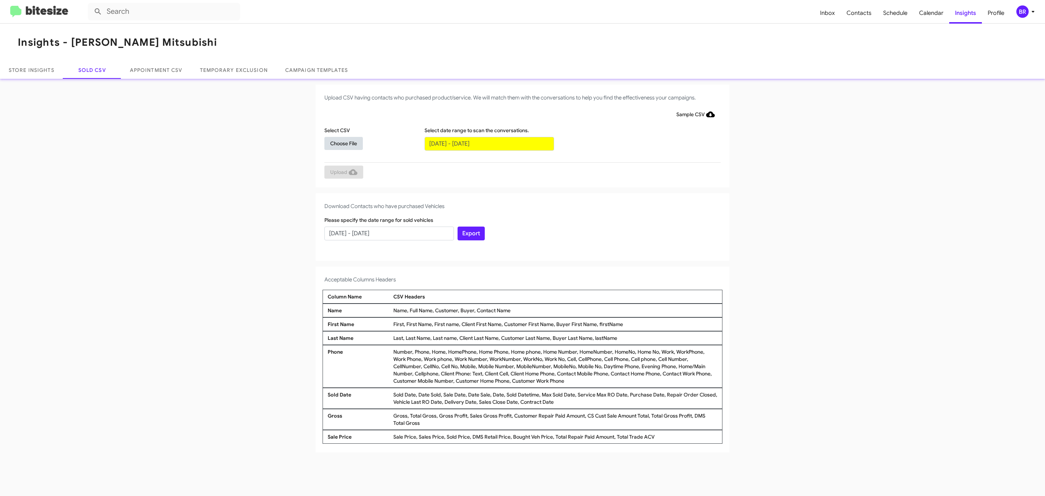
click at [343, 143] on span "Choose File" at bounding box center [343, 143] width 27 height 13
click at [343, 172] on span "Upload" at bounding box center [343, 172] width 27 height 13
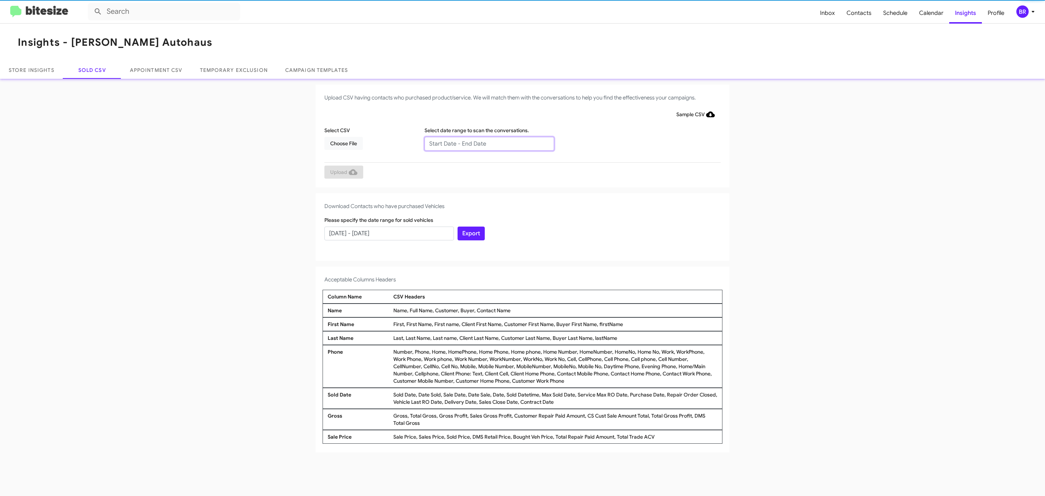
click at [489, 143] on input "text" at bounding box center [490, 144] width 130 height 14
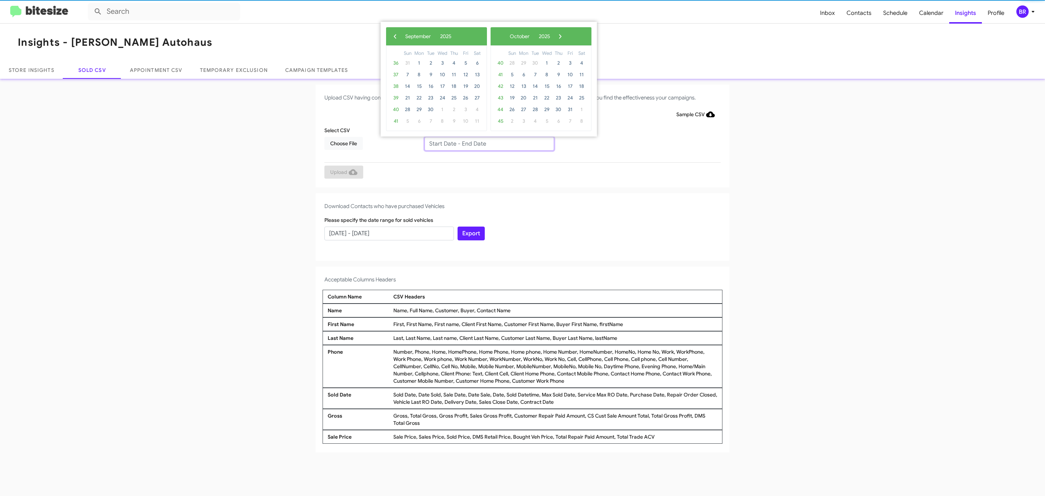
type input "07/14/2025 - 09/14/2025"
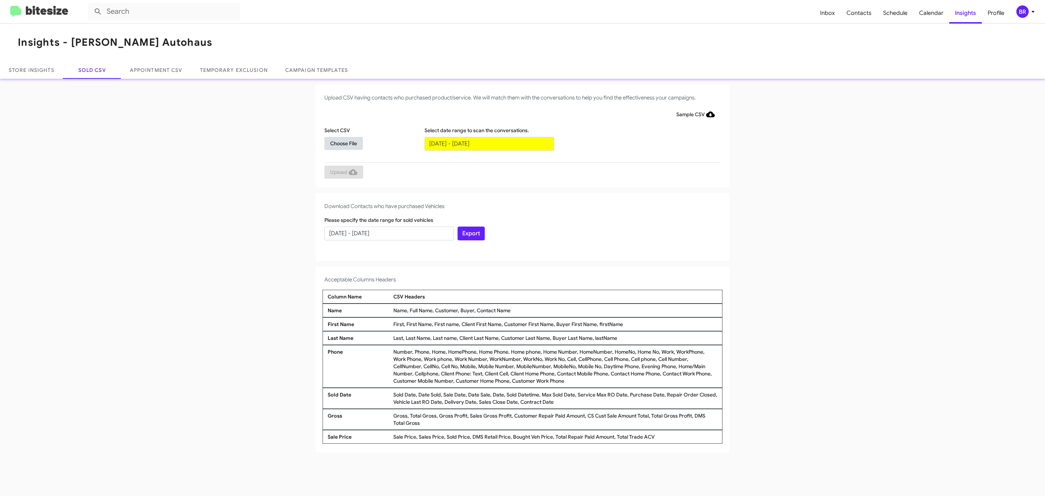
click at [343, 143] on span "Choose File" at bounding box center [343, 143] width 27 height 13
click at [343, 172] on span "Upload" at bounding box center [343, 172] width 27 height 13
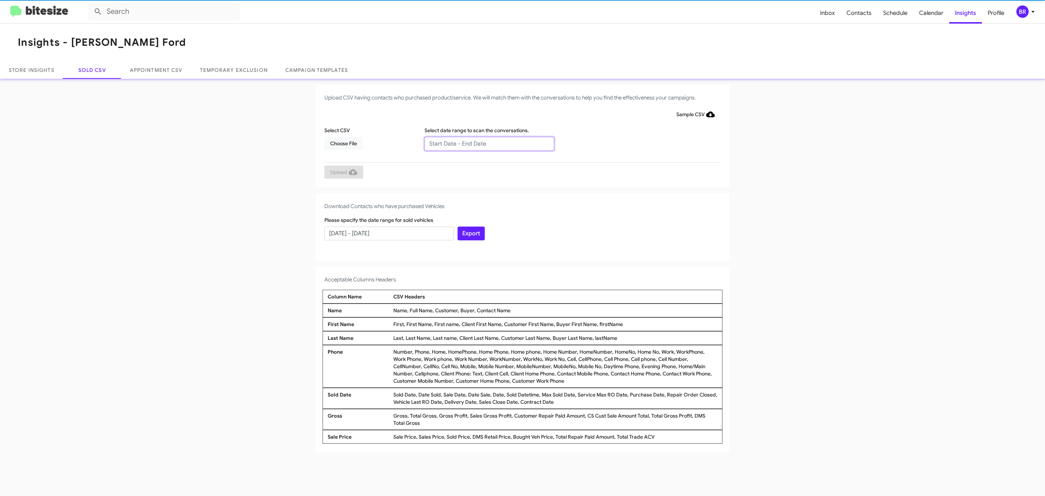
click at [489, 143] on input "text" at bounding box center [490, 144] width 130 height 14
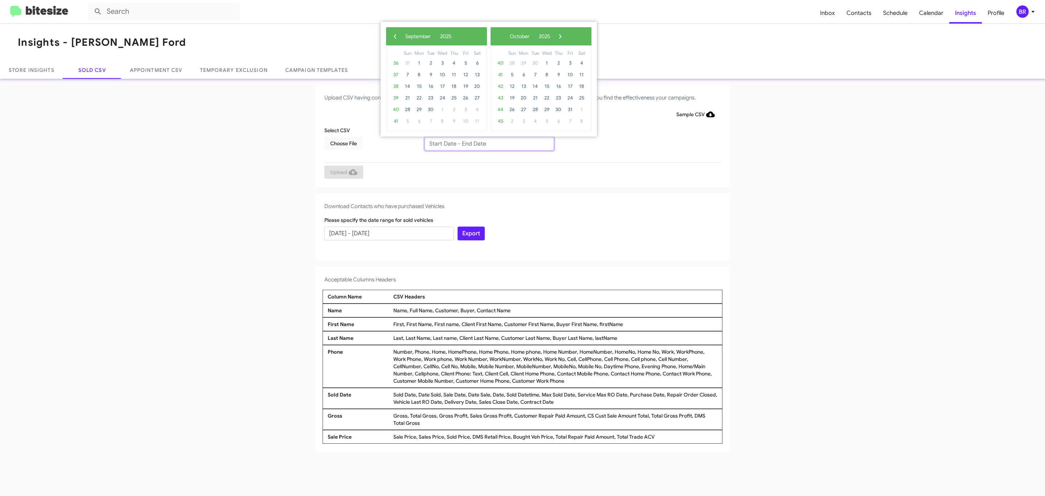
type input "[DATE] - [DATE]"
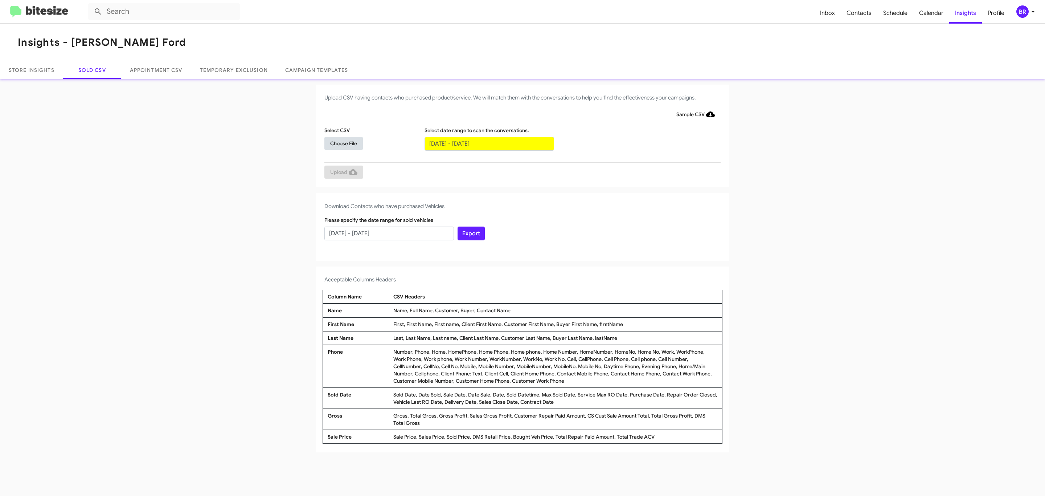
click at [343, 143] on span "Choose File" at bounding box center [343, 143] width 27 height 13
click at [343, 172] on span "Upload" at bounding box center [343, 172] width 27 height 13
click at [489, 143] on input "text" at bounding box center [490, 144] width 130 height 14
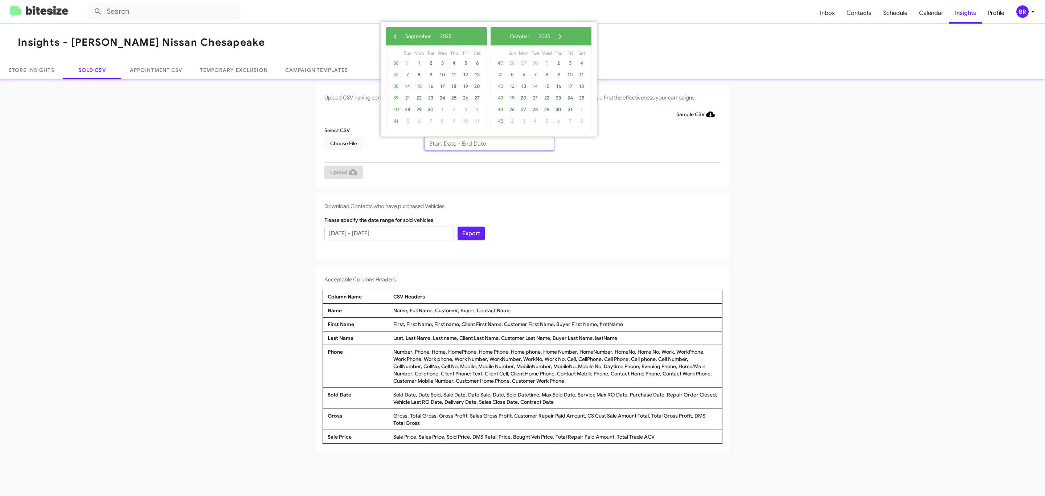
type input "[DATE] - [DATE]"
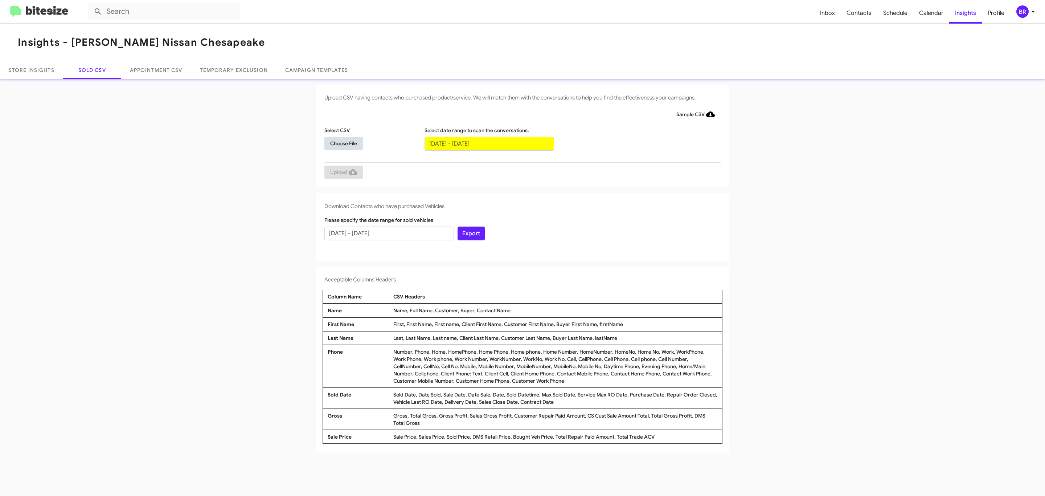
click at [343, 143] on span "Choose File" at bounding box center [343, 143] width 27 height 13
click at [343, 172] on span "Upload" at bounding box center [343, 172] width 27 height 13
click at [489, 143] on input "text" at bounding box center [490, 144] width 130 height 14
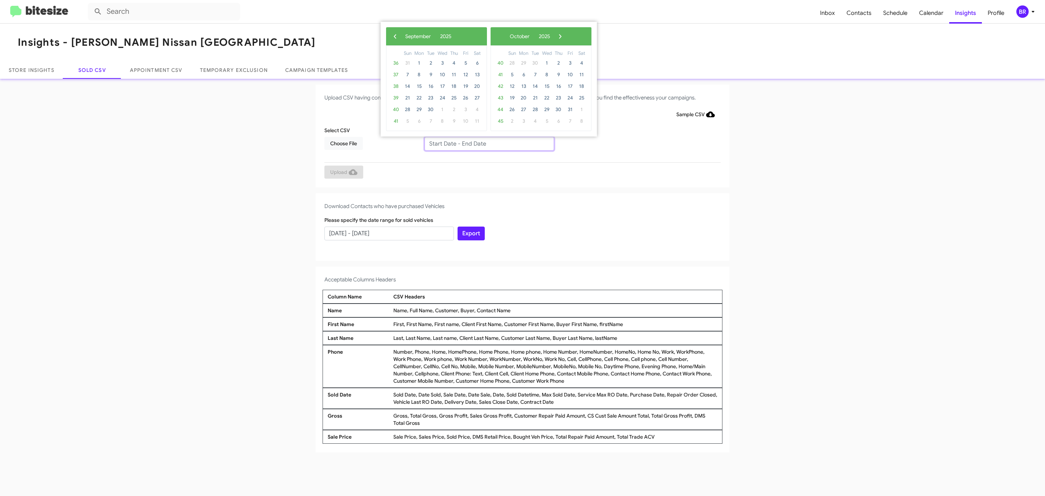
type input "07/14/2025 - 09/14/2025"
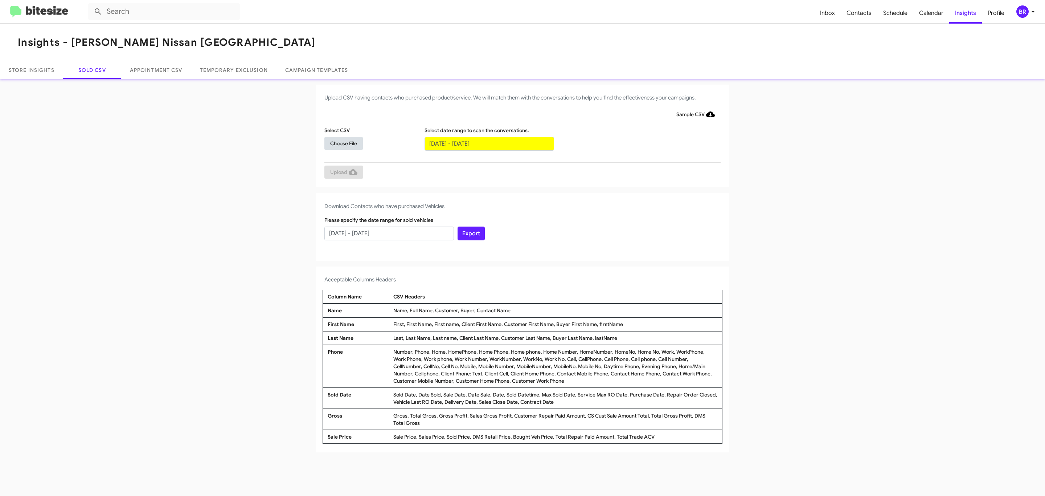
click at [343, 143] on span "Choose File" at bounding box center [343, 143] width 27 height 13
click at [343, 172] on span "Upload" at bounding box center [343, 172] width 27 height 13
click at [489, 143] on input "text" at bounding box center [490, 144] width 130 height 14
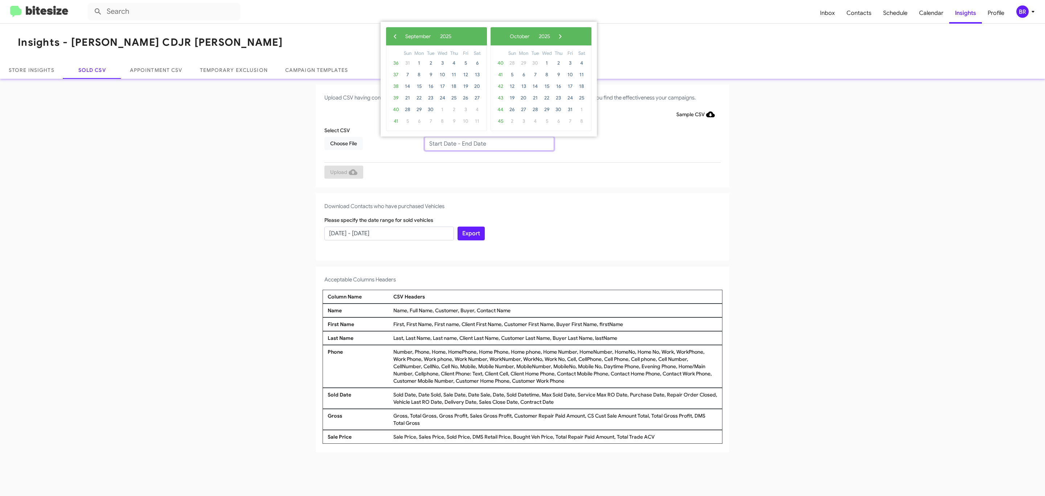
type input "[DATE] - [DATE]"
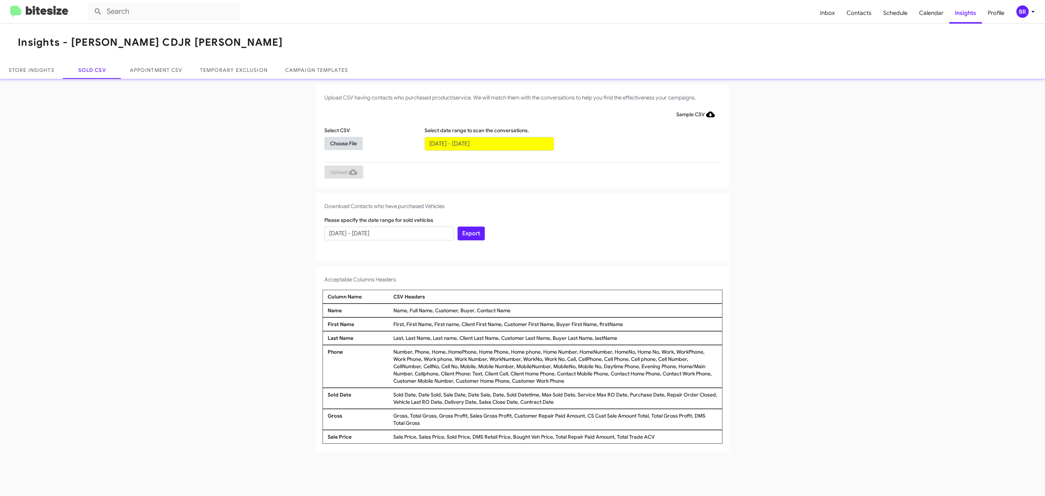
click at [343, 143] on span "Choose File" at bounding box center [343, 143] width 27 height 13
click at [343, 172] on span "Upload" at bounding box center [343, 172] width 27 height 13
click at [489, 143] on input "text" at bounding box center [490, 144] width 130 height 14
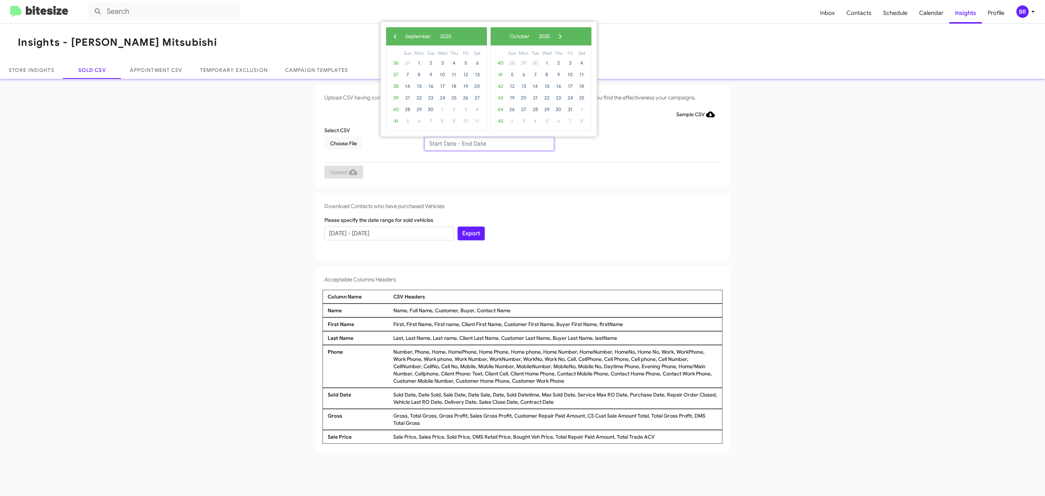
type input "07/14/2025 - 09/14/2025"
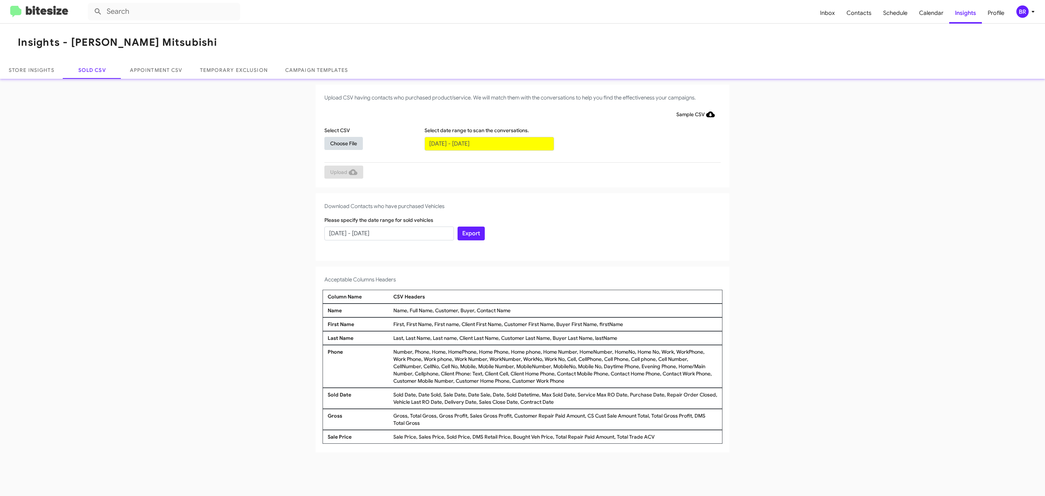
click at [343, 143] on span "Choose File" at bounding box center [343, 143] width 27 height 13
click at [343, 172] on span "Upload" at bounding box center [343, 172] width 27 height 13
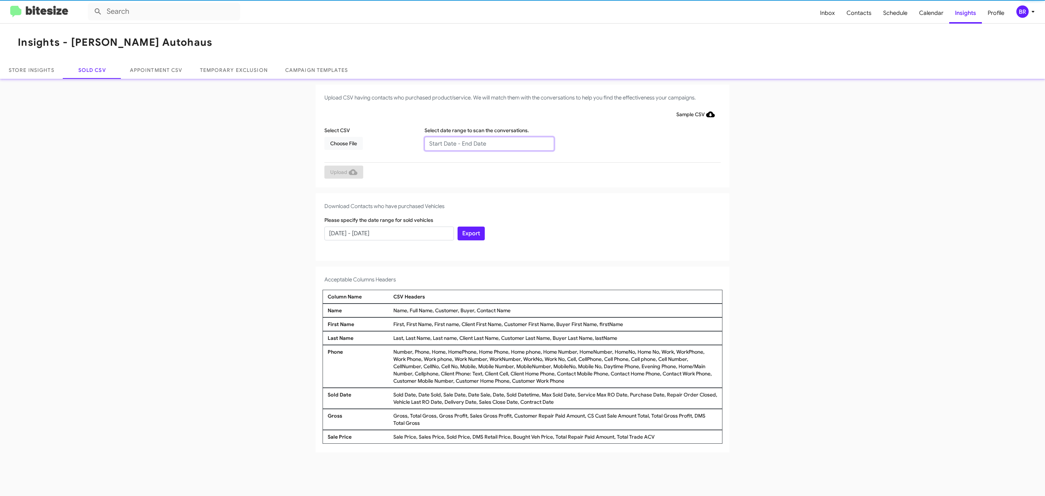
click at [489, 143] on input "text" at bounding box center [490, 144] width 130 height 14
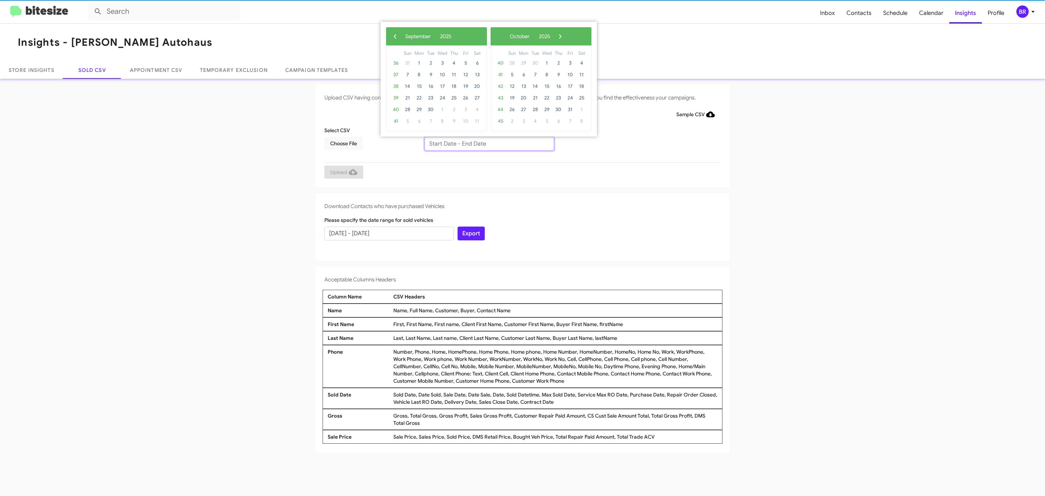
type input "07/14/2025 - 09/14/2025"
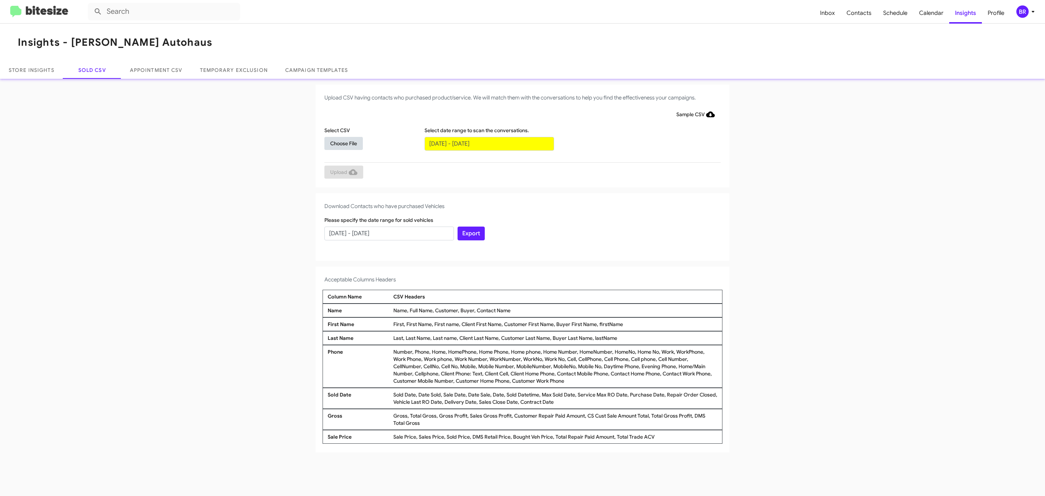
click at [343, 143] on span "Choose File" at bounding box center [343, 143] width 27 height 13
click at [343, 172] on span "Upload" at bounding box center [343, 172] width 27 height 13
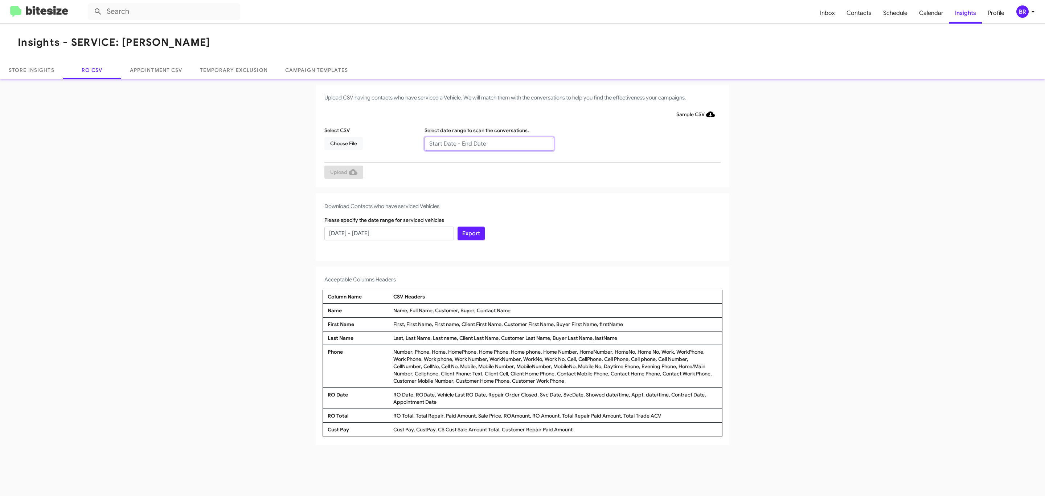
click at [489, 143] on input "text" at bounding box center [490, 144] width 130 height 14
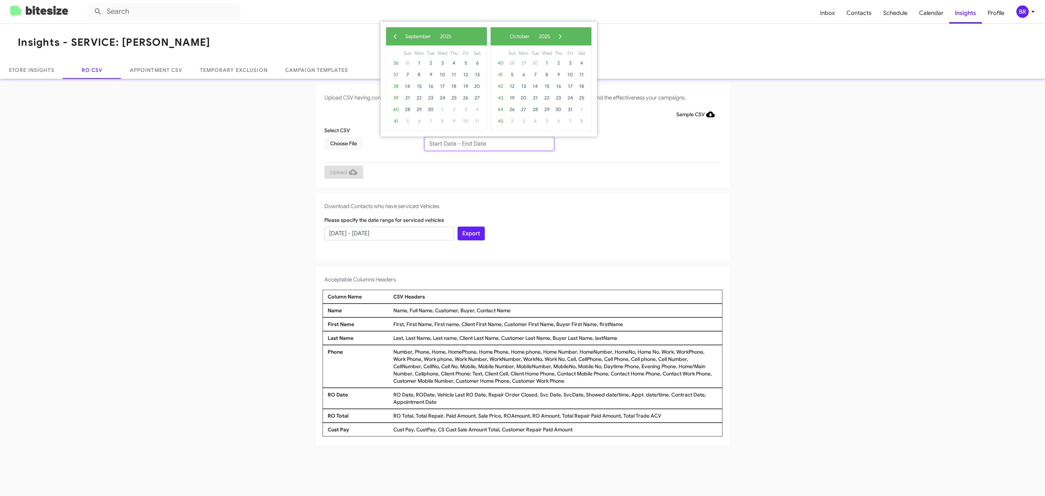
click at [489, 143] on input "text" at bounding box center [490, 144] width 130 height 14
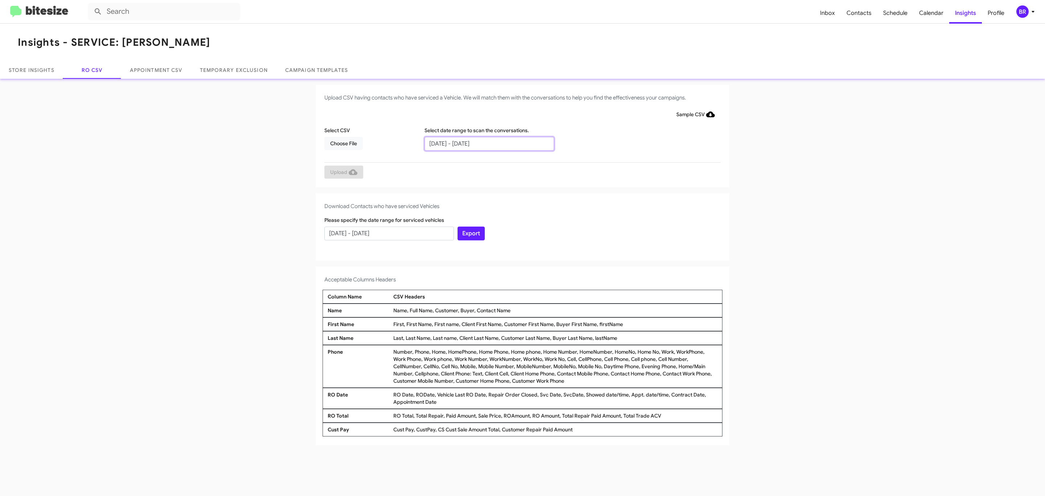
type input "07/14/2025 - 09/14/2025"
click at [343, 143] on span "Choose File" at bounding box center [343, 143] width 27 height 13
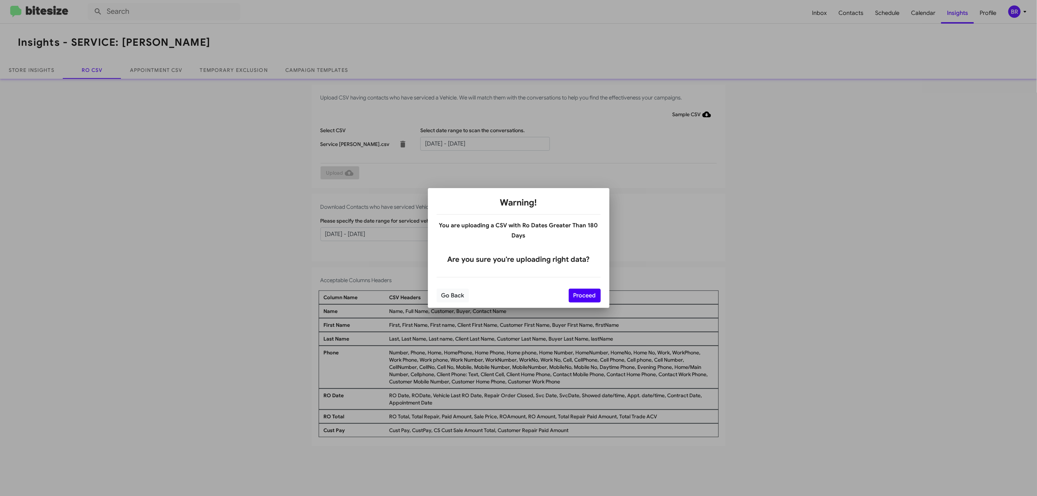
click at [584, 295] on button "Proceed" at bounding box center [585, 295] width 32 height 14
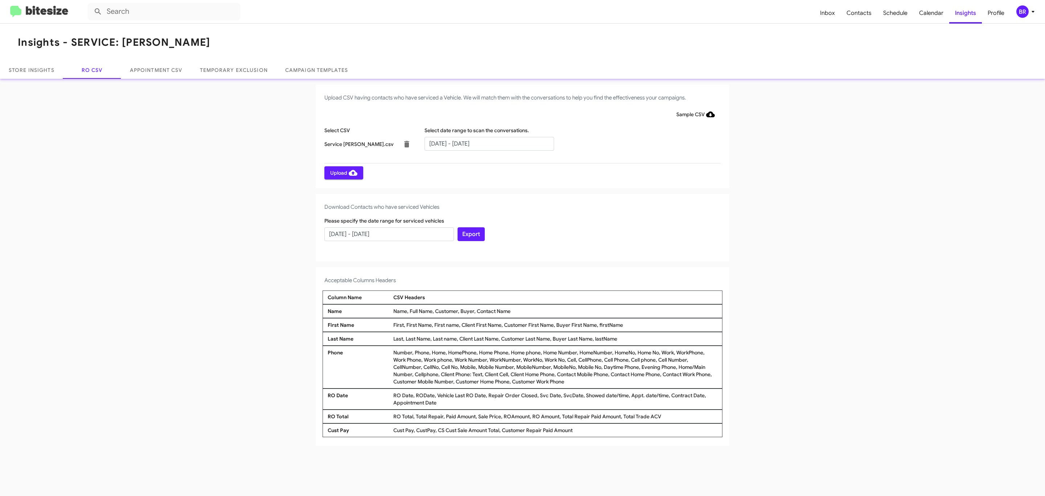
click at [343, 172] on span "Upload" at bounding box center [343, 172] width 27 height 13
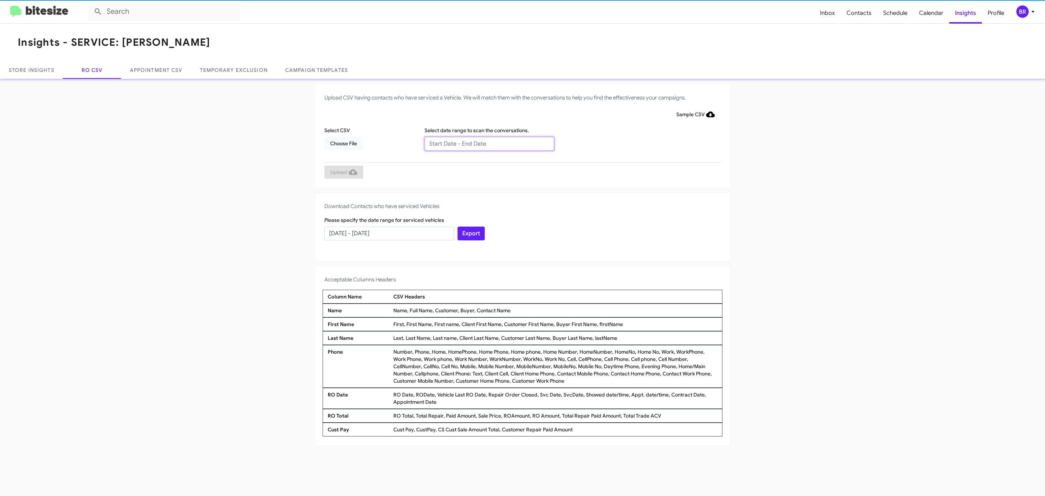
click at [489, 143] on input "text" at bounding box center [490, 144] width 130 height 14
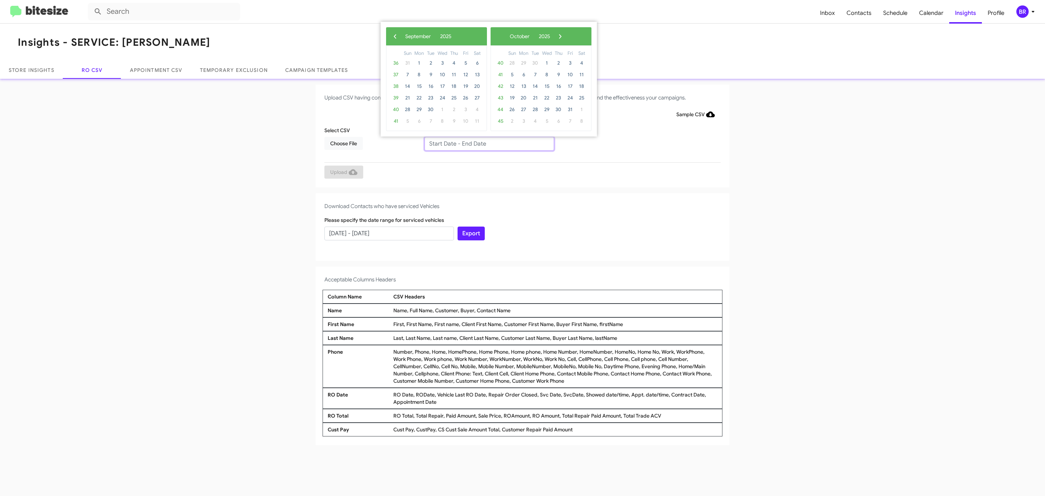
click at [489, 143] on input "text" at bounding box center [490, 144] width 130 height 14
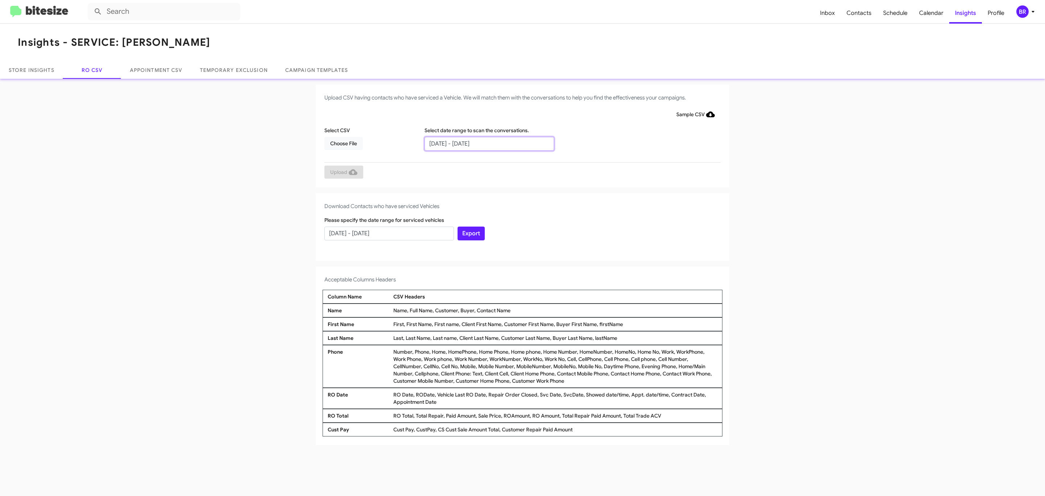
type input "07/14/2025 - 09/14/2025"
click at [343, 143] on span "Choose File" at bounding box center [343, 143] width 27 height 13
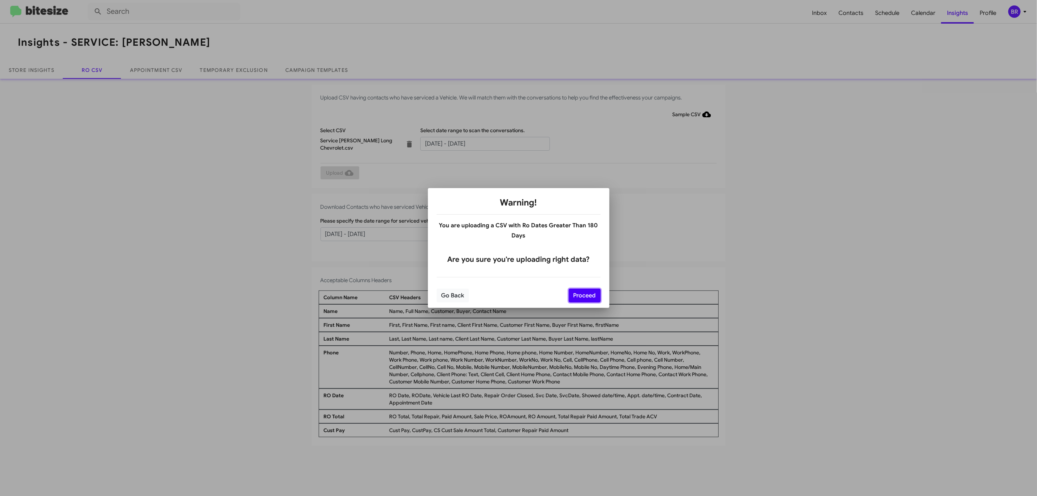
click at [584, 295] on button "Proceed" at bounding box center [585, 295] width 32 height 14
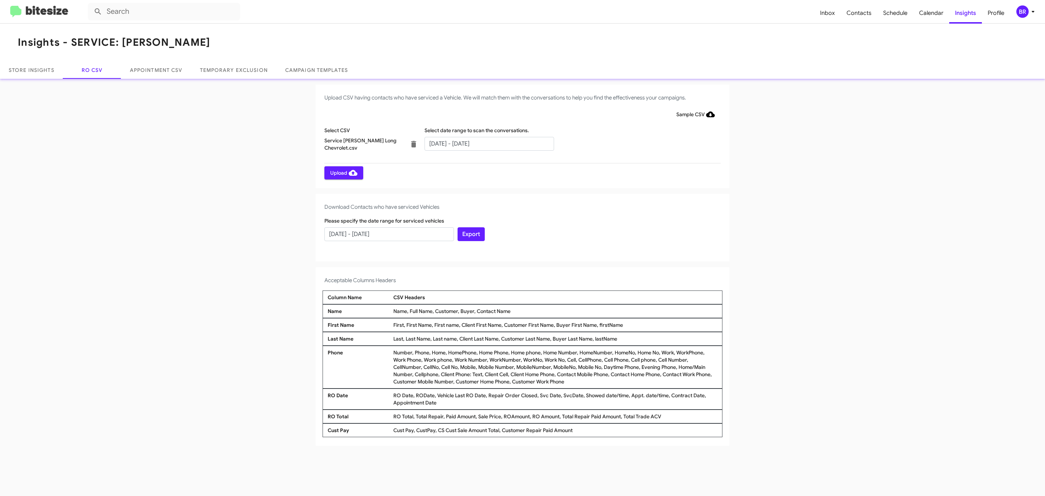
click at [343, 172] on span "Upload" at bounding box center [343, 172] width 27 height 13
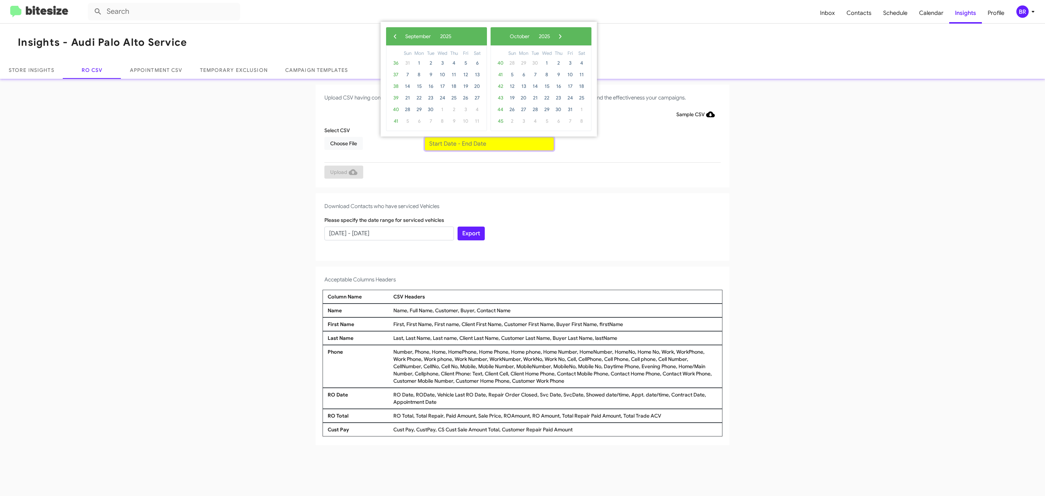
type input "[DATE] - [DATE]"
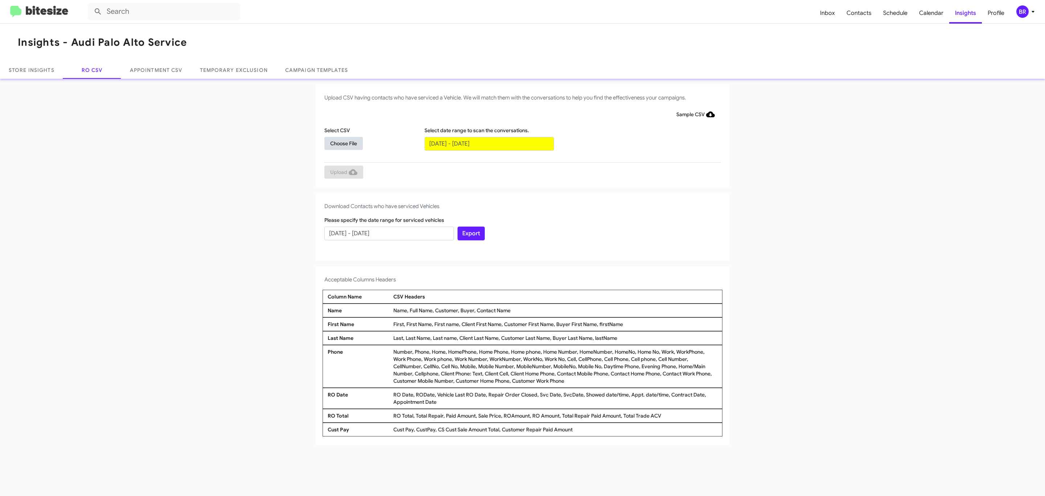
click at [343, 143] on span "Choose File" at bounding box center [343, 143] width 27 height 13
click at [343, 172] on span "Upload" at bounding box center [343, 172] width 27 height 13
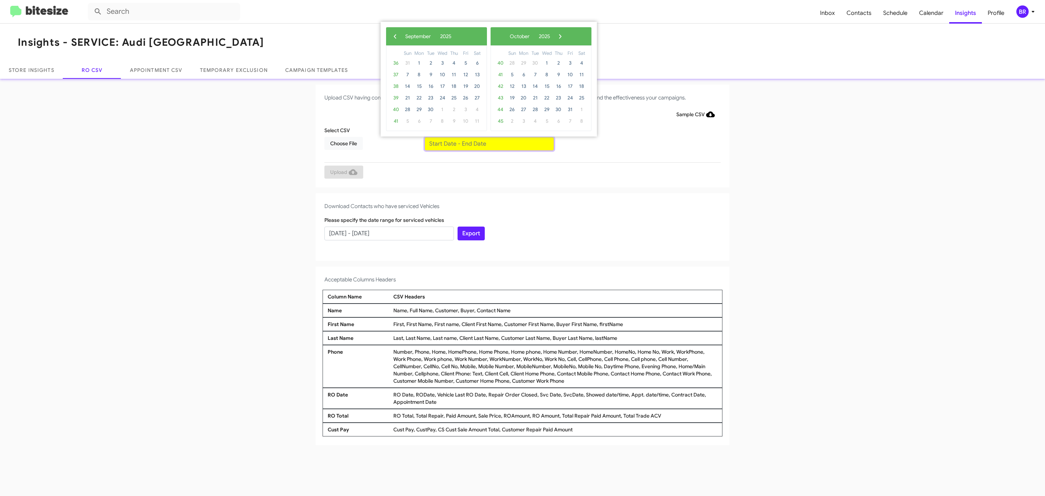
type input "[DATE] - [DATE]"
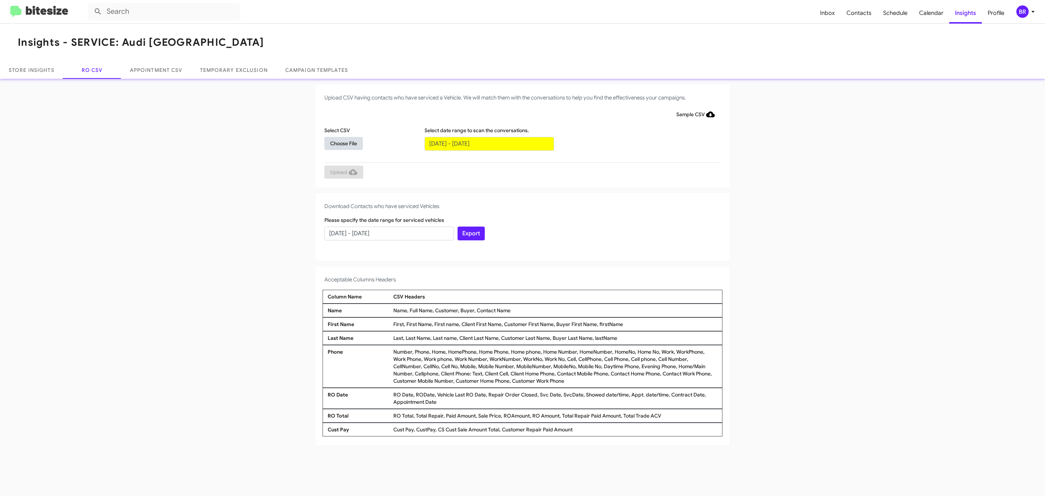
click at [343, 143] on span "Choose File" at bounding box center [343, 143] width 27 height 13
click at [343, 172] on span "Upload" at bounding box center [343, 172] width 27 height 13
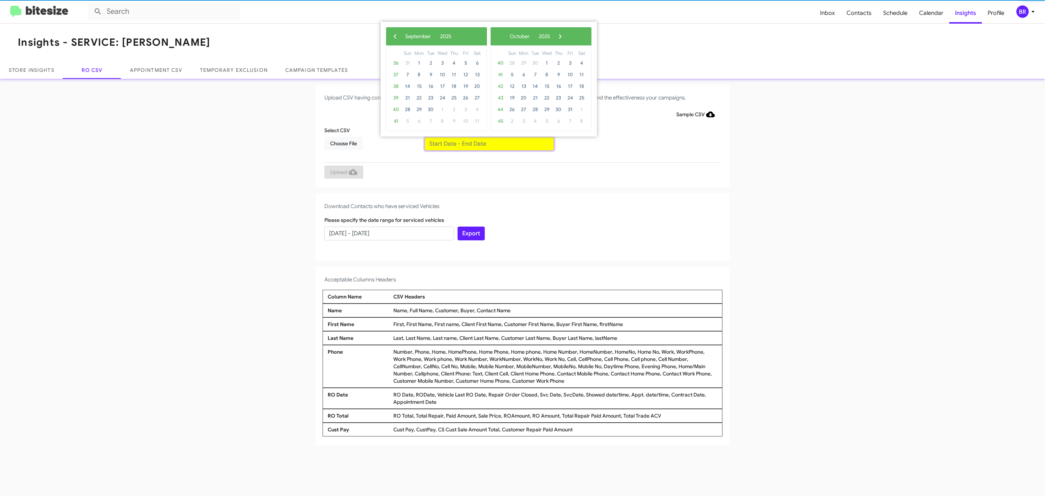
type input "[DATE] - [DATE]"
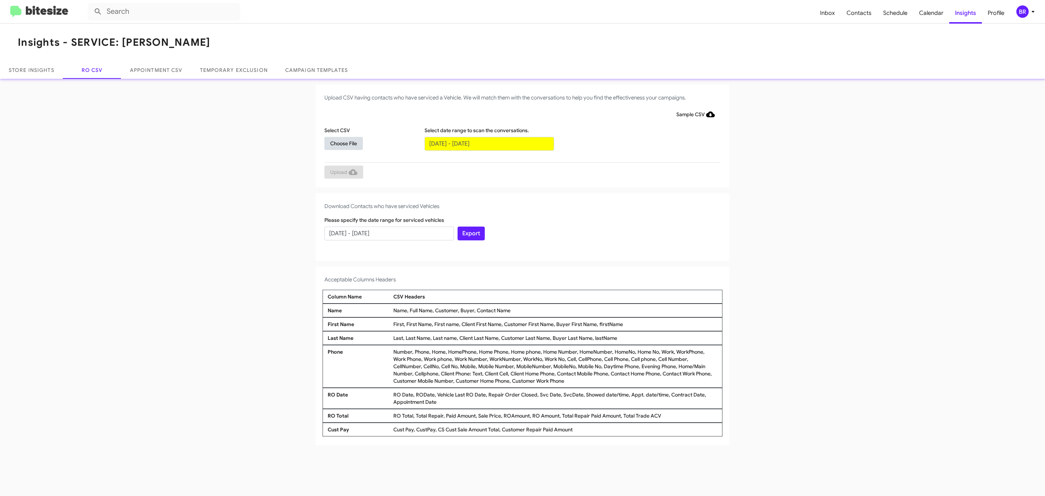
click at [343, 143] on span "Choose File" at bounding box center [343, 143] width 27 height 13
click at [343, 172] on span "Upload" at bounding box center [343, 172] width 27 height 13
